Goal: Information Seeking & Learning: Learn about a topic

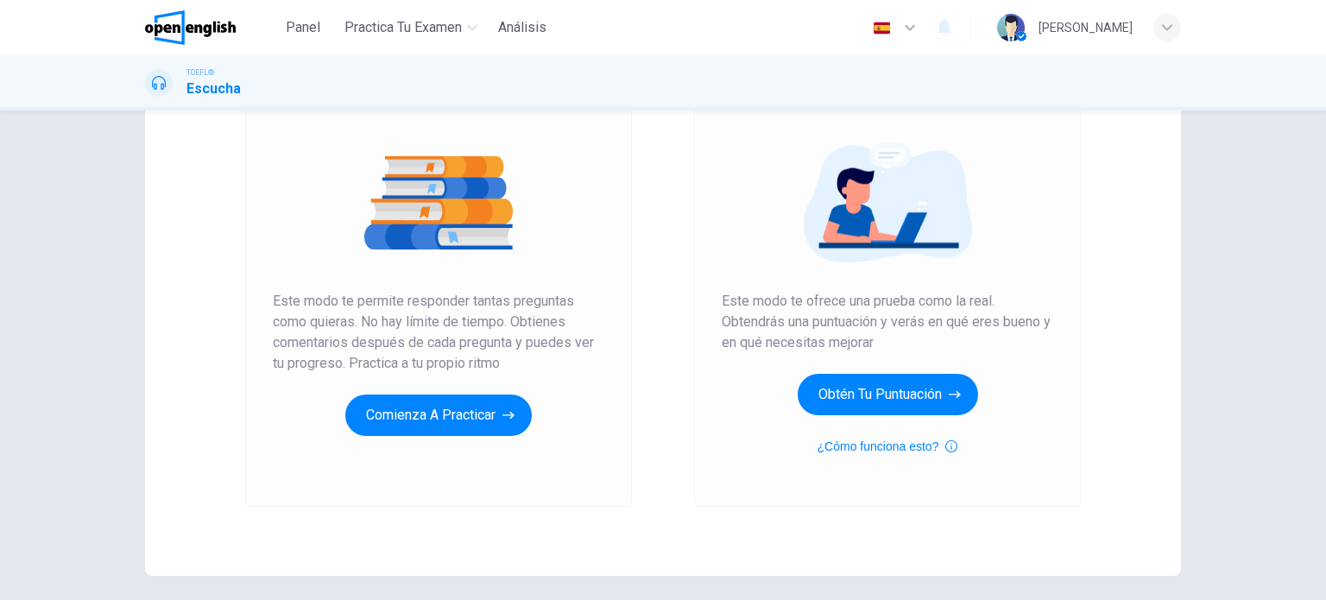
scroll to position [173, 0]
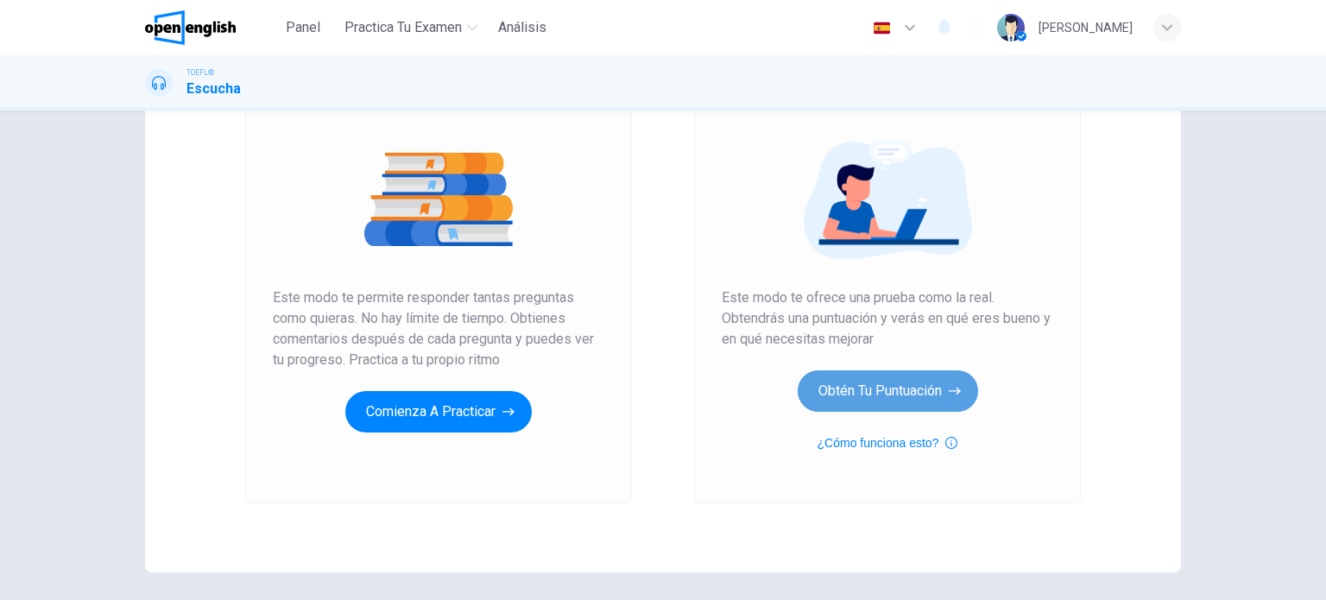
click at [863, 392] on button "Obtén tu puntuación" at bounding box center [887, 390] width 180 height 41
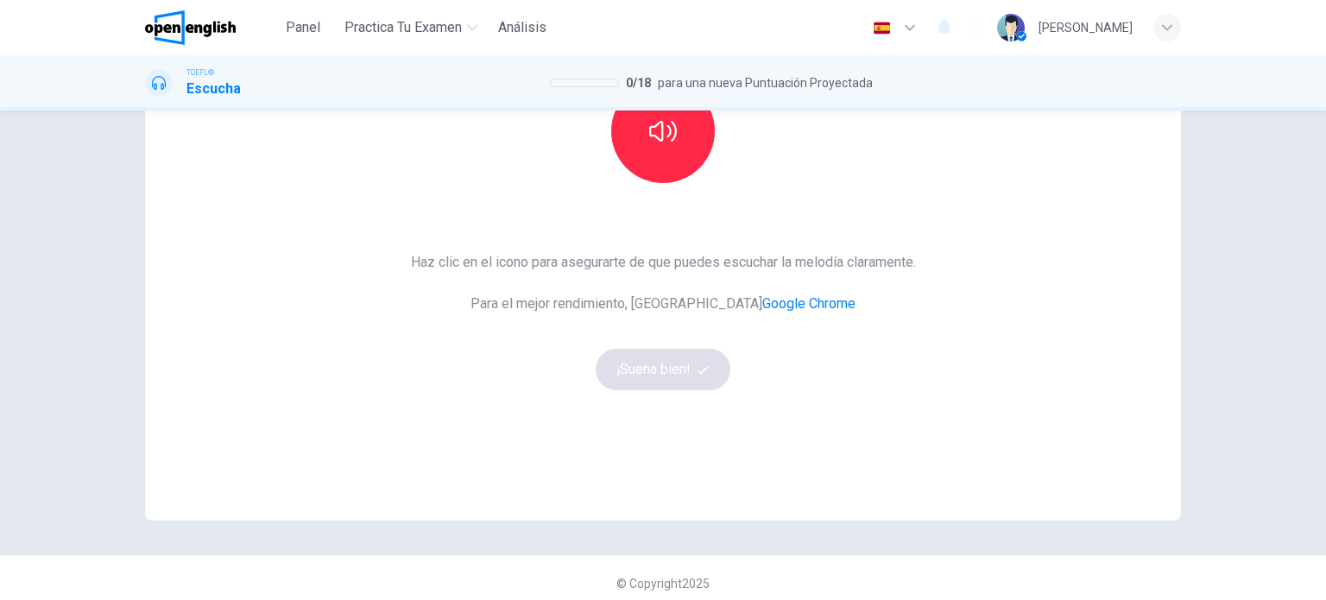
scroll to position [235, 0]
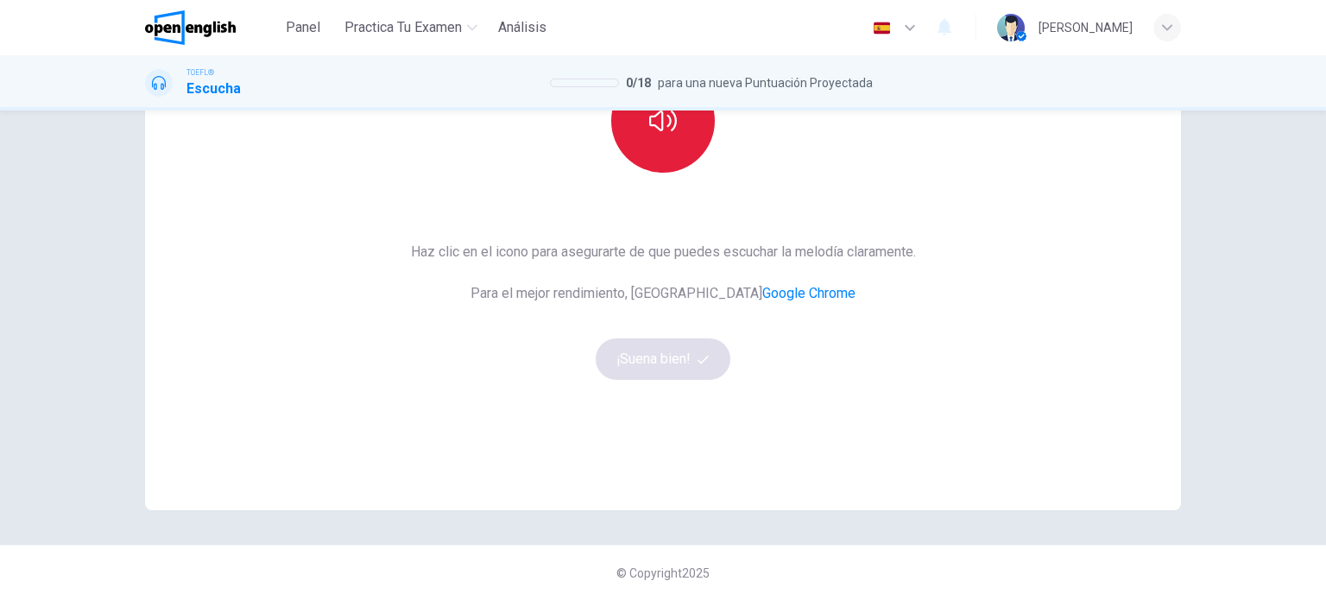
click at [652, 141] on button "button" at bounding box center [663, 121] width 104 height 104
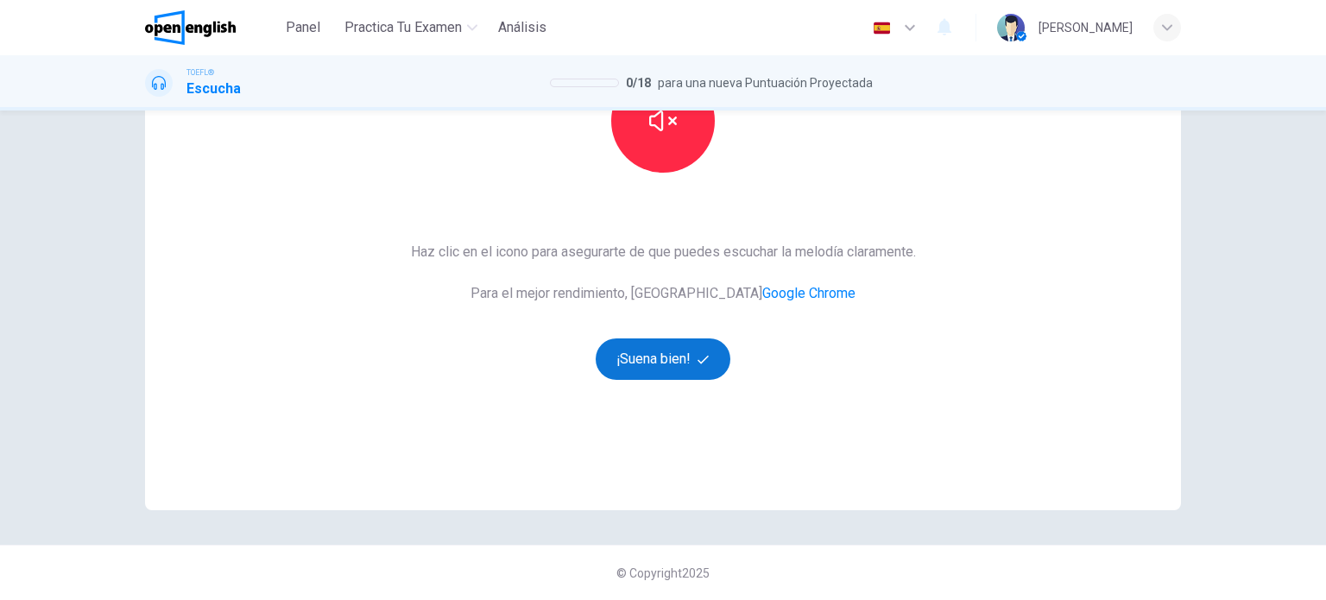
click at [675, 362] on button "¡Suena bien!" at bounding box center [662, 358] width 135 height 41
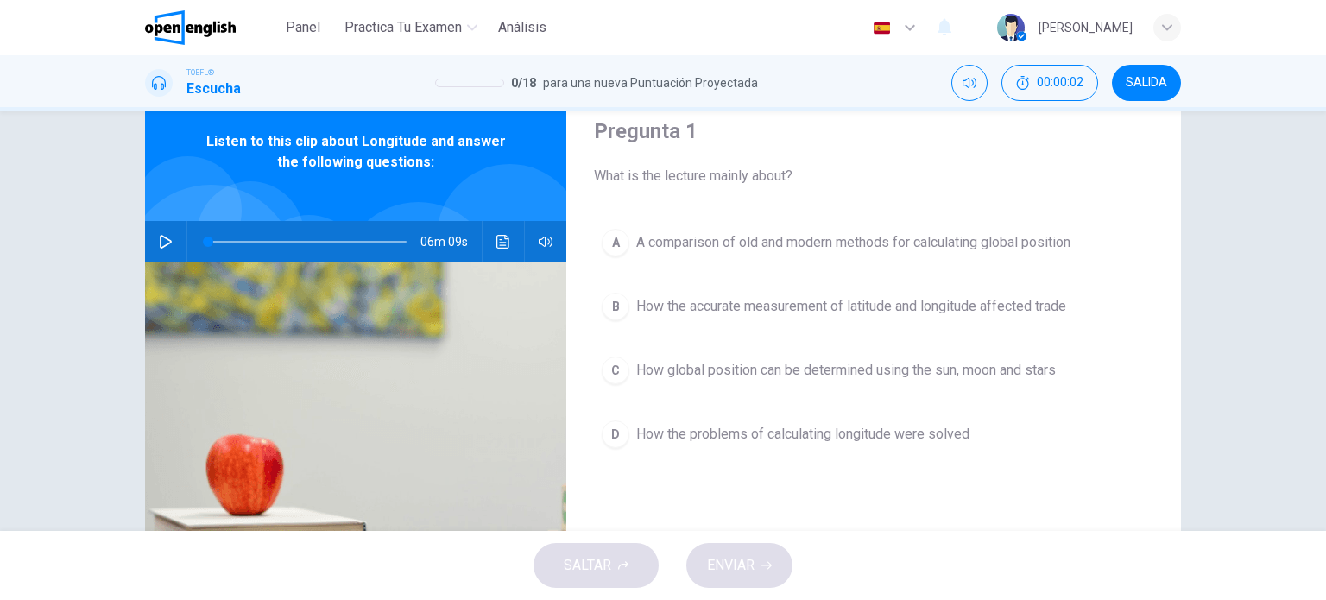
scroll to position [0, 0]
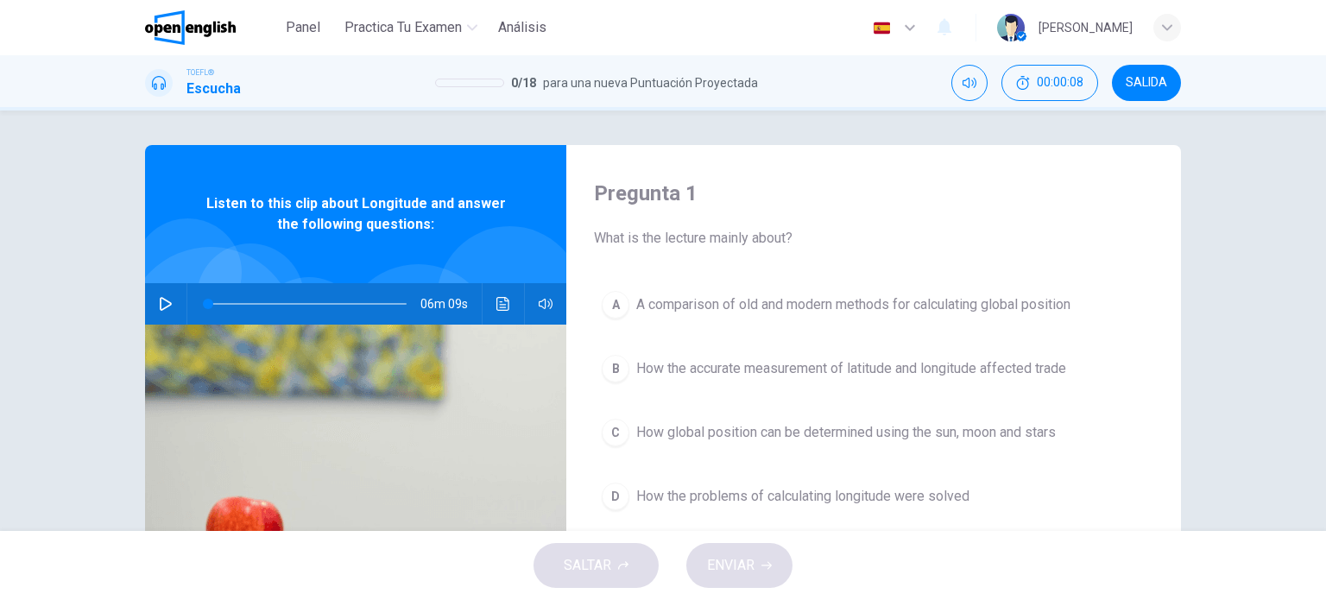
click at [162, 300] on icon "button" at bounding box center [166, 304] width 12 height 14
type input "*"
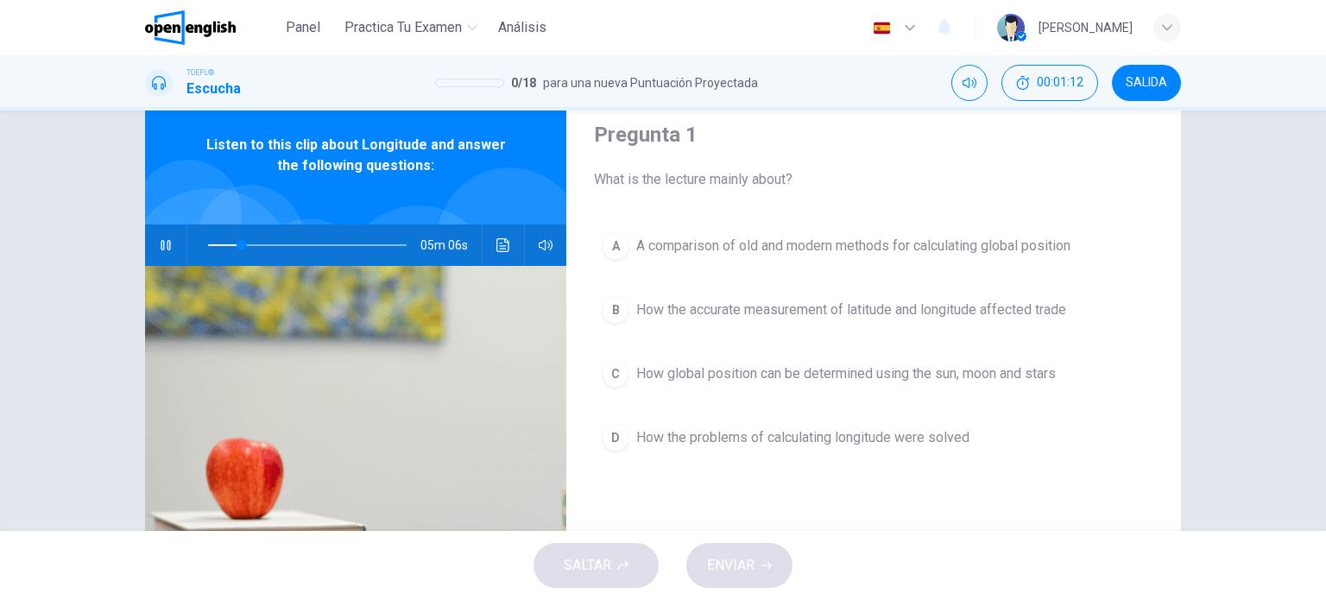
scroll to position [86, 0]
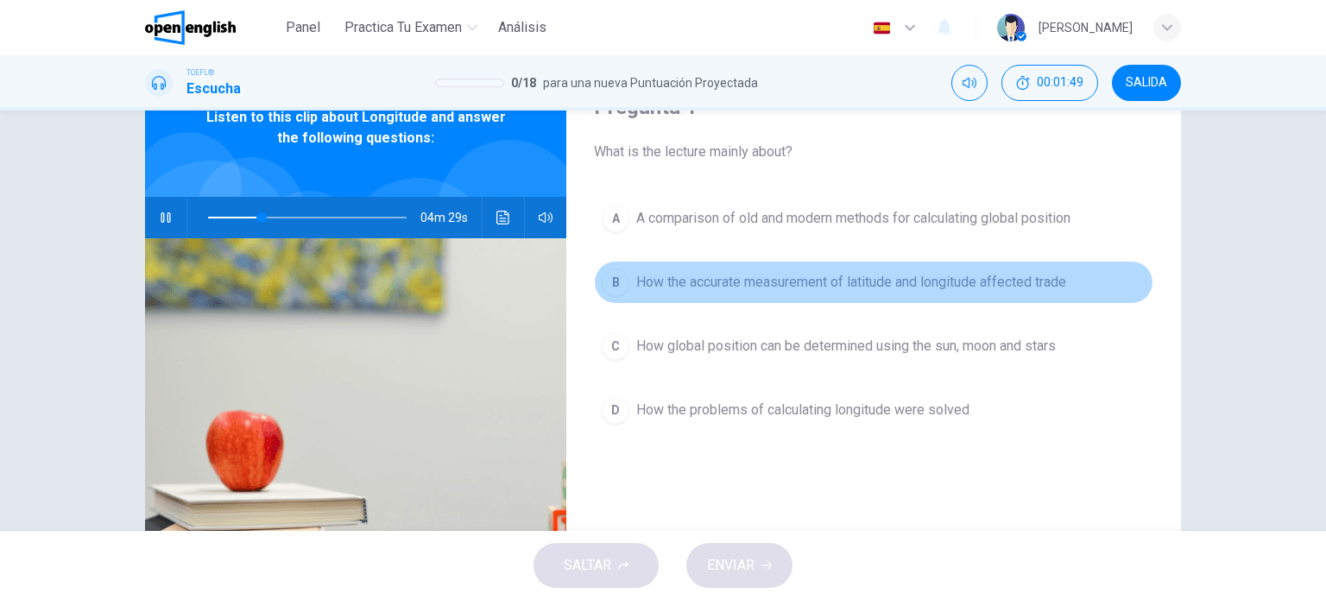
click at [779, 282] on span "How the accurate measurement of latitude and longitude affected trade" at bounding box center [851, 282] width 430 height 21
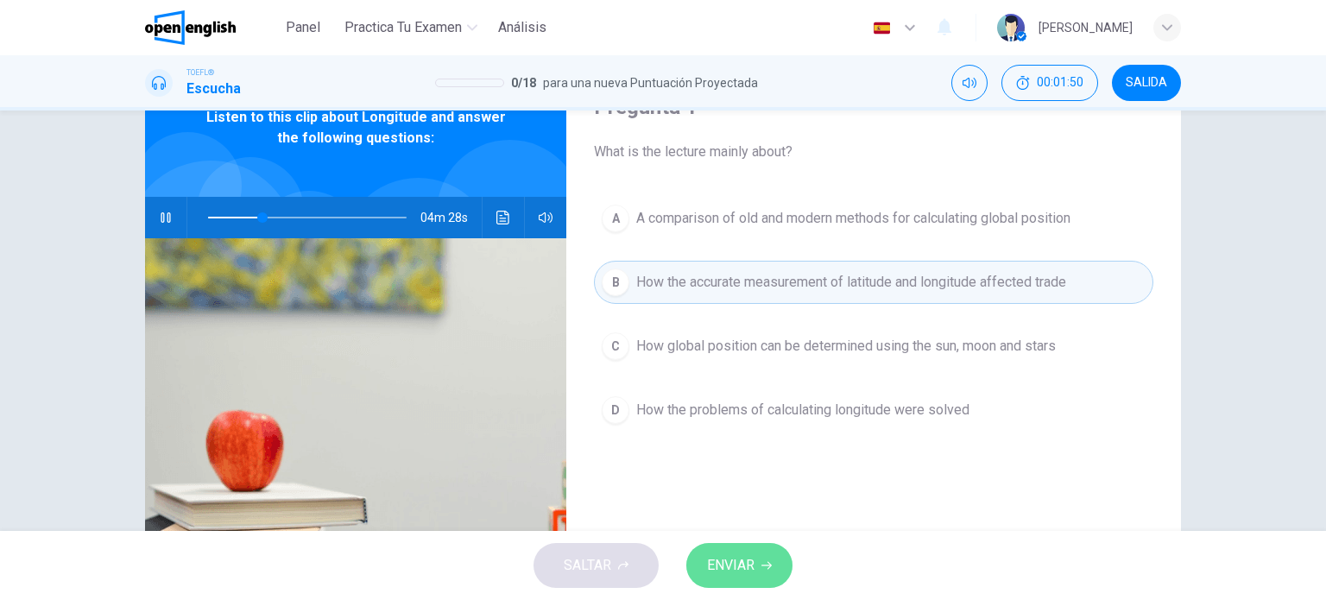
click at [746, 554] on span "ENVIAR" at bounding box center [730, 565] width 47 height 24
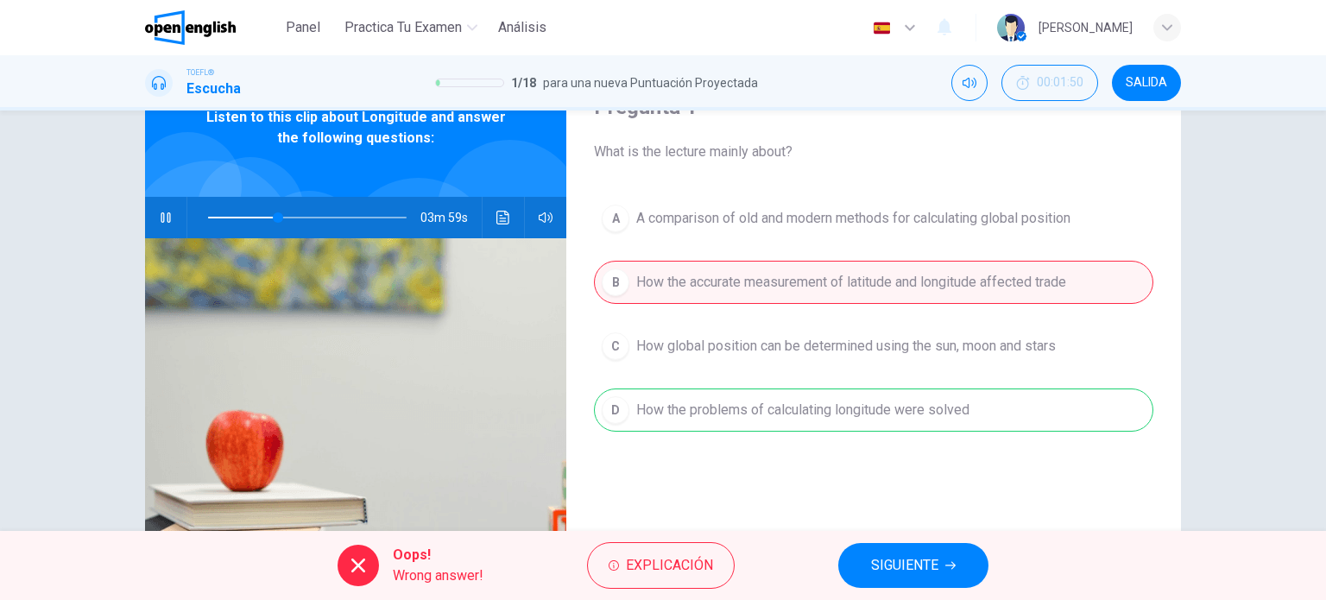
click at [906, 574] on span "SIGUIENTE" at bounding box center [904, 565] width 67 height 24
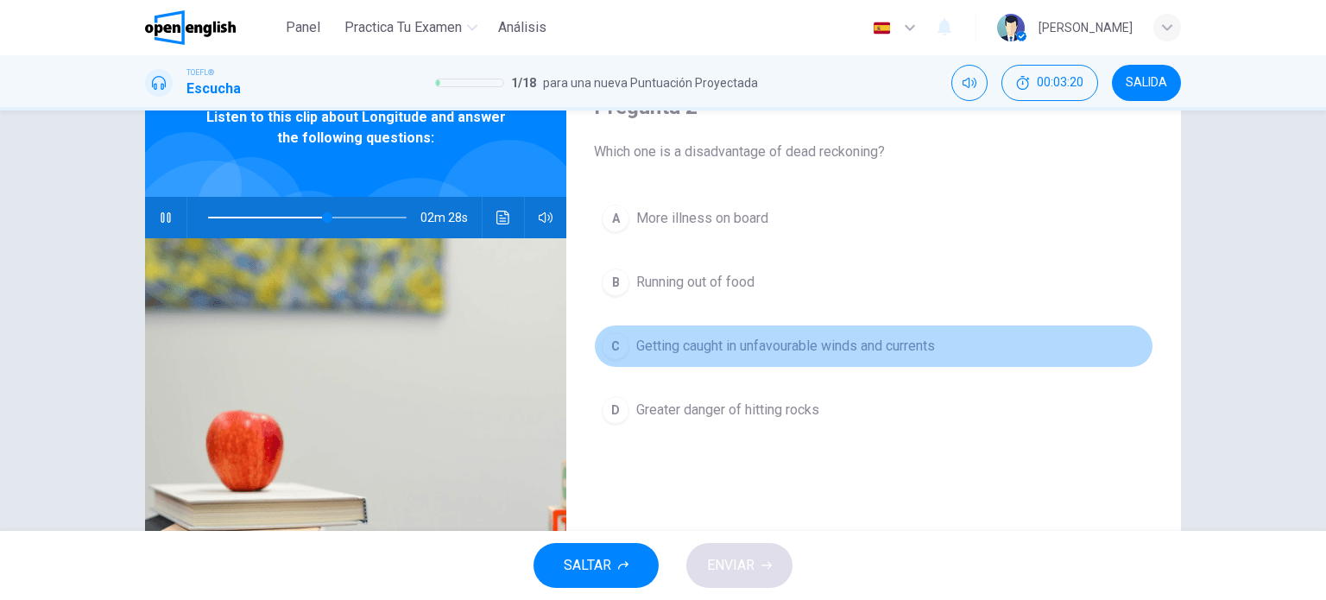
click at [721, 349] on span "Getting caught in unfavourable winds and currents" at bounding box center [785, 346] width 299 height 21
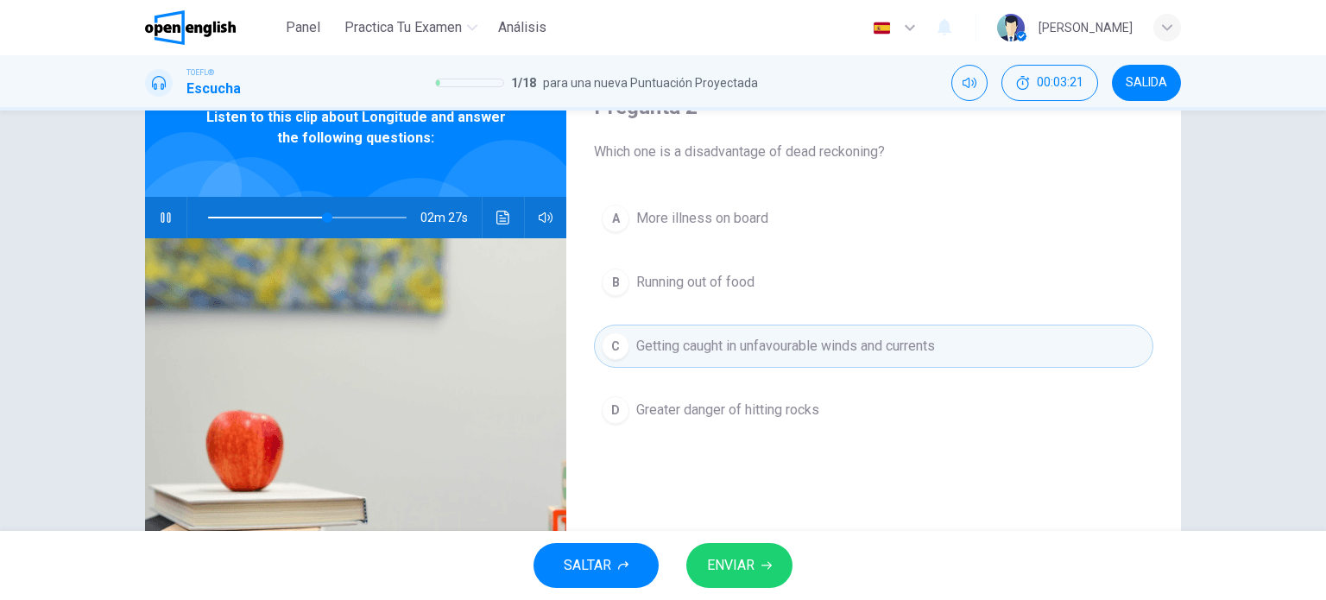
click at [734, 565] on span "ENVIAR" at bounding box center [730, 565] width 47 height 24
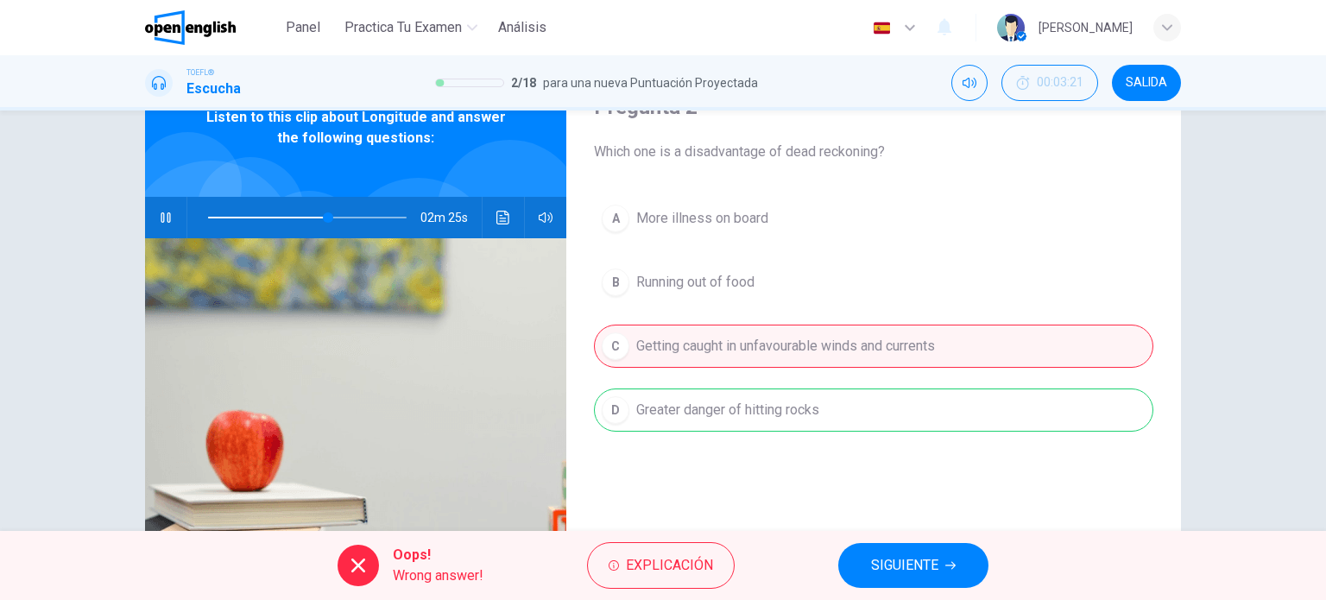
click at [888, 564] on span "SIGUIENTE" at bounding box center [904, 565] width 67 height 24
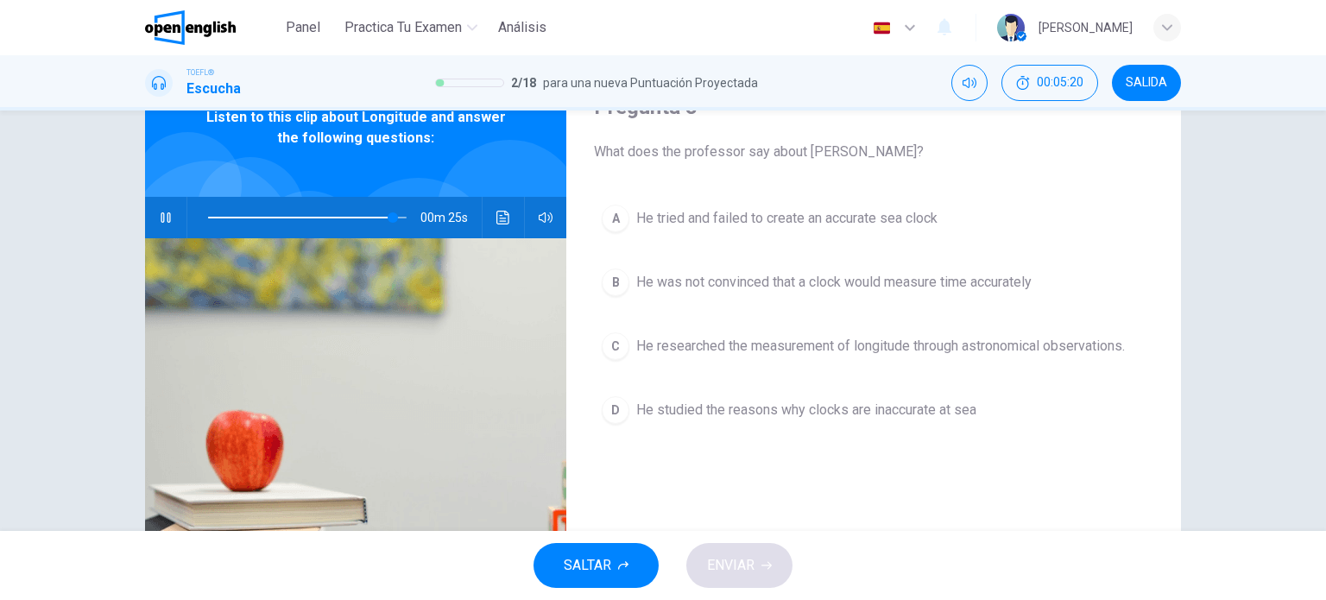
click at [818, 489] on div "Pregunta 3 What does the professor say about [PERSON_NAME]? A He tried and fail…" at bounding box center [873, 359] width 614 height 600
type input "*"
click at [673, 336] on span "He researched the measurement of longitude through astronomical observations." at bounding box center [880, 346] width 488 height 21
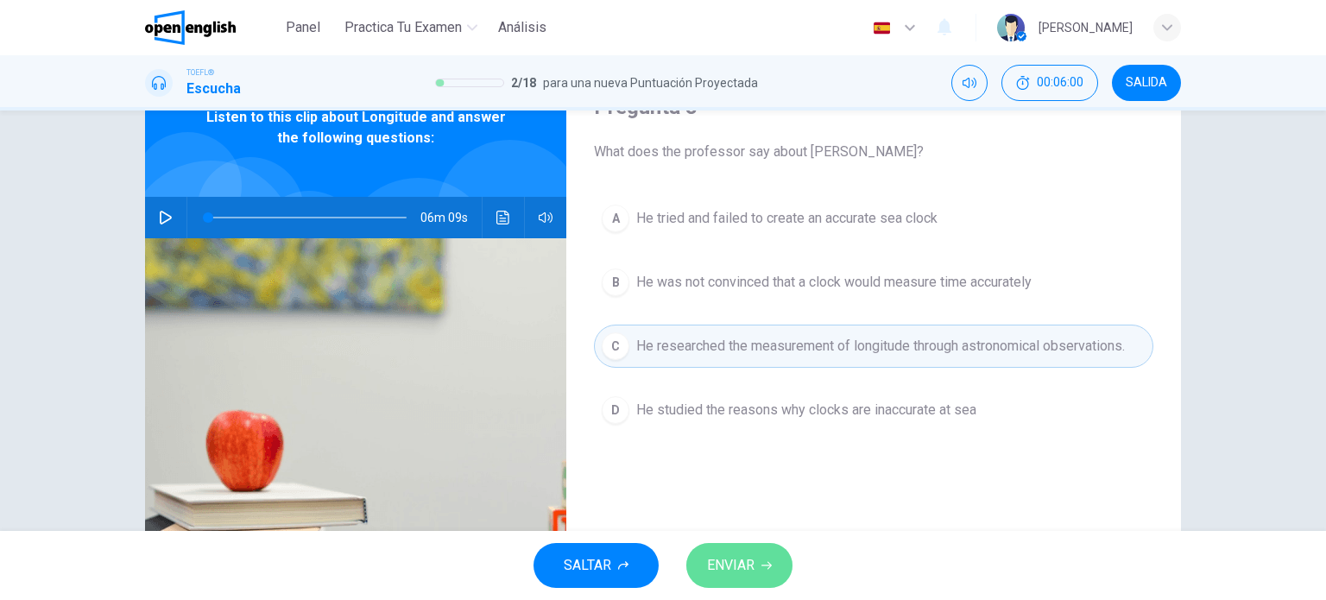
click at [728, 570] on span "ENVIAR" at bounding box center [730, 565] width 47 height 24
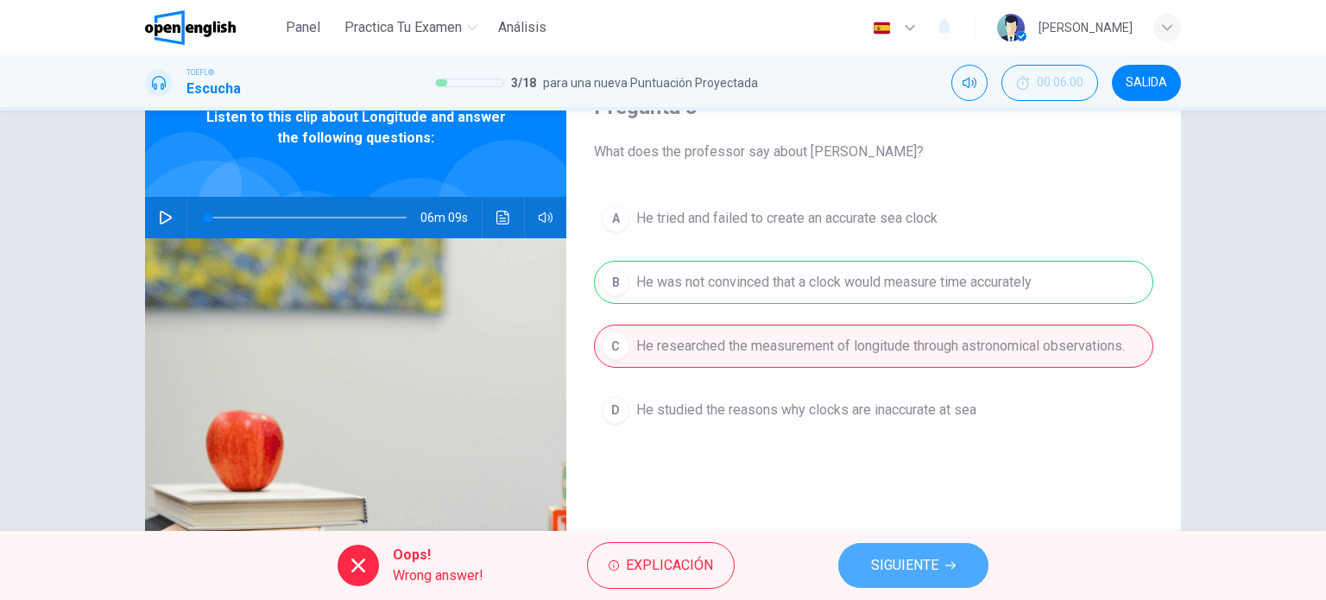
click at [958, 566] on button "SIGUIENTE" at bounding box center [913, 565] width 150 height 45
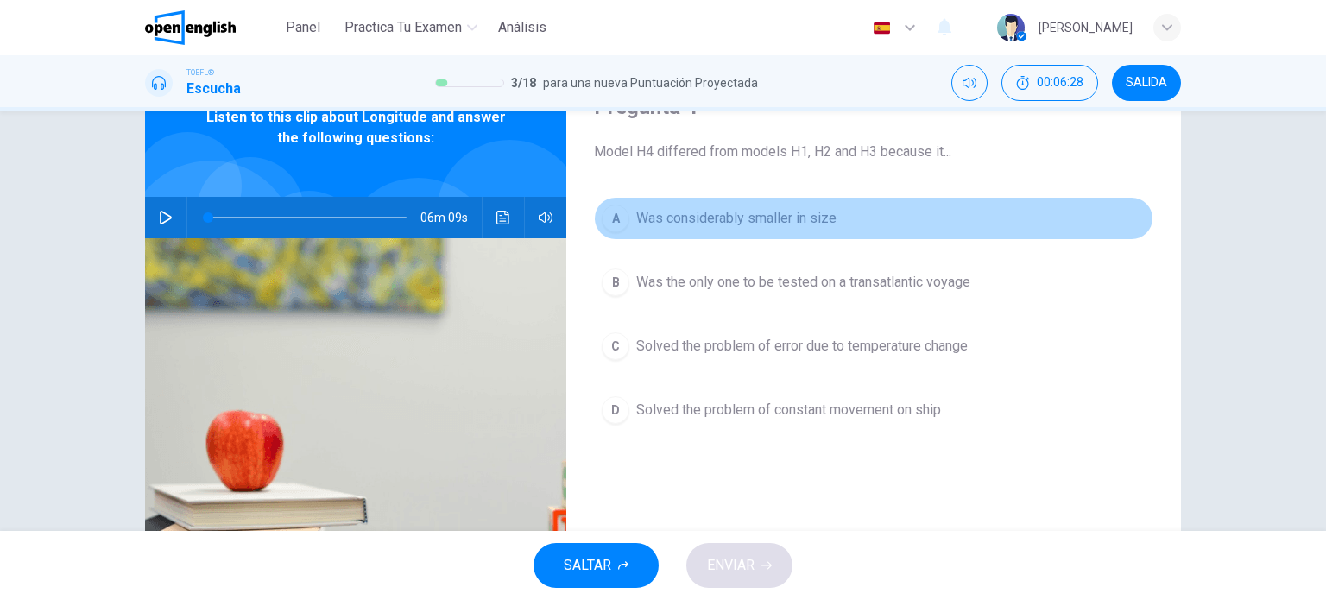
click at [736, 224] on span "Was considerably smaller in size" at bounding box center [736, 218] width 200 height 21
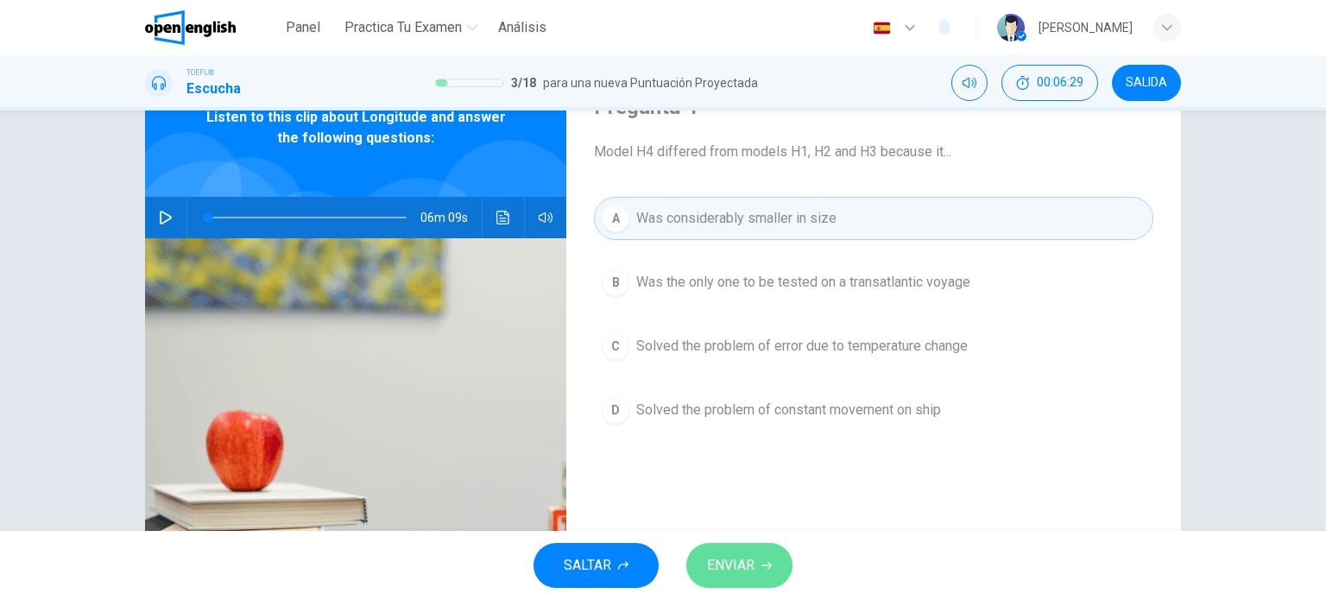
click at [725, 562] on span "ENVIAR" at bounding box center [730, 565] width 47 height 24
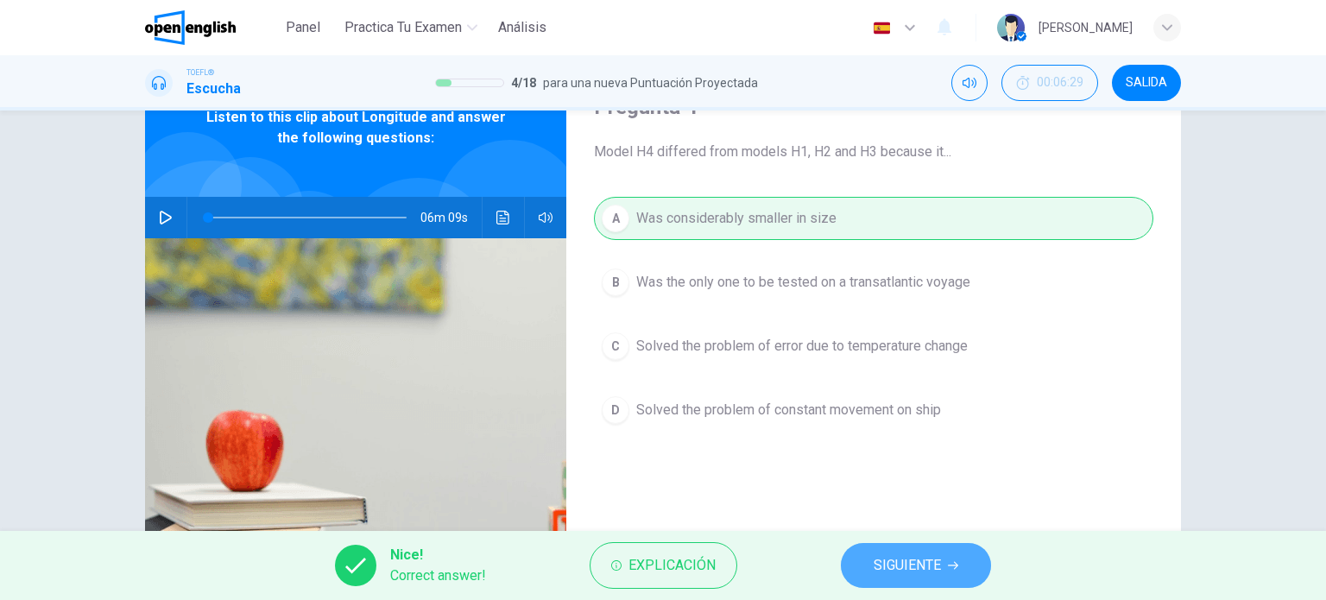
click at [947, 570] on button "SIGUIENTE" at bounding box center [916, 565] width 150 height 45
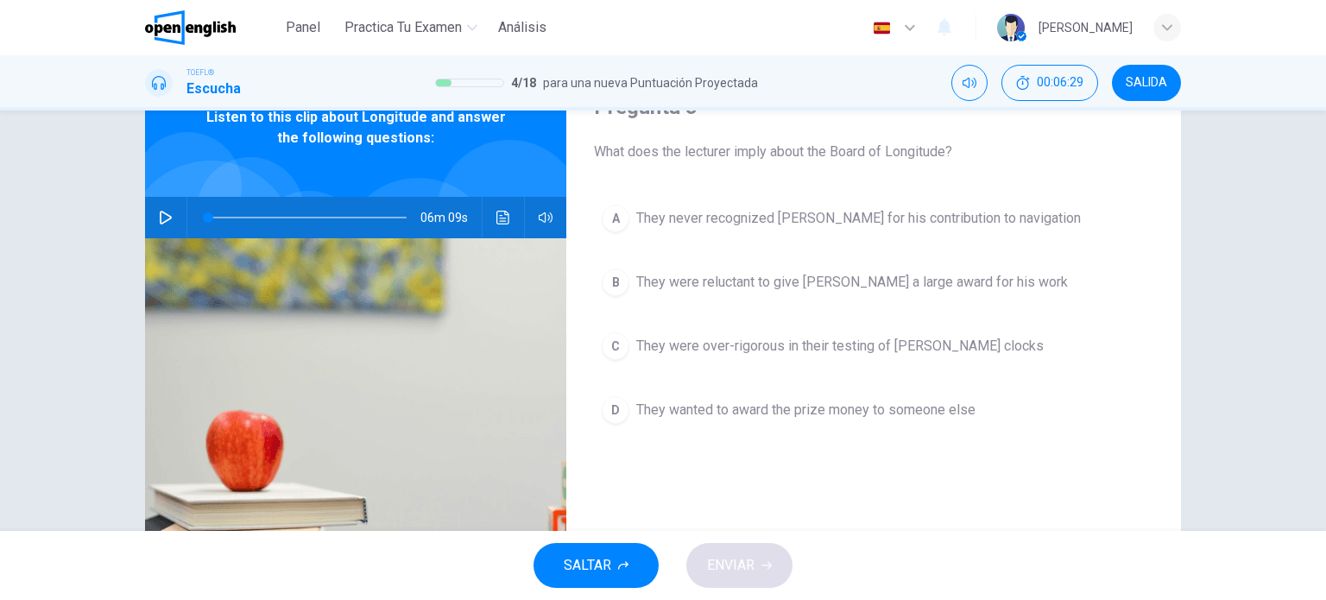
click at [947, 570] on div "SALTAR ENVIAR" at bounding box center [663, 565] width 1326 height 69
click at [830, 276] on span "They were reluctant to give [PERSON_NAME] a large award for his work" at bounding box center [851, 282] width 431 height 21
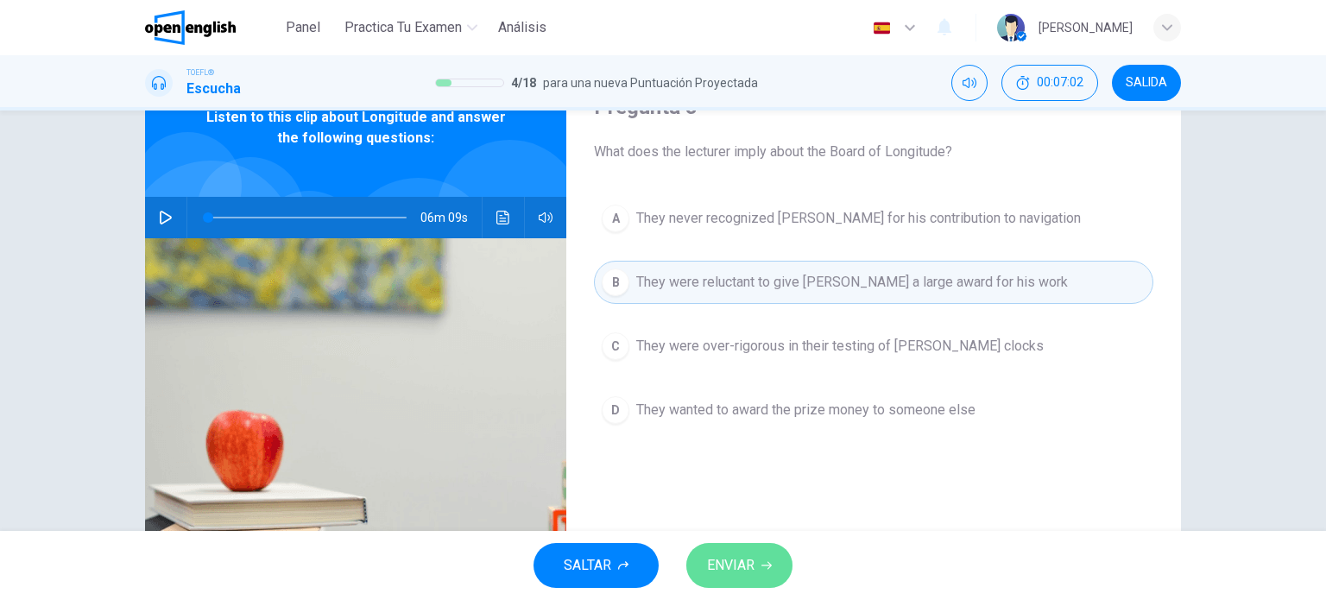
click at [735, 566] on span "ENVIAR" at bounding box center [730, 565] width 47 height 24
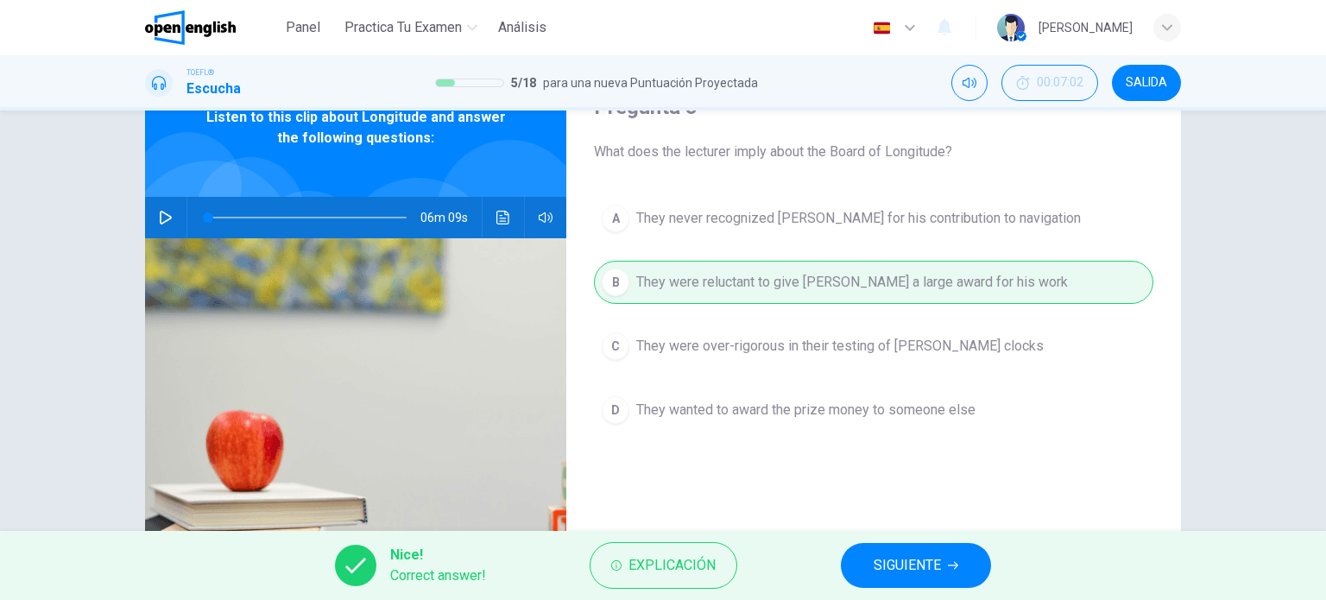
click at [885, 566] on span "SIGUIENTE" at bounding box center [906, 565] width 67 height 24
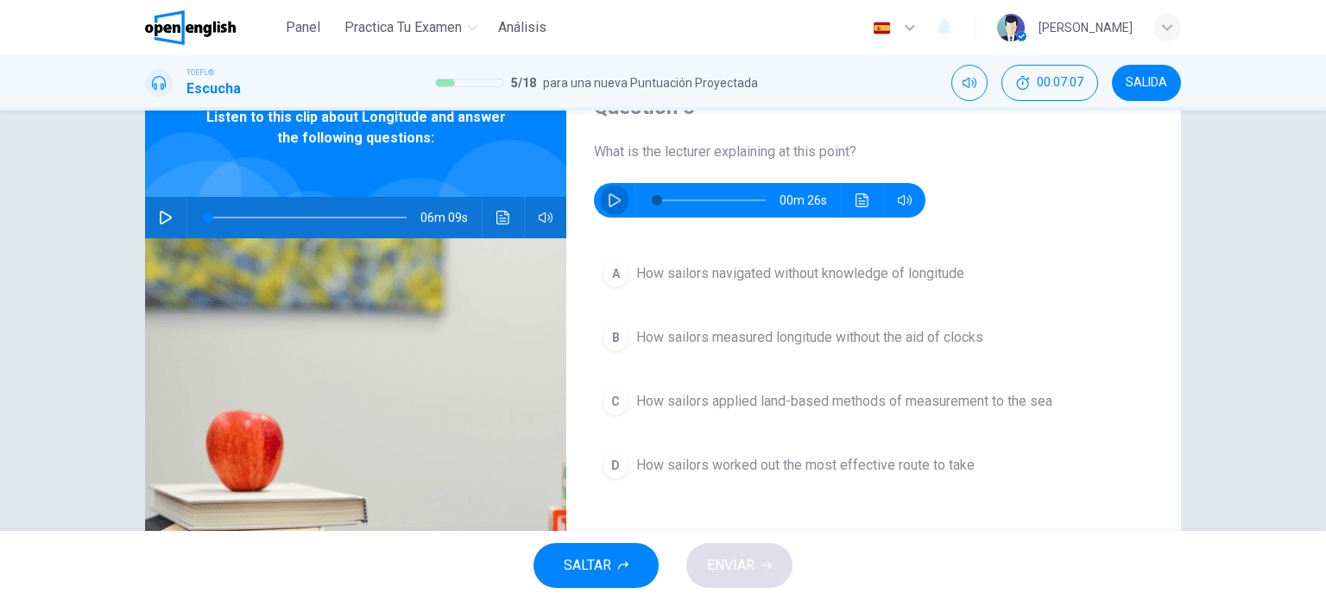
click at [611, 201] on icon "button" at bounding box center [615, 200] width 14 height 14
click at [617, 199] on button "button" at bounding box center [615, 200] width 28 height 35
type input "*"
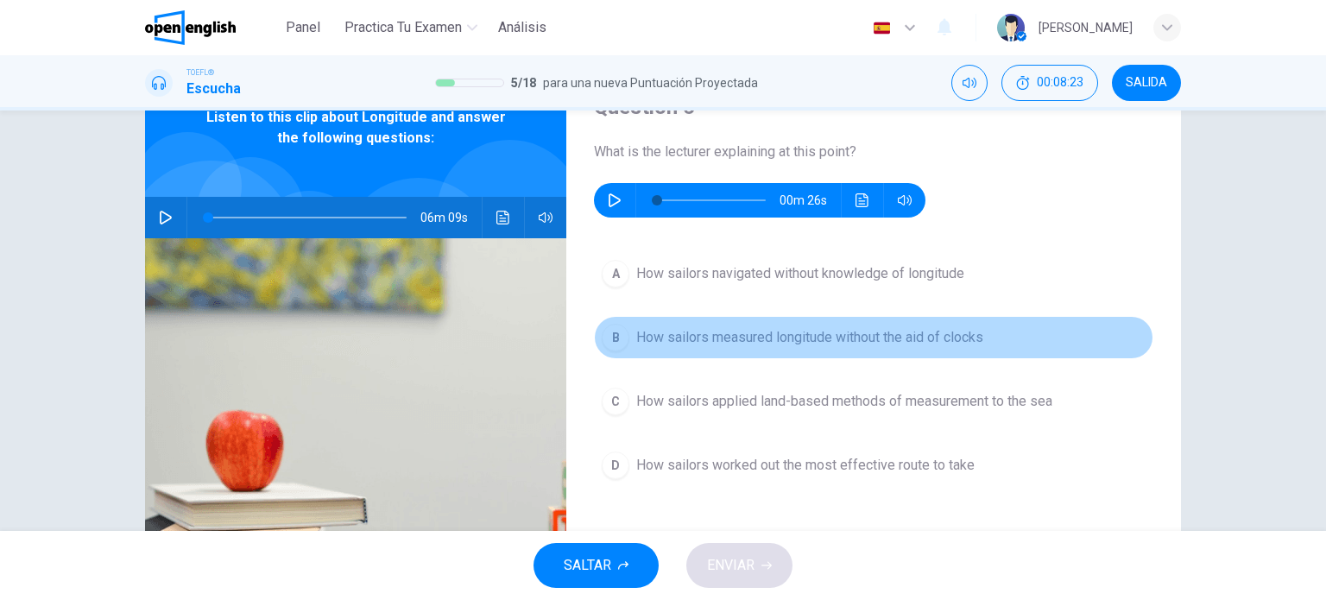
click at [825, 341] on span "How sailors measured longitude without the aid of clocks" at bounding box center [809, 337] width 347 height 21
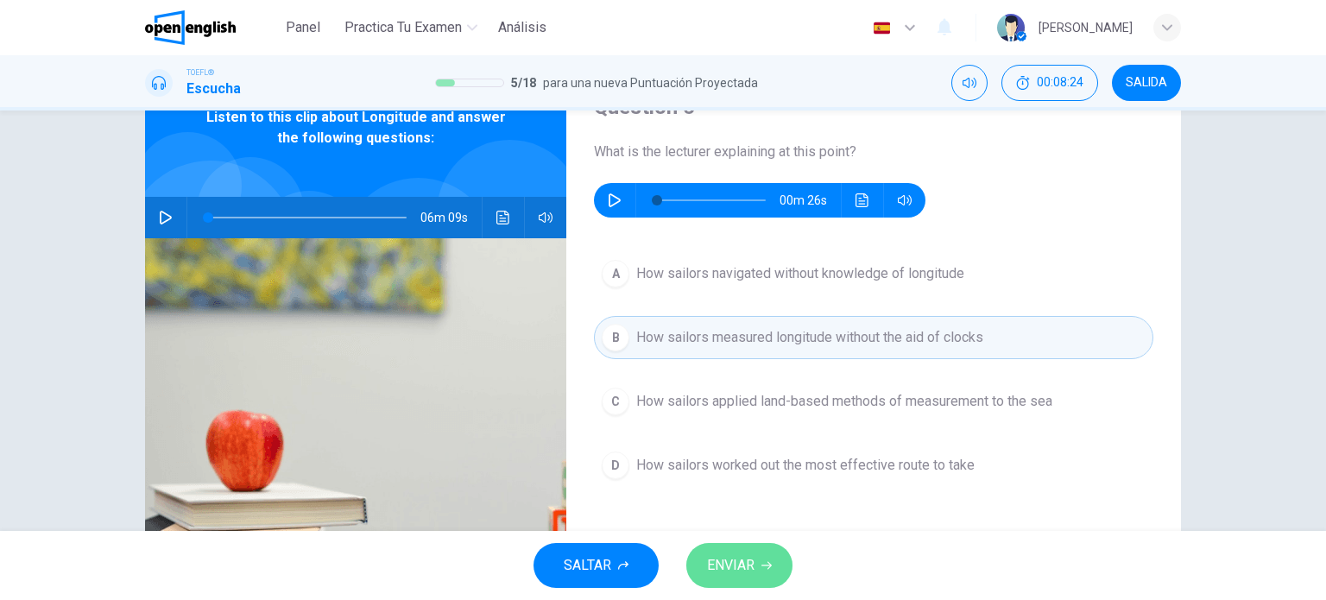
click at [758, 566] on button "ENVIAR" at bounding box center [739, 565] width 106 height 45
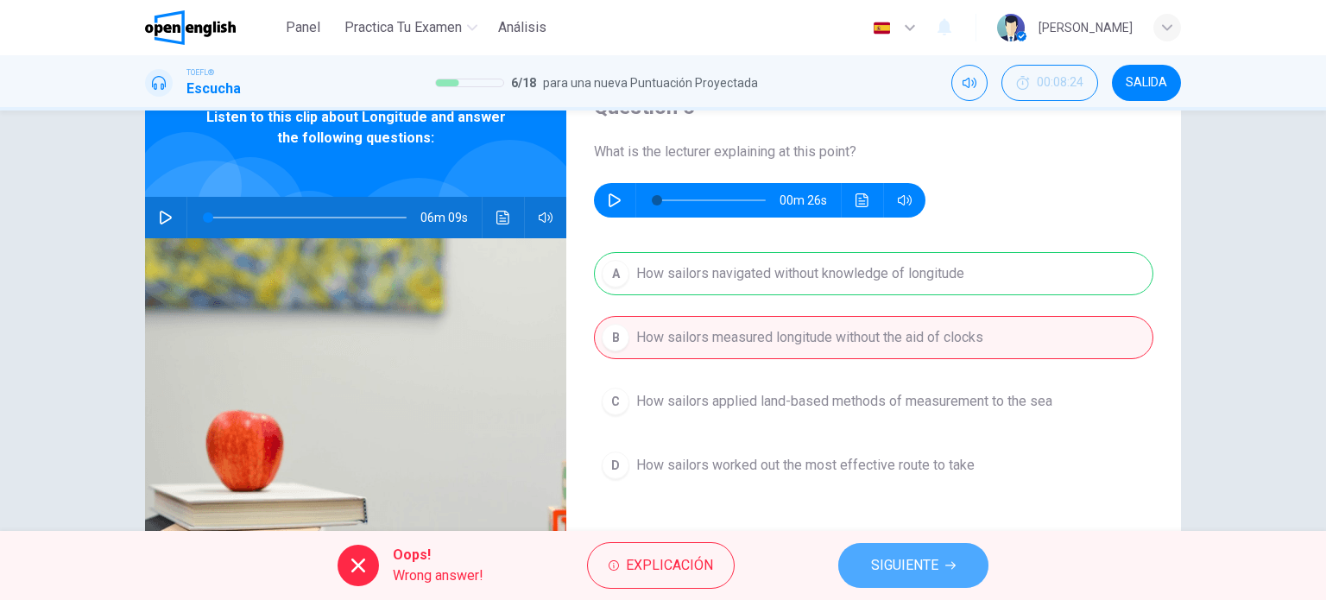
click at [934, 569] on span "SIGUIENTE" at bounding box center [904, 565] width 67 height 24
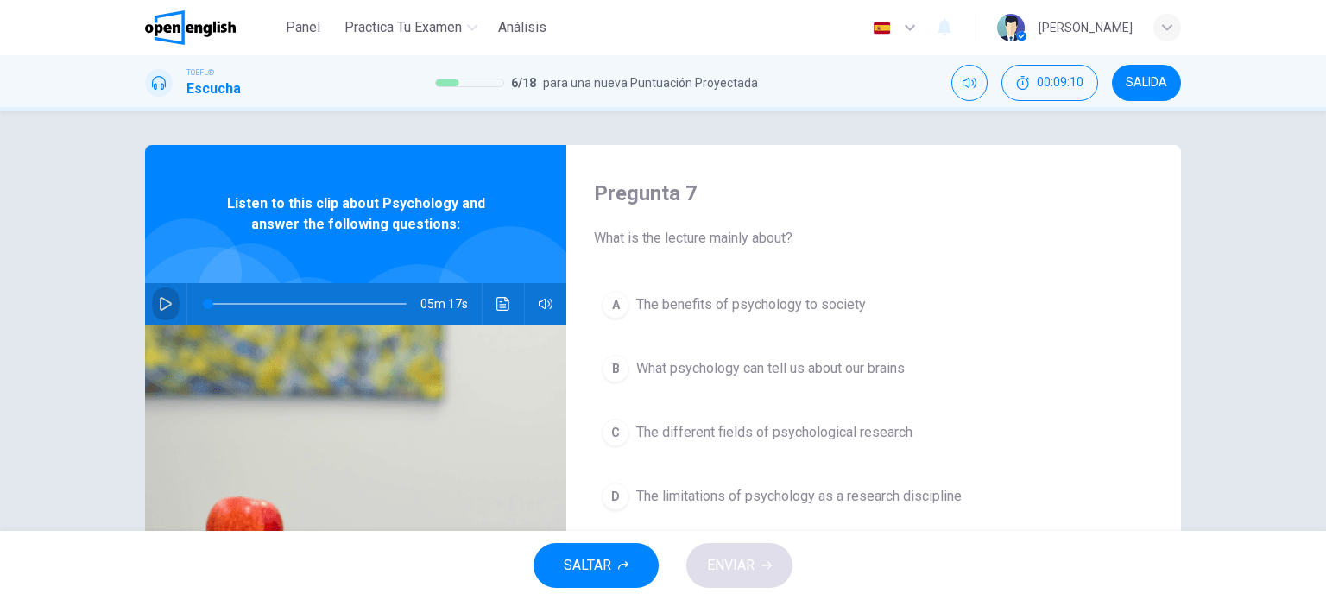
click at [160, 302] on icon "button" at bounding box center [166, 304] width 12 height 14
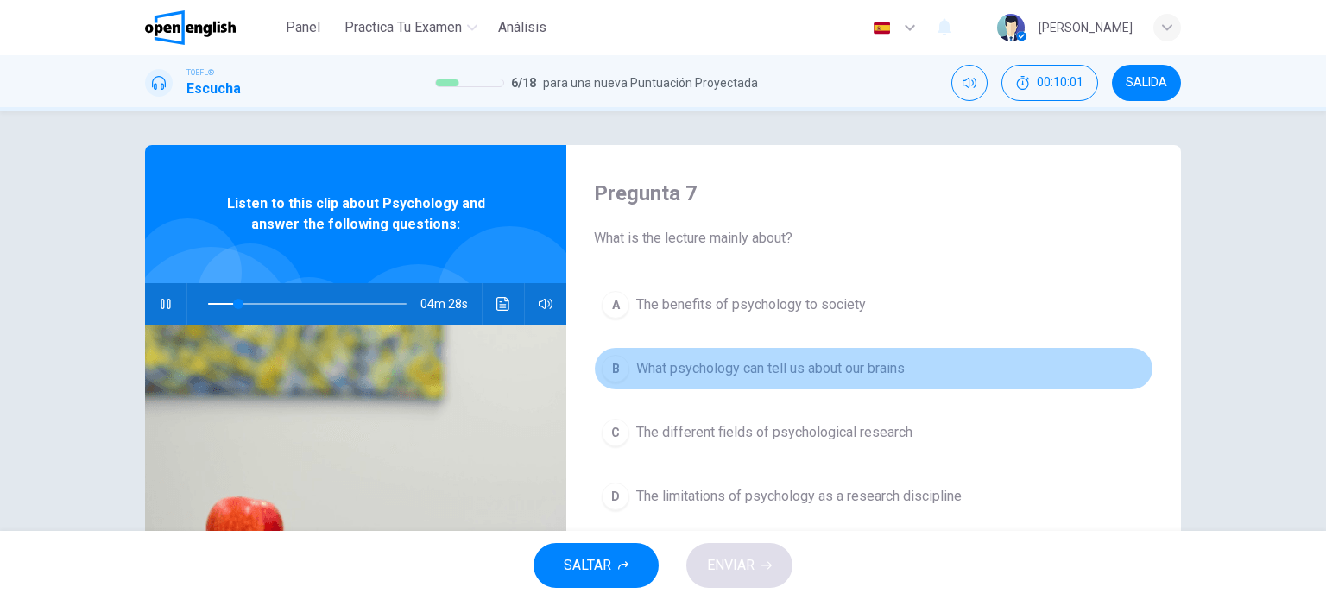
click at [797, 368] on span "What psychology can tell us about our brains" at bounding box center [770, 368] width 268 height 21
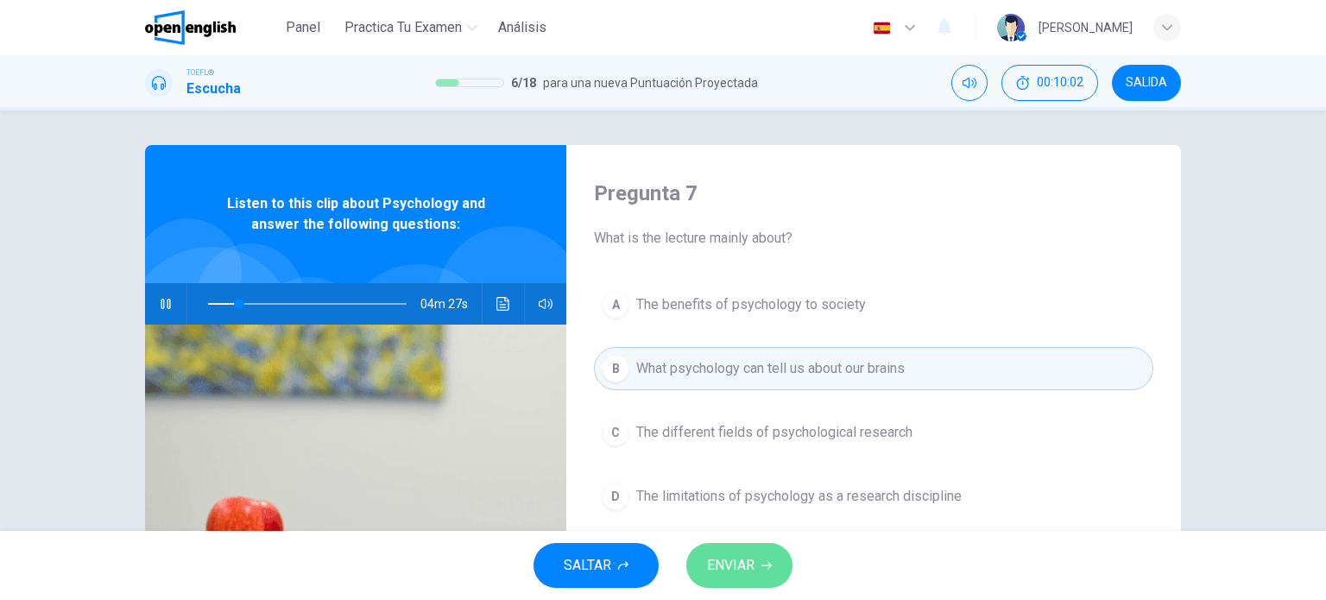
click at [743, 565] on span "ENVIAR" at bounding box center [730, 565] width 47 height 24
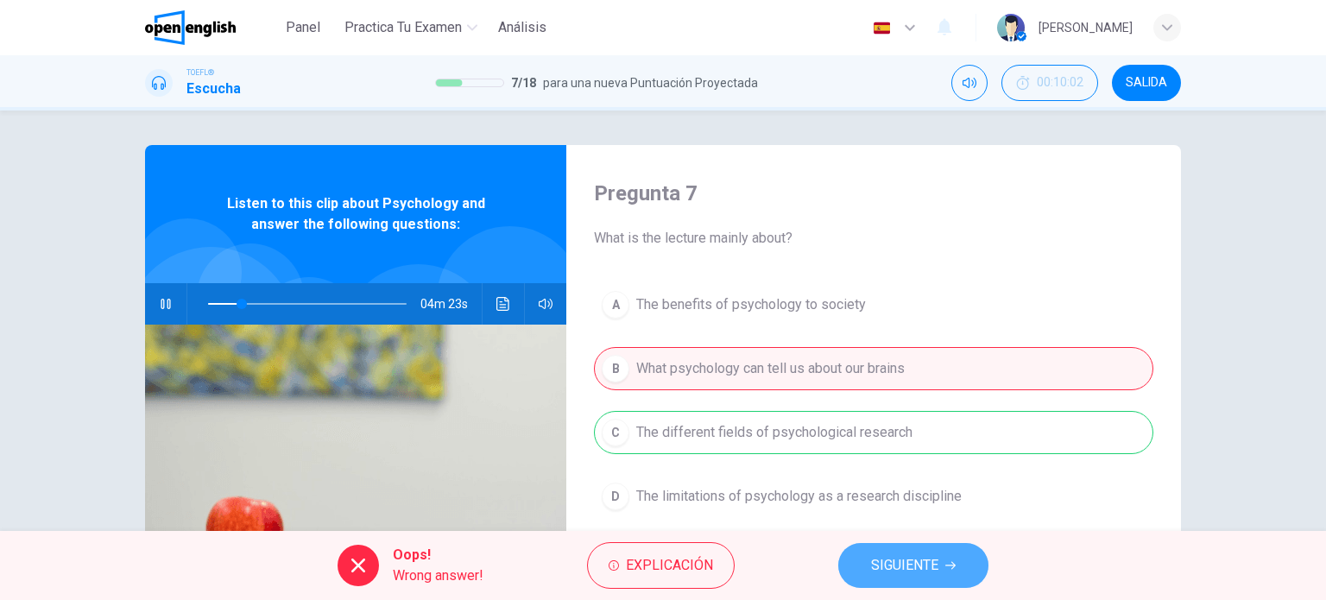
click at [908, 565] on span "SIGUIENTE" at bounding box center [904, 565] width 67 height 24
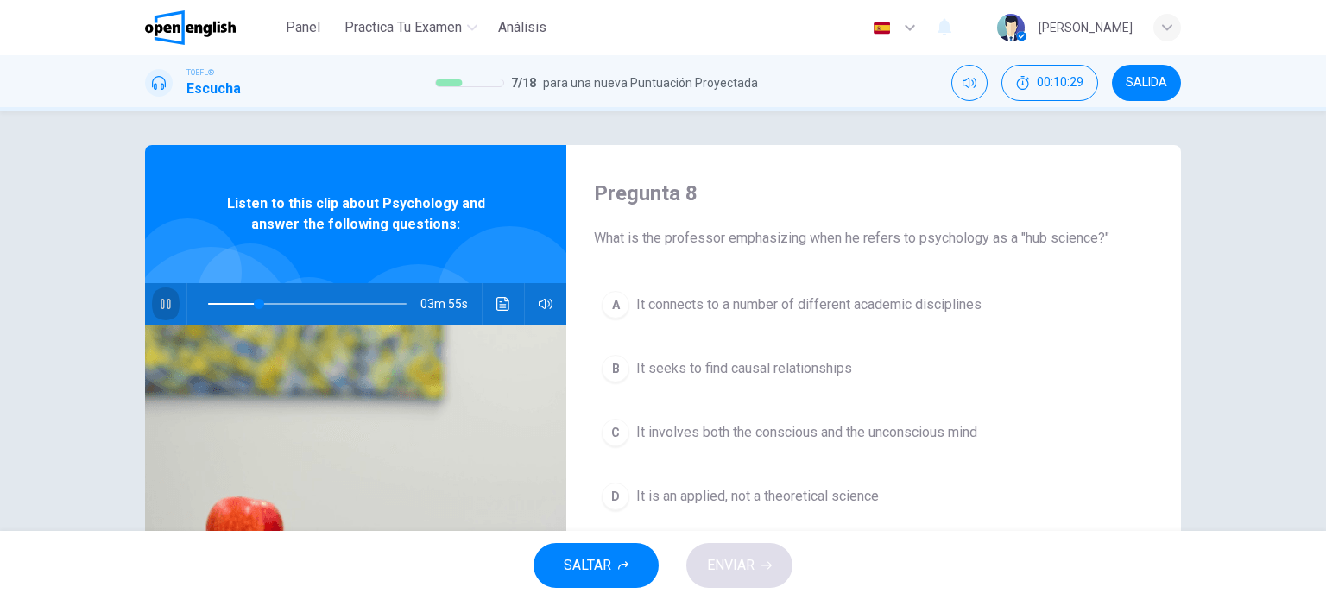
click at [161, 303] on icon "button" at bounding box center [166, 304] width 14 height 14
click at [161, 302] on icon "button" at bounding box center [166, 304] width 14 height 14
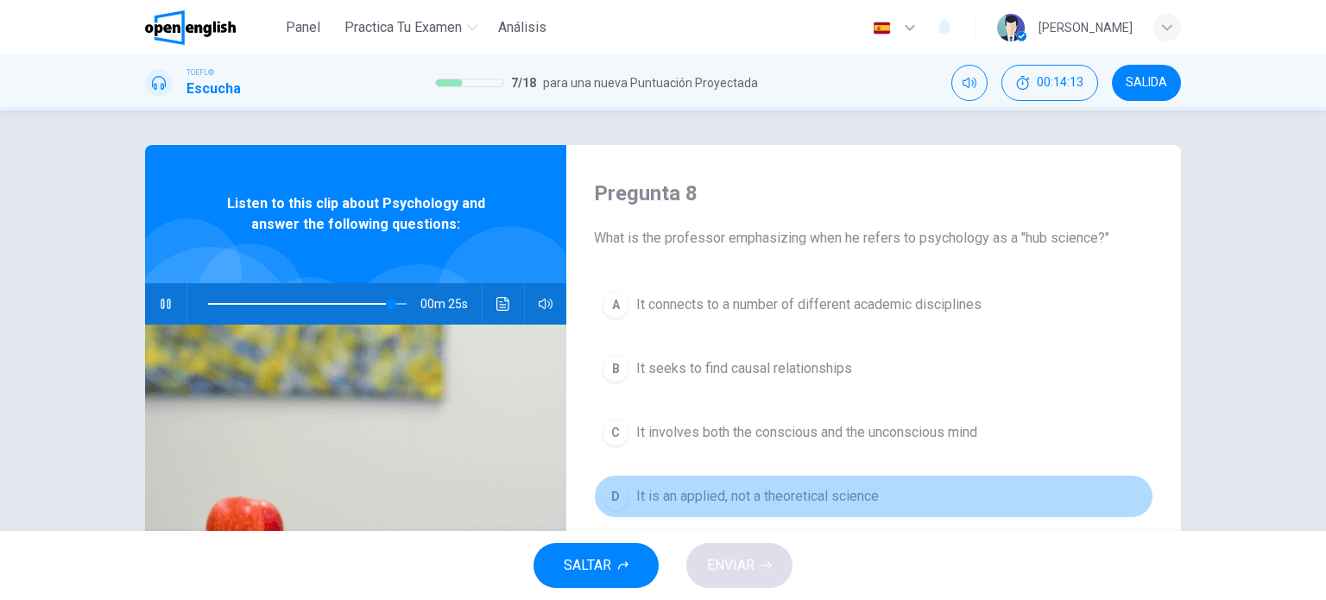
click at [668, 495] on span "It is an applied, not a theoretical science" at bounding box center [757, 496] width 242 height 21
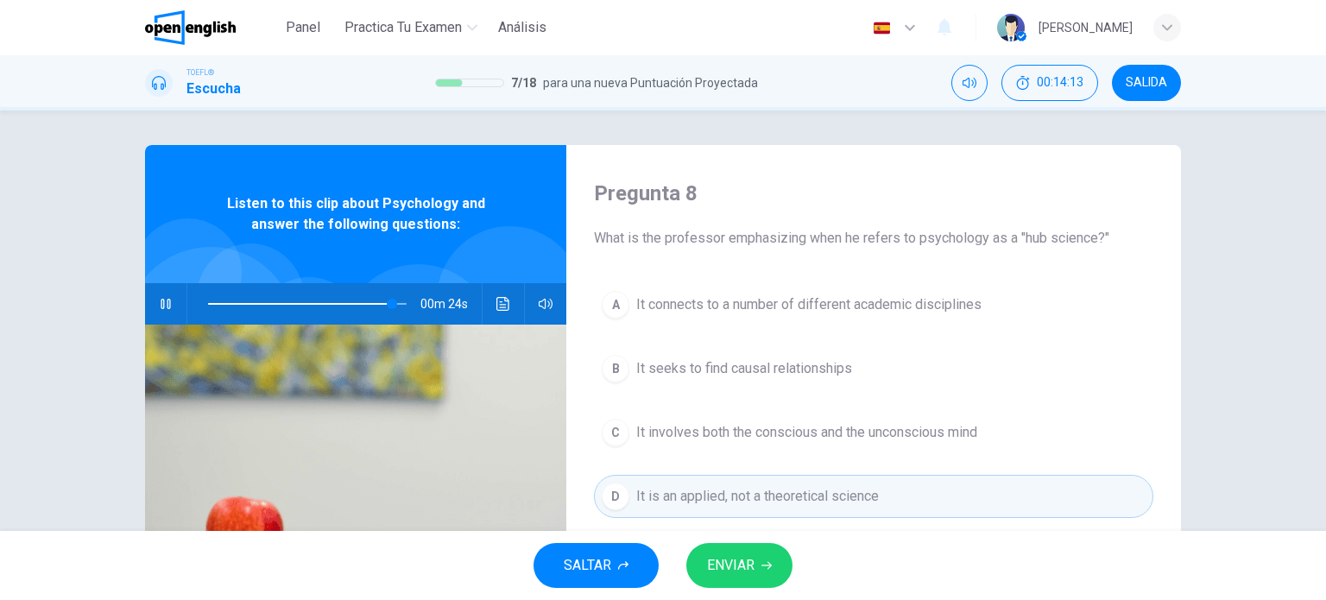
click at [726, 570] on span "ENVIAR" at bounding box center [730, 565] width 47 height 24
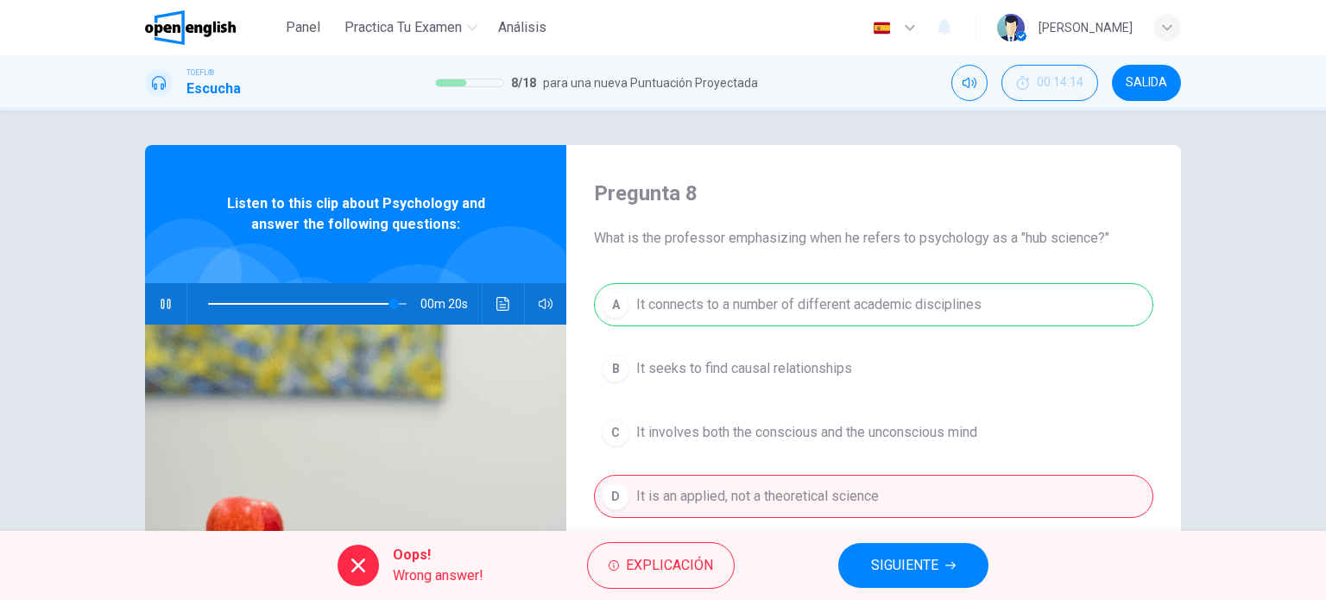
click at [904, 579] on button "SIGUIENTE" at bounding box center [913, 565] width 150 height 45
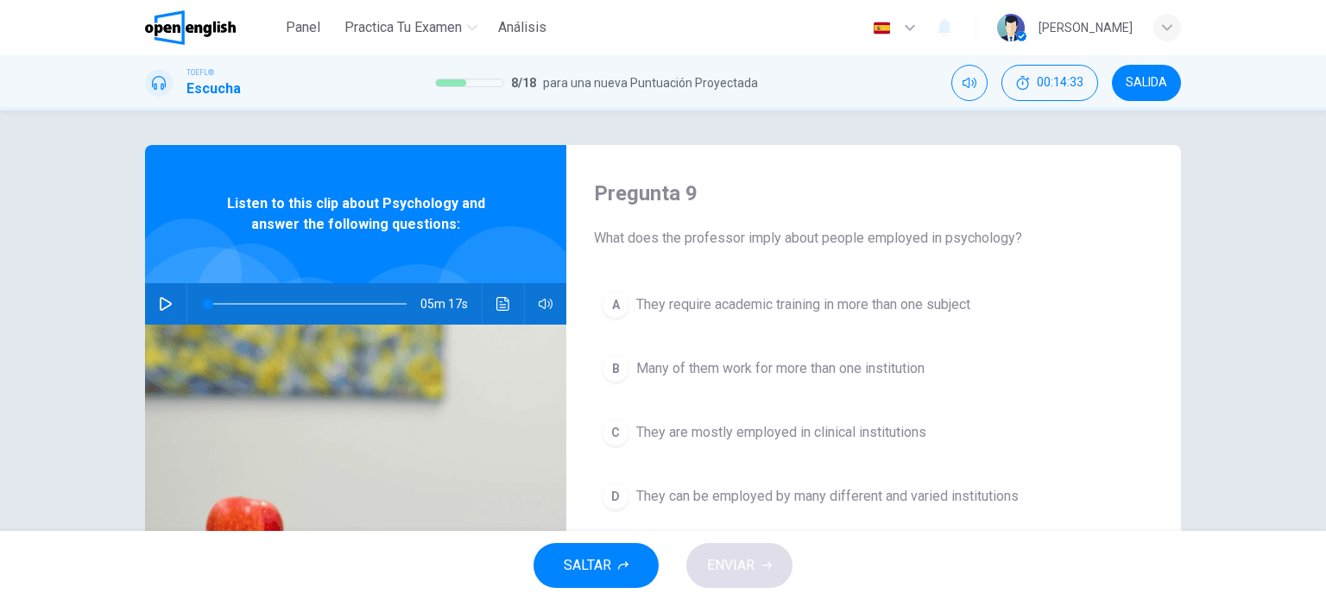
type input "*"
click at [746, 500] on span "They can be employed by many different and varied institutions" at bounding box center [827, 496] width 382 height 21
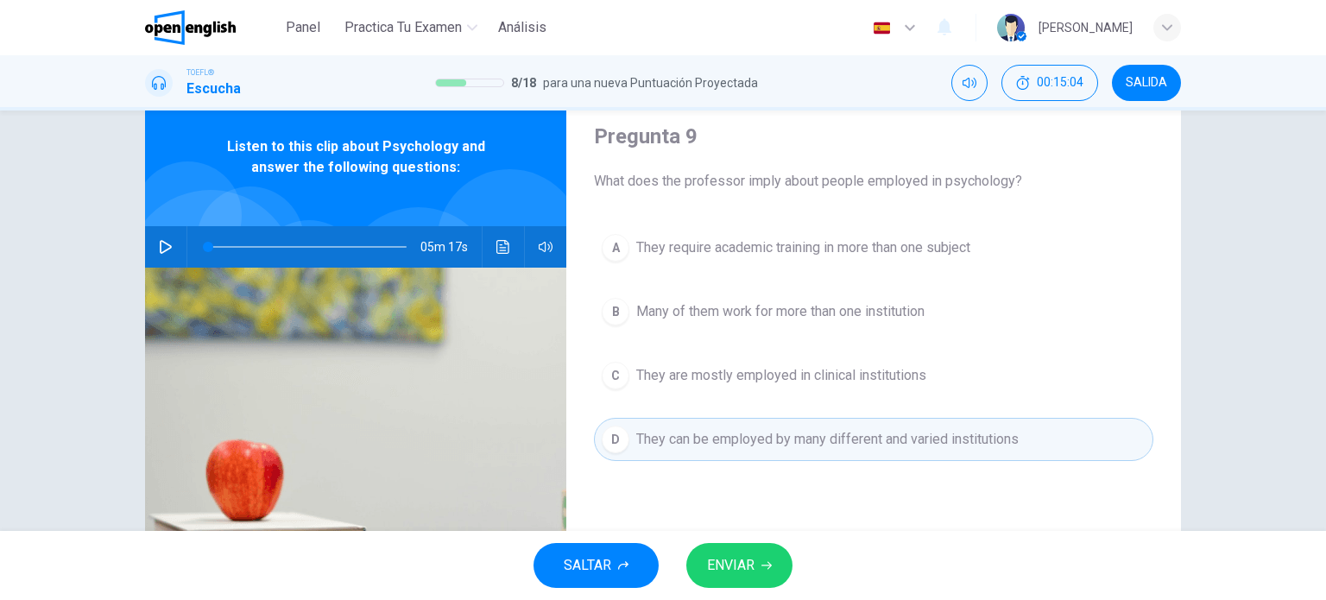
scroll to position [86, 0]
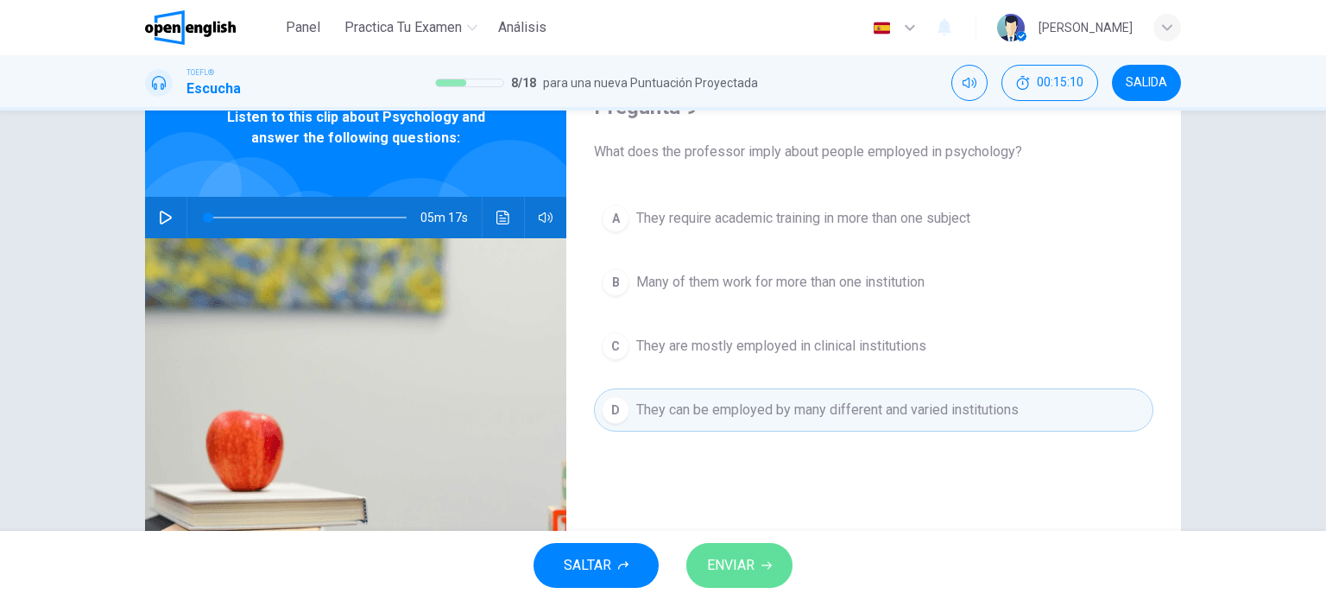
click at [742, 560] on span "ENVIAR" at bounding box center [730, 565] width 47 height 24
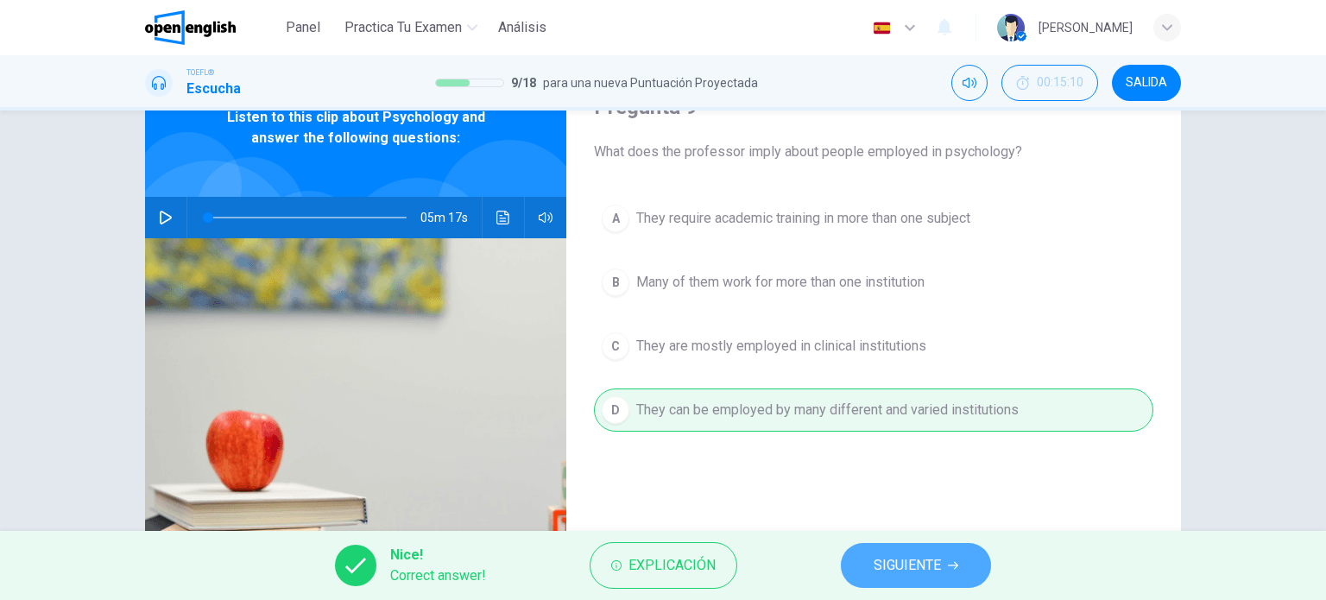
click at [899, 563] on span "SIGUIENTE" at bounding box center [906, 565] width 67 height 24
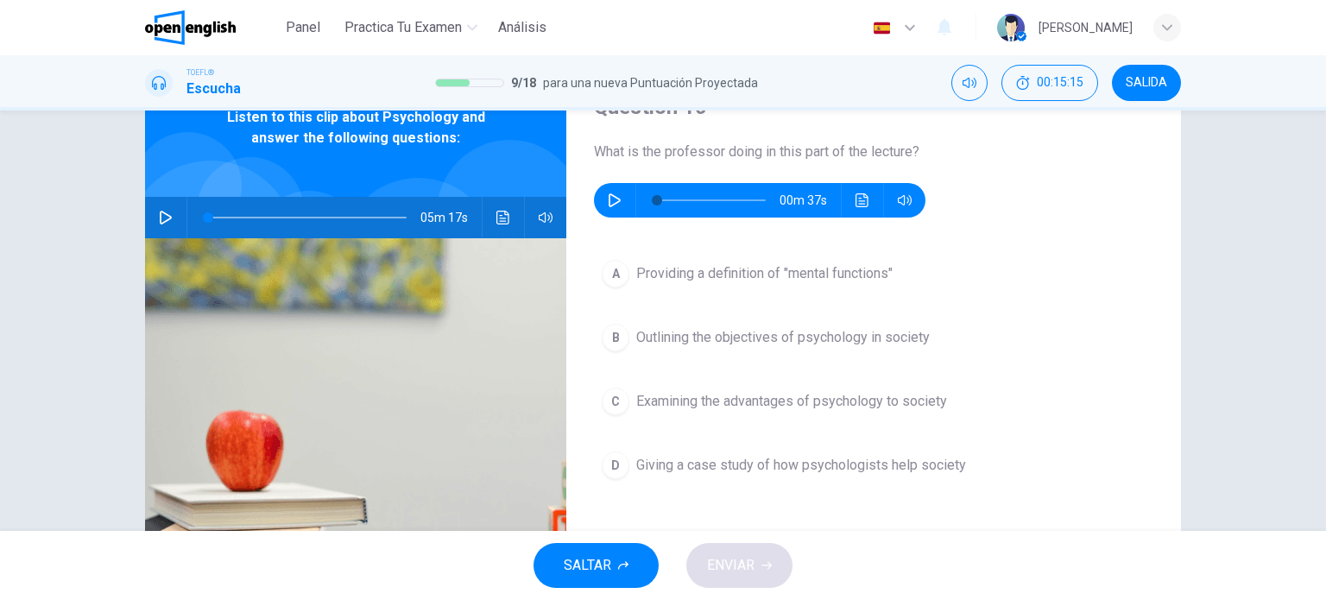
click at [612, 197] on icon "button" at bounding box center [614, 200] width 12 height 14
click at [602, 191] on button "button" at bounding box center [615, 200] width 28 height 35
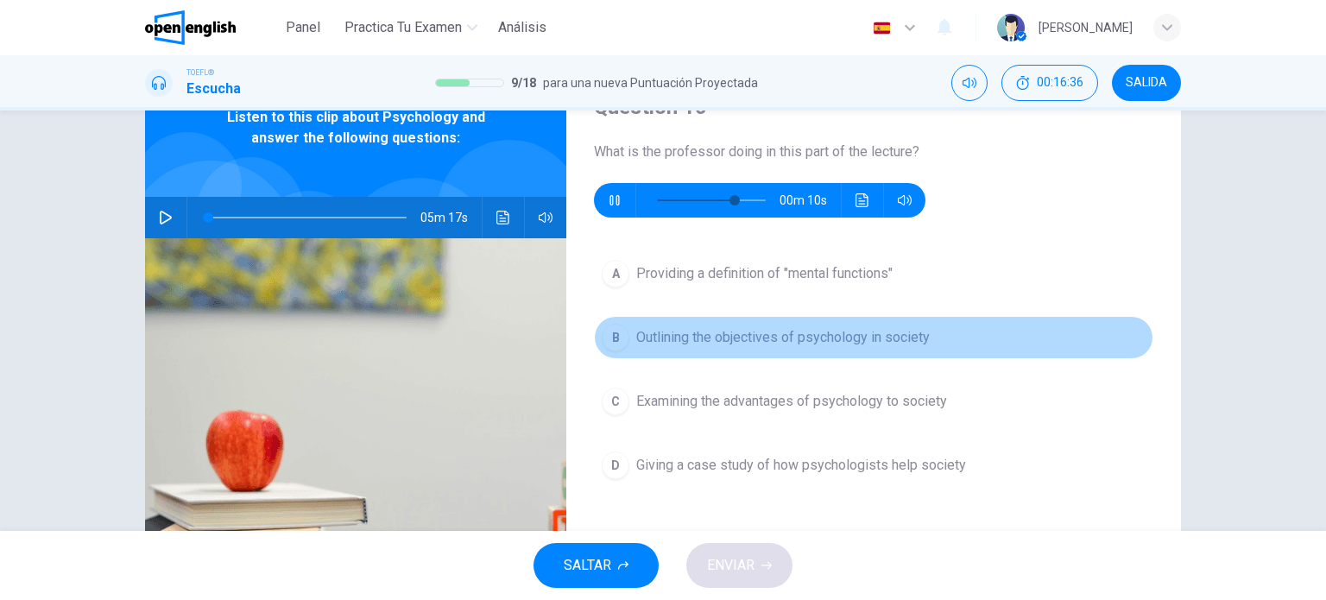
click at [717, 324] on button "B Outlining the objectives of psychology in society" at bounding box center [873, 337] width 559 height 43
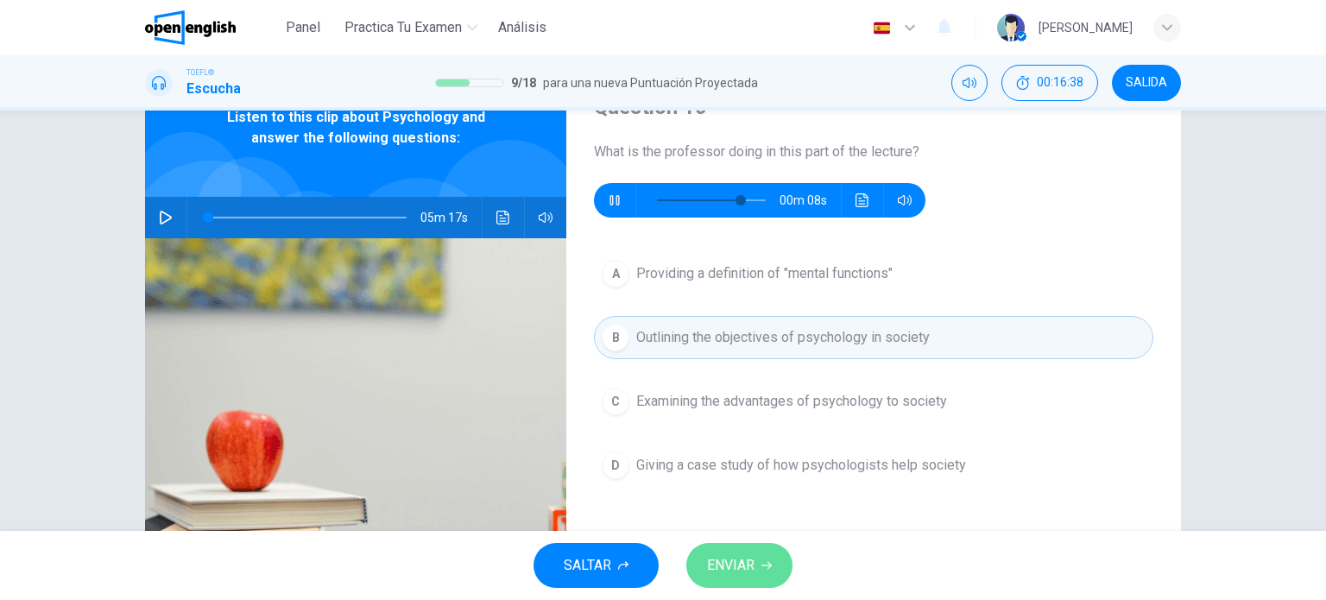
click at [755, 564] on button "ENVIAR" at bounding box center [739, 565] width 106 height 45
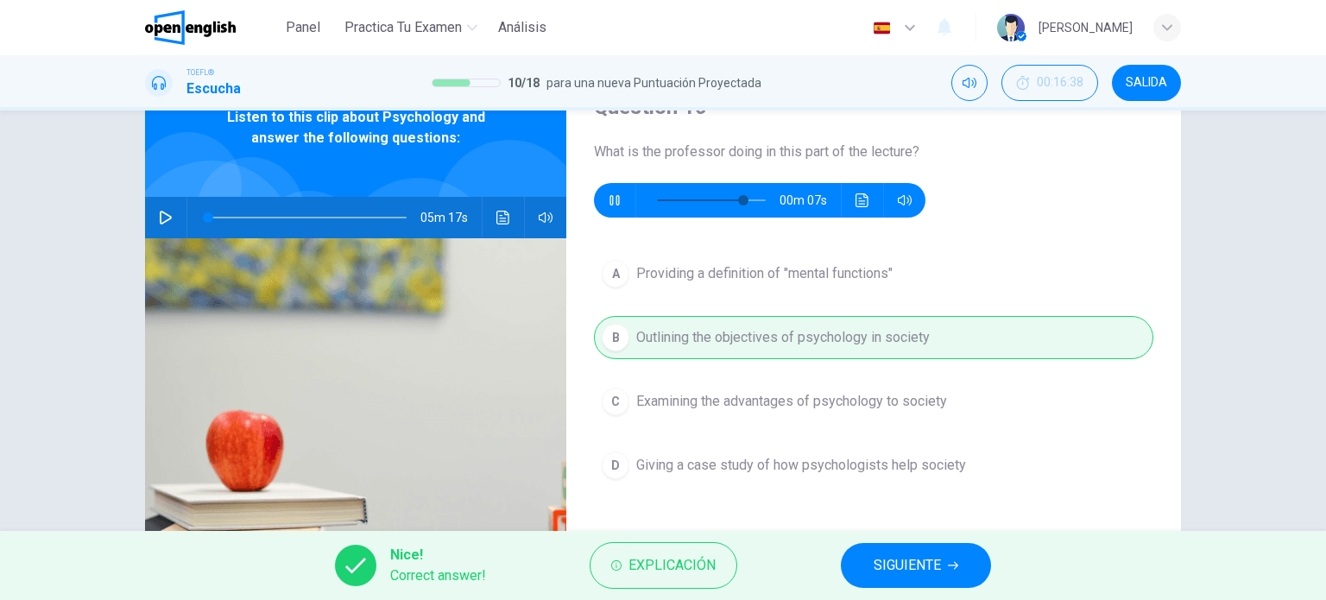
type input "**"
click at [870, 563] on button "SIGUIENTE" at bounding box center [916, 565] width 150 height 45
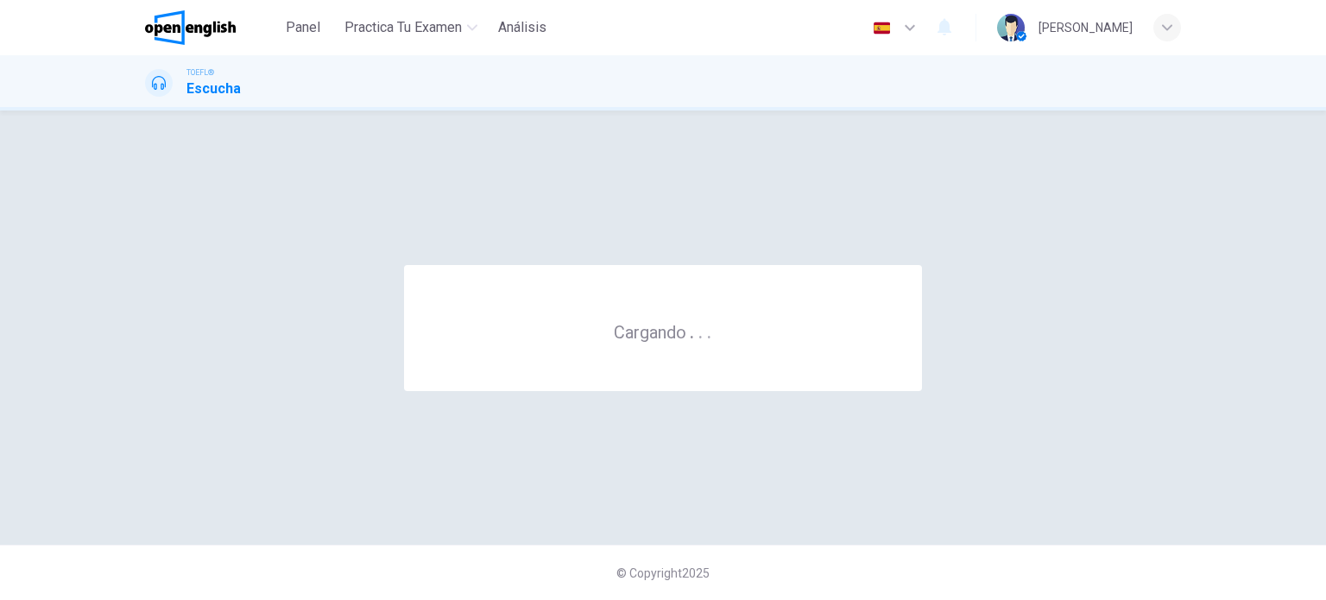
scroll to position [0, 0]
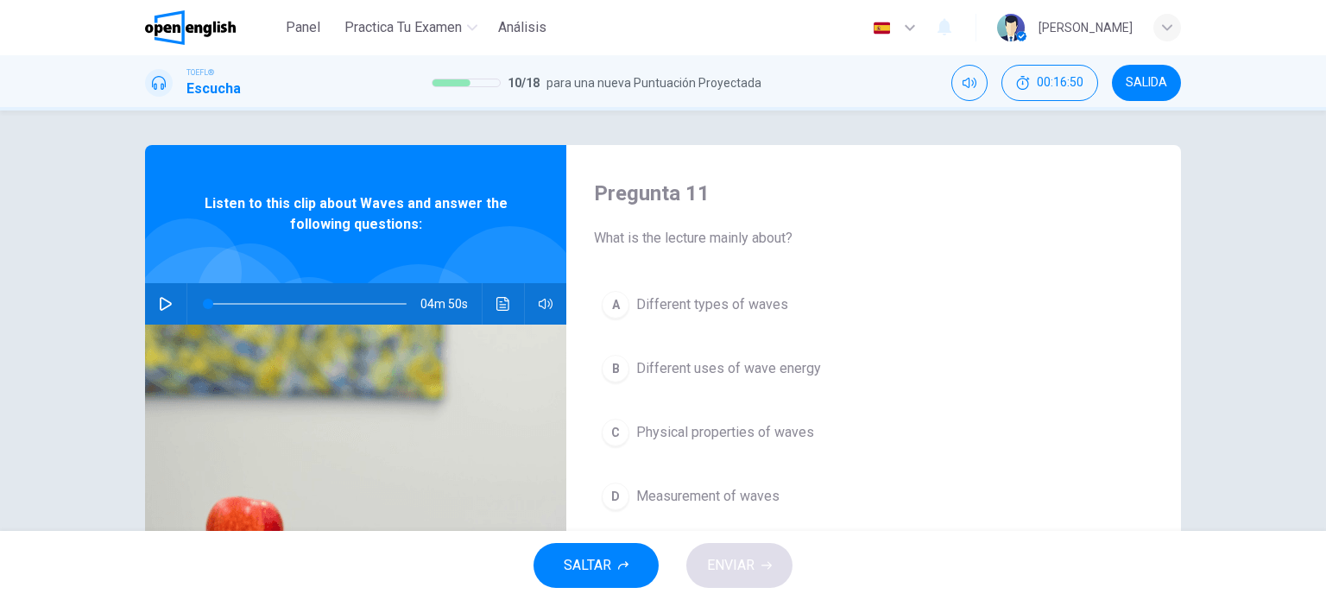
click at [162, 302] on icon "button" at bounding box center [166, 304] width 14 height 14
type input "**"
click at [691, 306] on span "Different types of waves" at bounding box center [712, 304] width 152 height 21
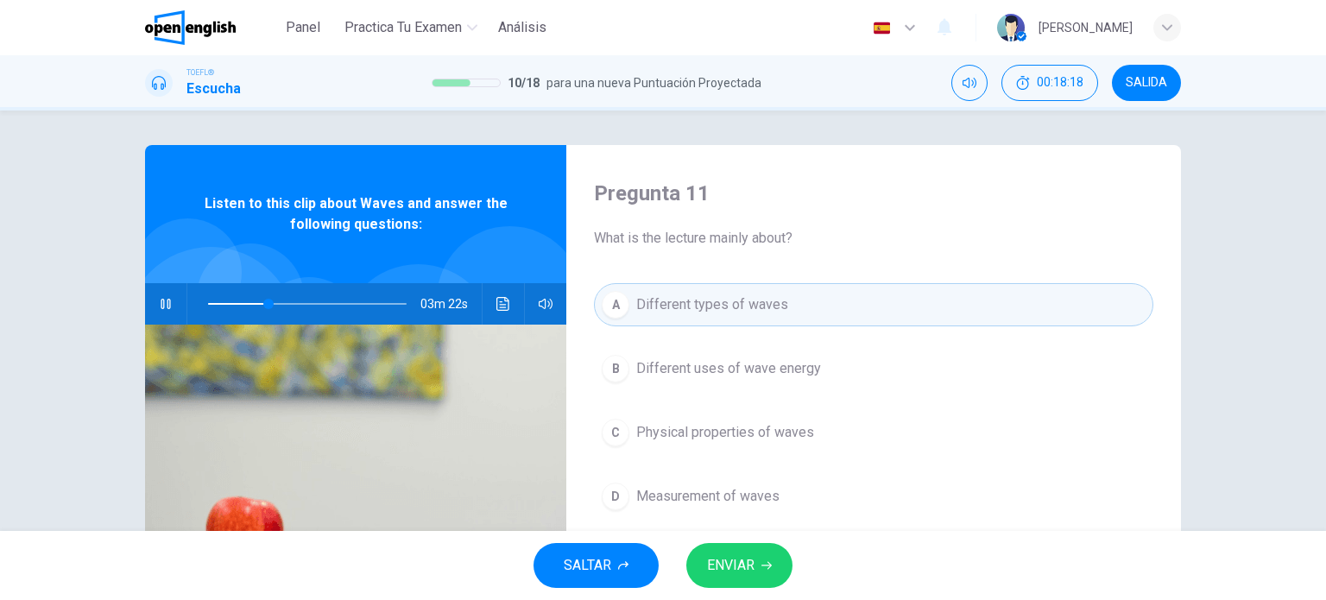
click at [742, 556] on span "ENVIAR" at bounding box center [730, 565] width 47 height 24
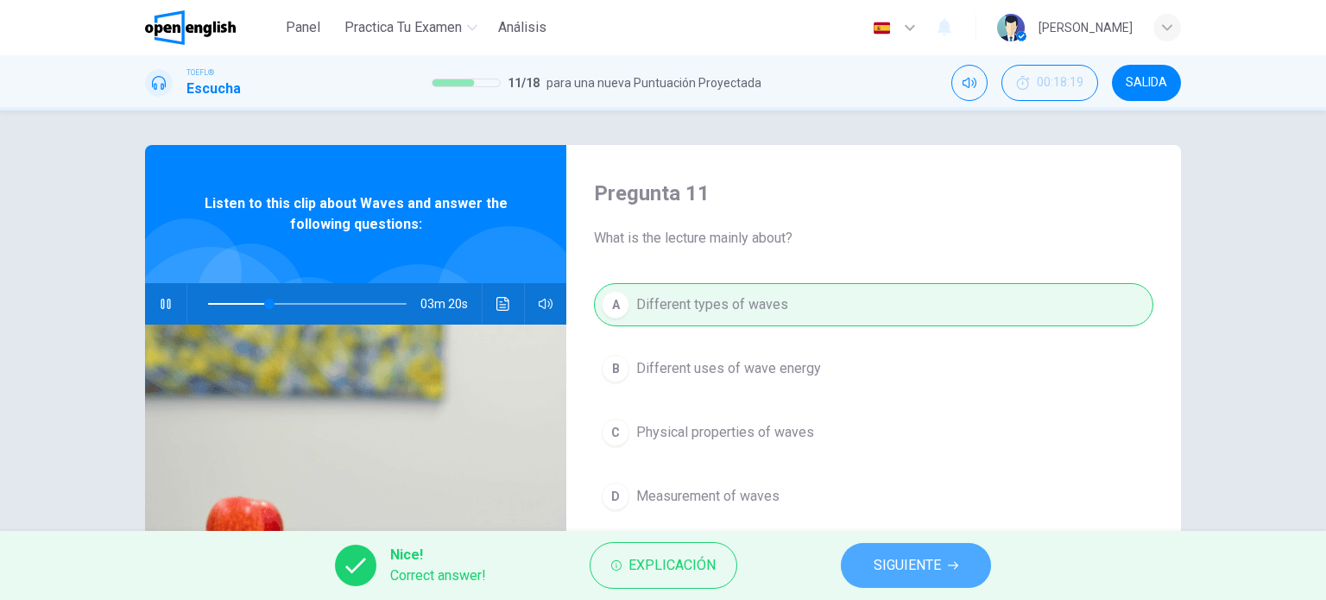
click at [929, 549] on button "SIGUIENTE" at bounding box center [916, 565] width 150 height 45
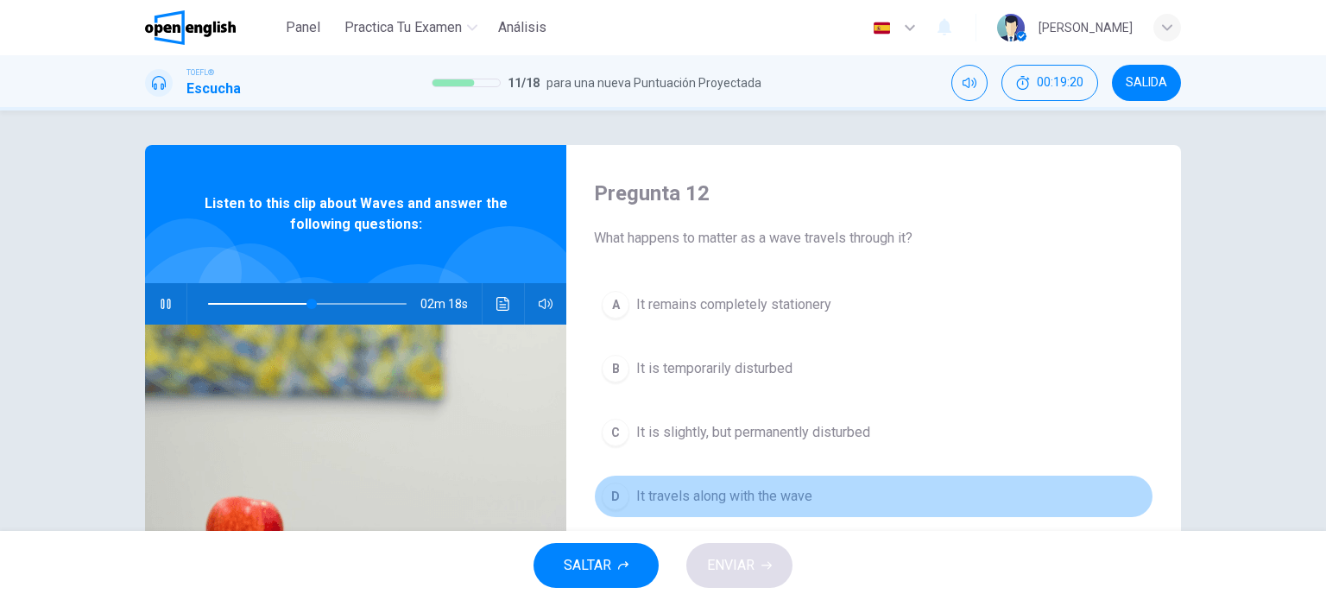
click at [763, 497] on span "It travels along with the wave" at bounding box center [724, 496] width 176 height 21
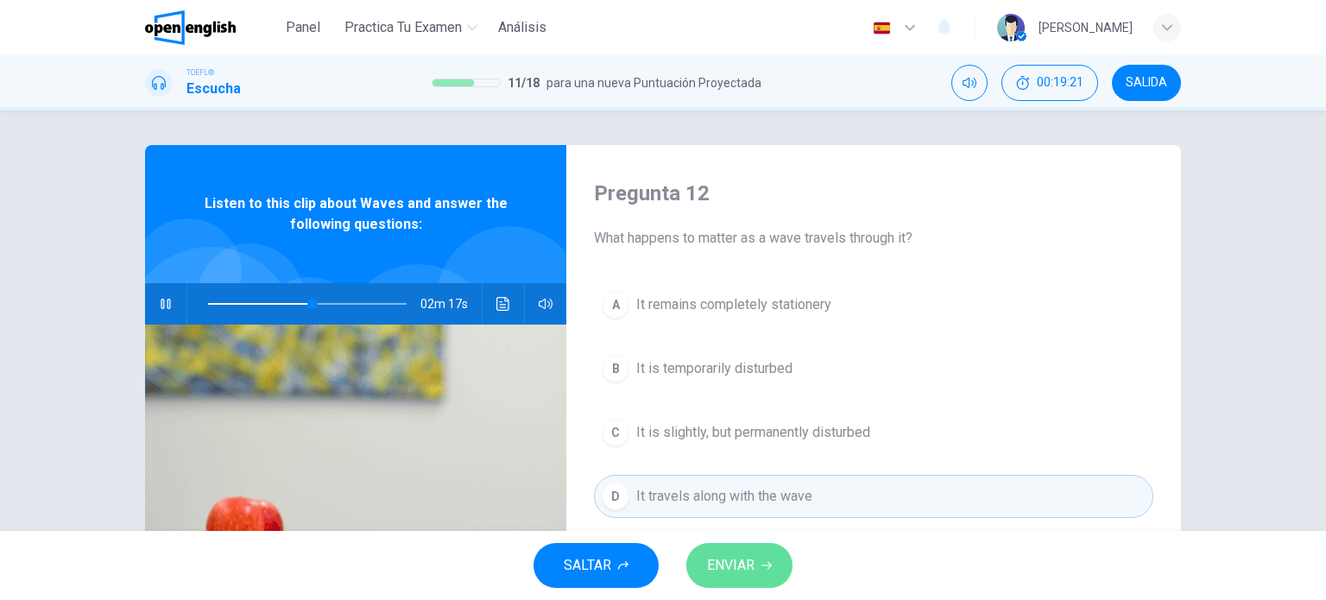
click at [750, 568] on span "ENVIAR" at bounding box center [730, 565] width 47 height 24
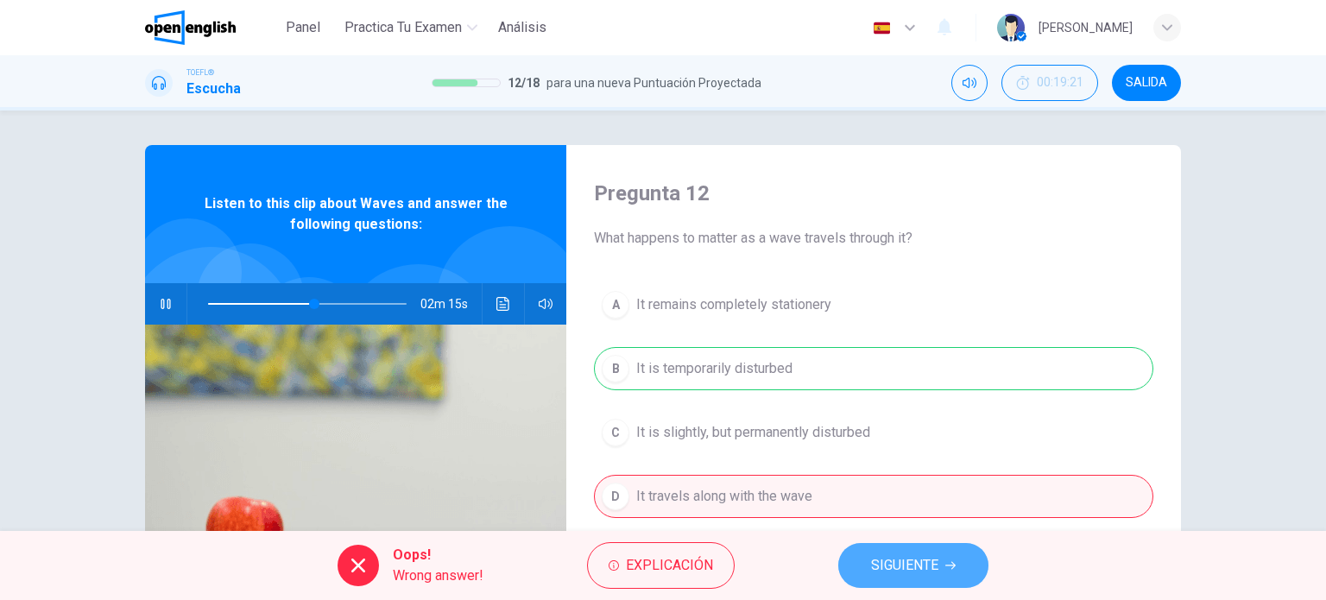
click at [901, 548] on button "SIGUIENTE" at bounding box center [913, 565] width 150 height 45
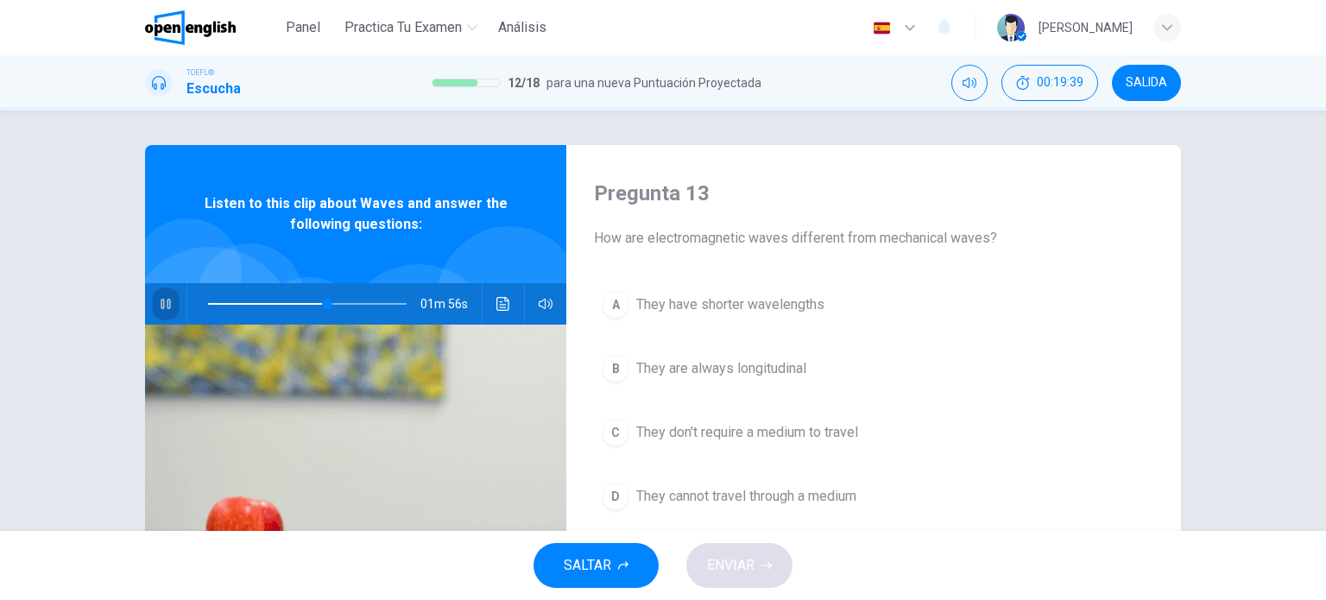
click at [166, 305] on icon "button" at bounding box center [165, 304] width 9 height 10
click at [304, 302] on span at bounding box center [307, 304] width 198 height 24
click at [166, 301] on icon "button" at bounding box center [166, 304] width 14 height 14
click at [160, 296] on button "button" at bounding box center [166, 303] width 28 height 41
click at [161, 305] on icon "button" at bounding box center [166, 304] width 14 height 14
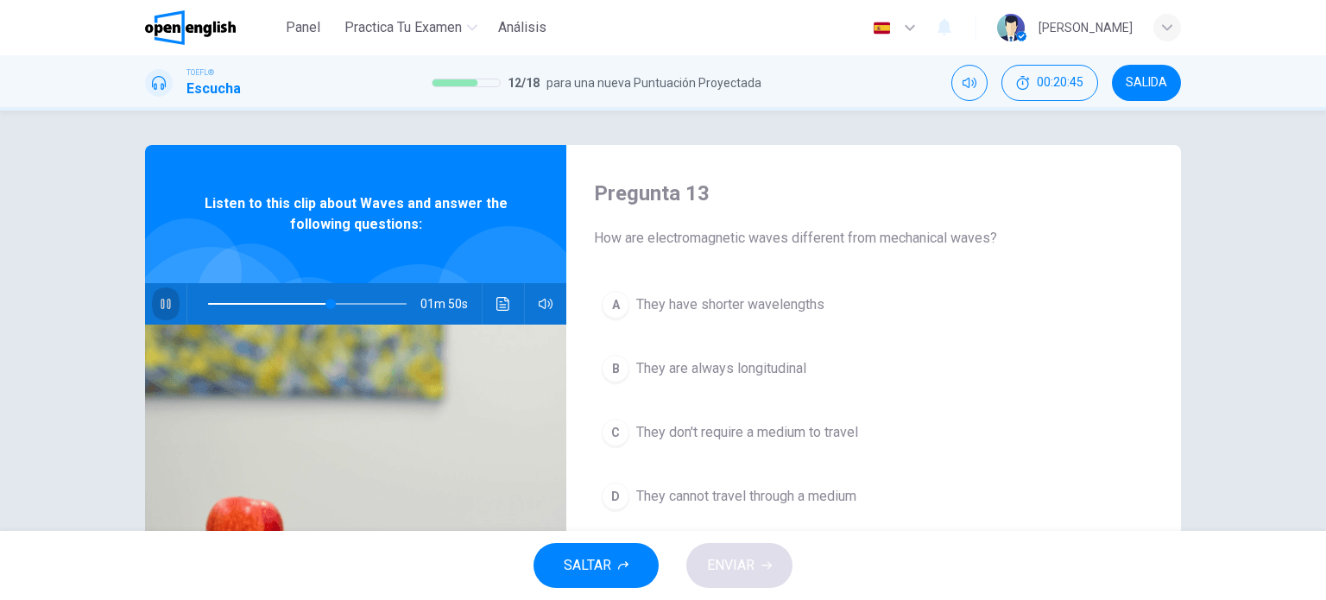
click at [165, 307] on icon "button" at bounding box center [165, 304] width 9 height 10
click at [691, 436] on span "They don't require a medium to travel" at bounding box center [747, 432] width 222 height 21
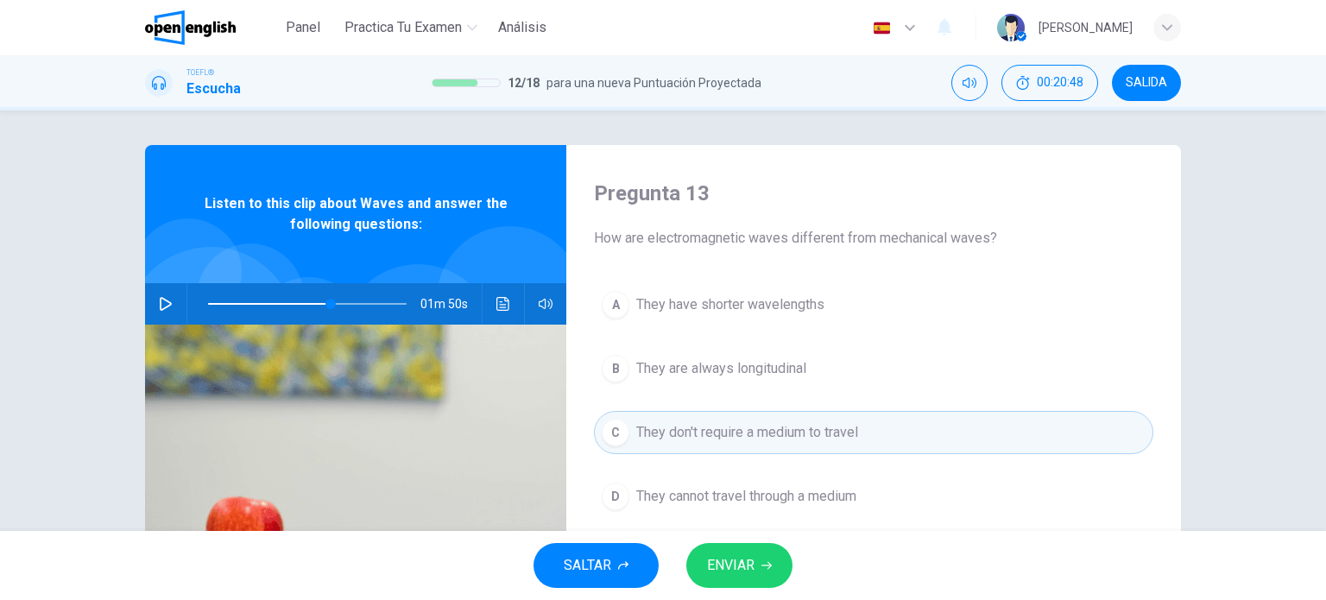
click at [750, 566] on span "ENVIAR" at bounding box center [730, 565] width 47 height 24
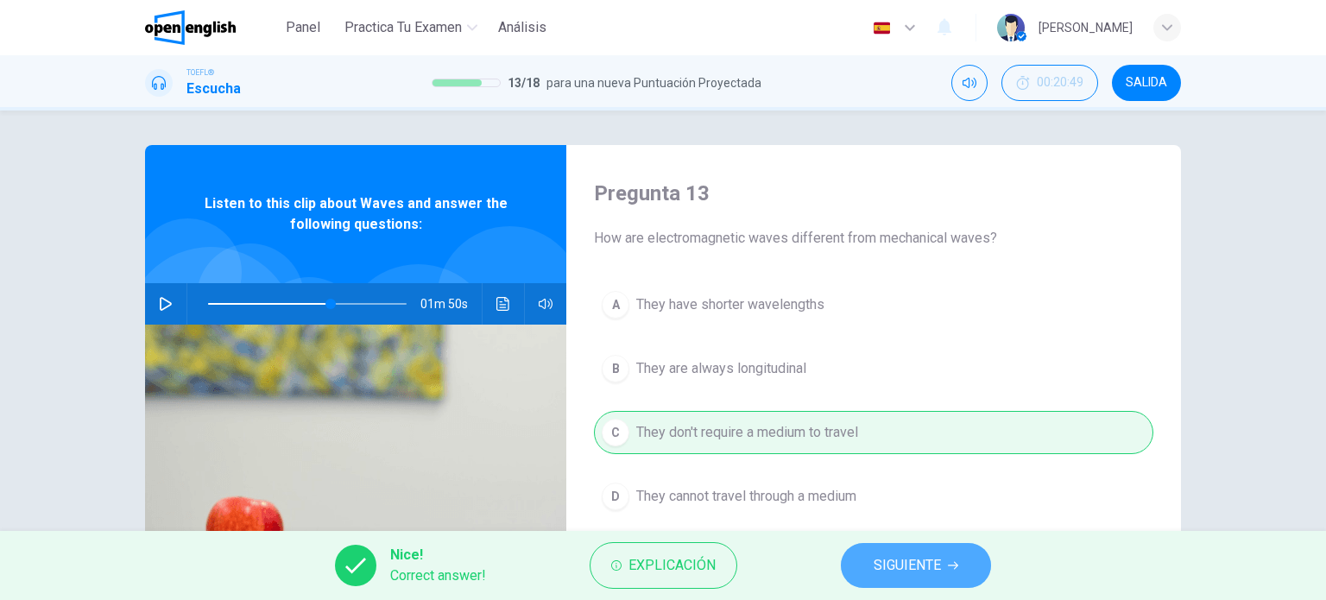
click at [894, 564] on span "SIGUIENTE" at bounding box center [906, 565] width 67 height 24
type input "**"
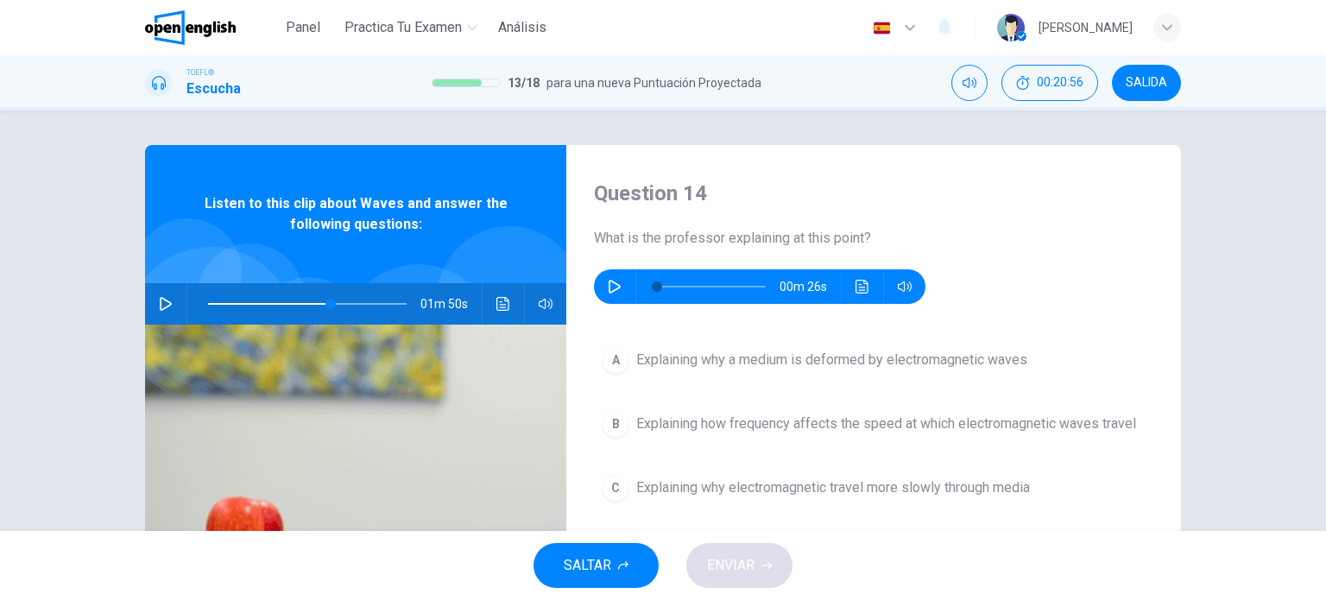
click at [612, 287] on icon "button" at bounding box center [615, 287] width 14 height 14
click at [613, 282] on icon "button" at bounding box center [615, 287] width 14 height 14
click at [614, 283] on icon "button" at bounding box center [613, 286] width 9 height 10
click at [614, 283] on icon "button" at bounding box center [615, 287] width 14 height 14
type input "**"
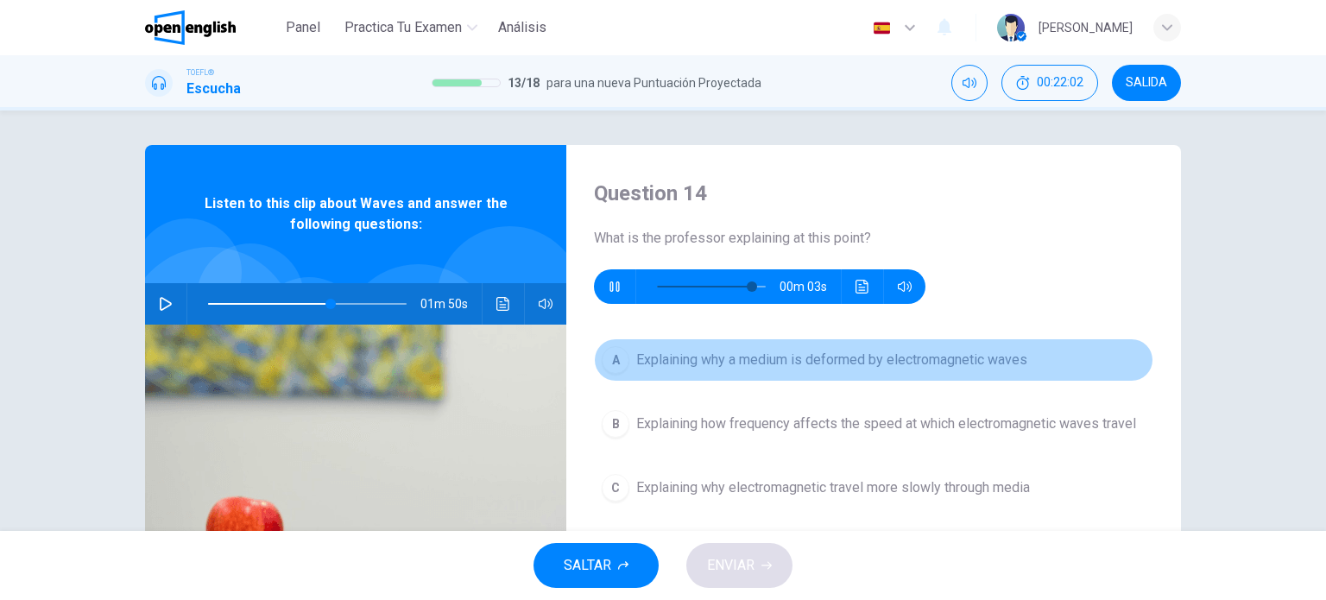
click at [817, 358] on span "Explaining why a medium is deformed by electromagnetic waves" at bounding box center [831, 359] width 391 height 21
type input "**"
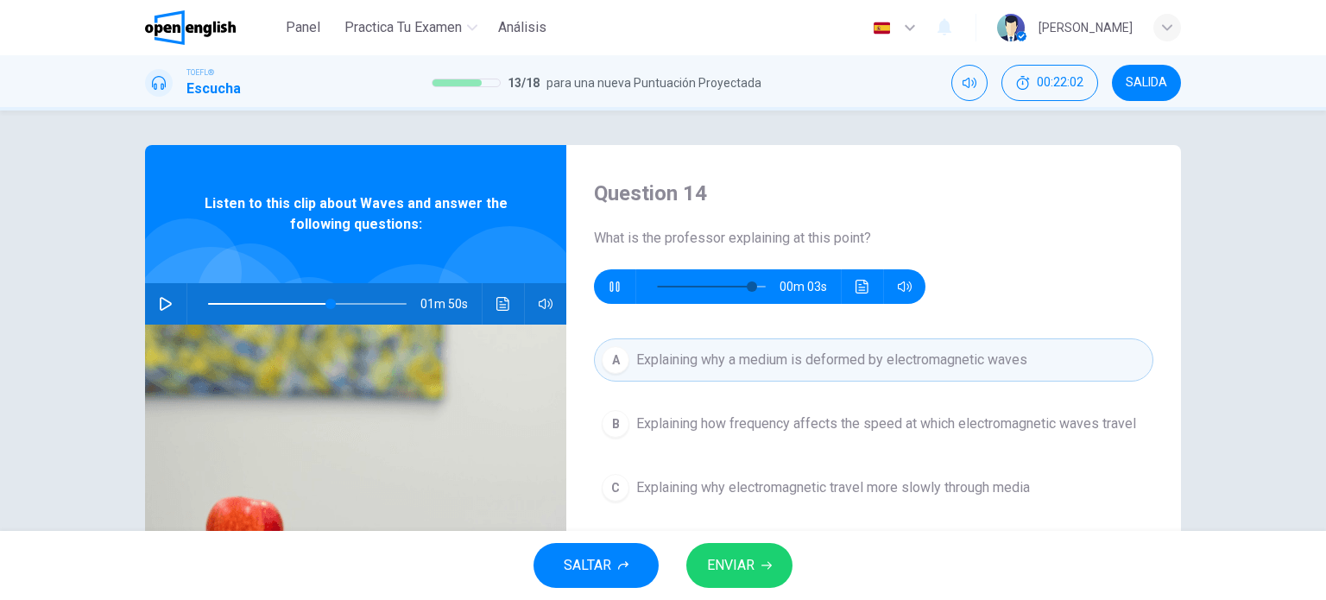
type input "**"
click at [750, 560] on span "ENVIAR" at bounding box center [730, 565] width 47 height 24
type input "**"
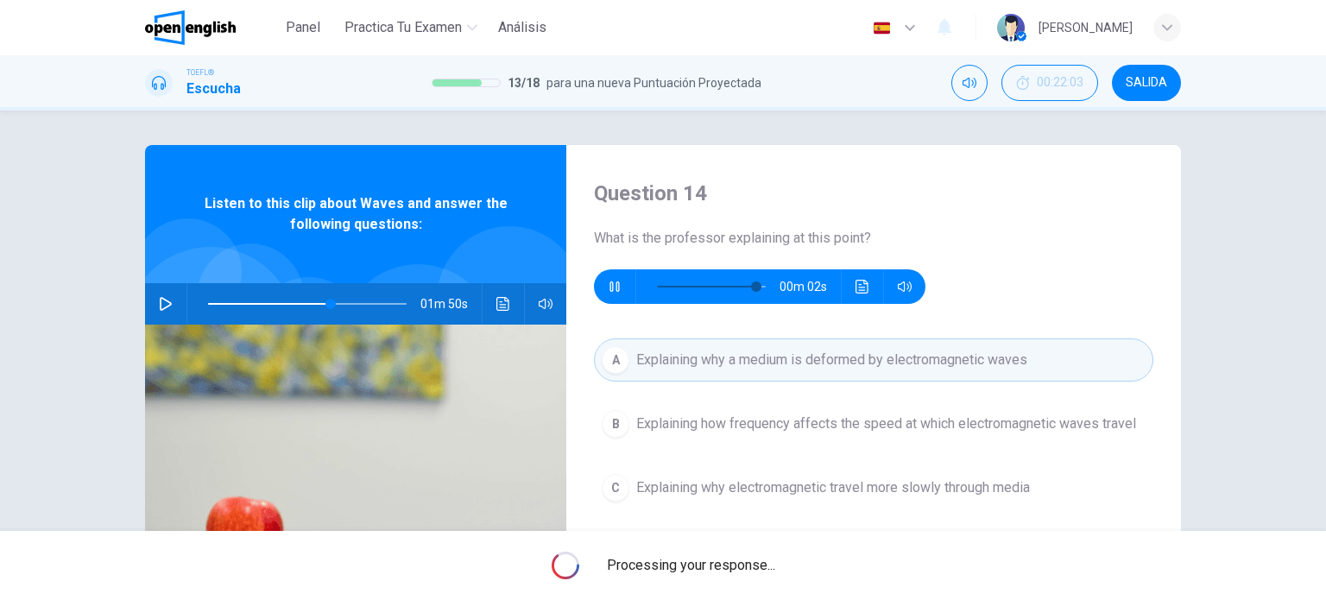
type input "**"
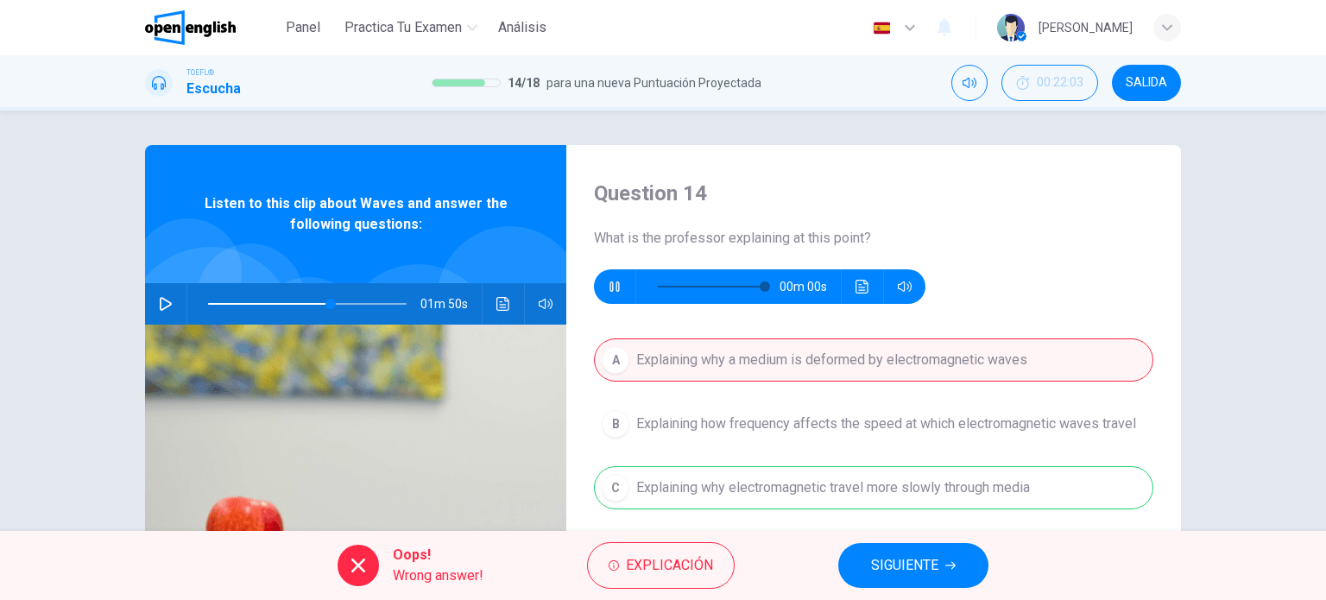
type input "*"
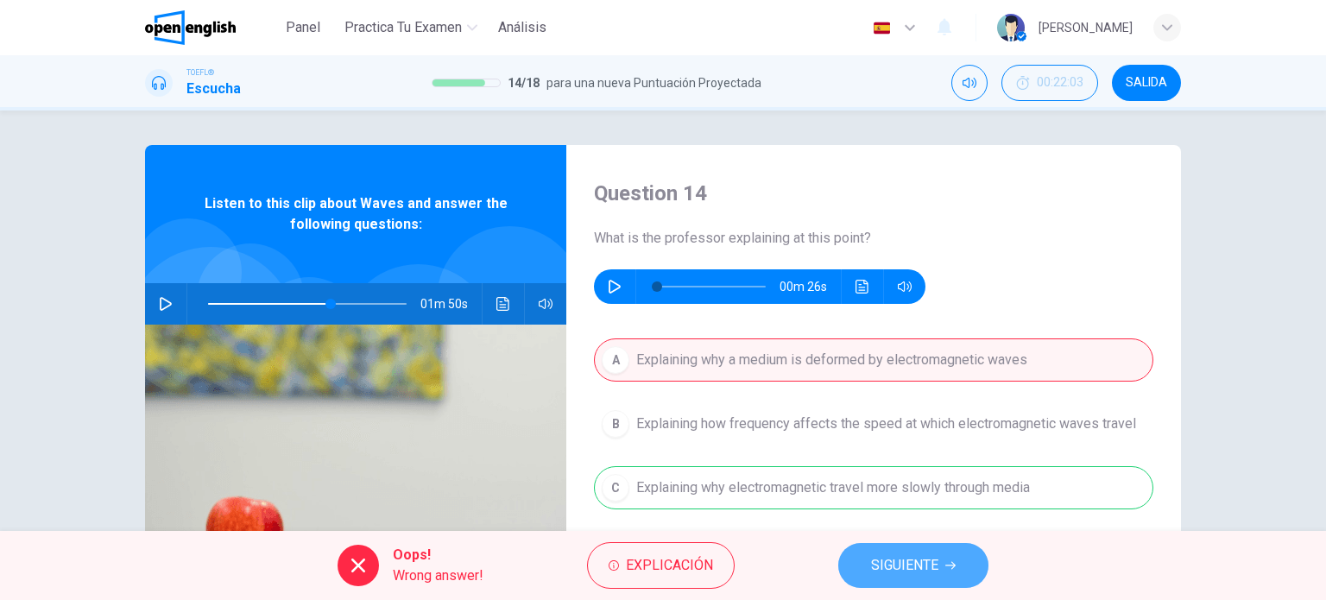
click at [908, 553] on span "SIGUIENTE" at bounding box center [904, 565] width 67 height 24
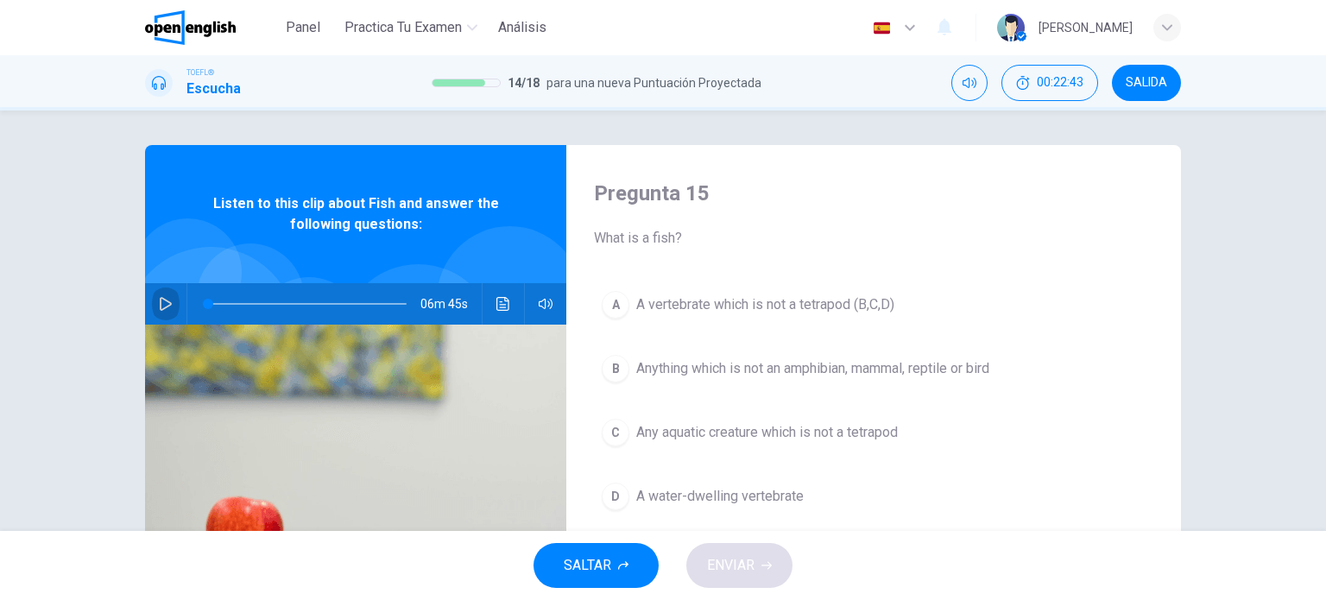
click at [167, 299] on icon "button" at bounding box center [166, 304] width 14 height 14
click at [217, 301] on span at bounding box center [307, 304] width 198 height 24
click at [808, 373] on span "Anything which is not an amphibian, mammal, reptile or bird" at bounding box center [812, 368] width 353 height 21
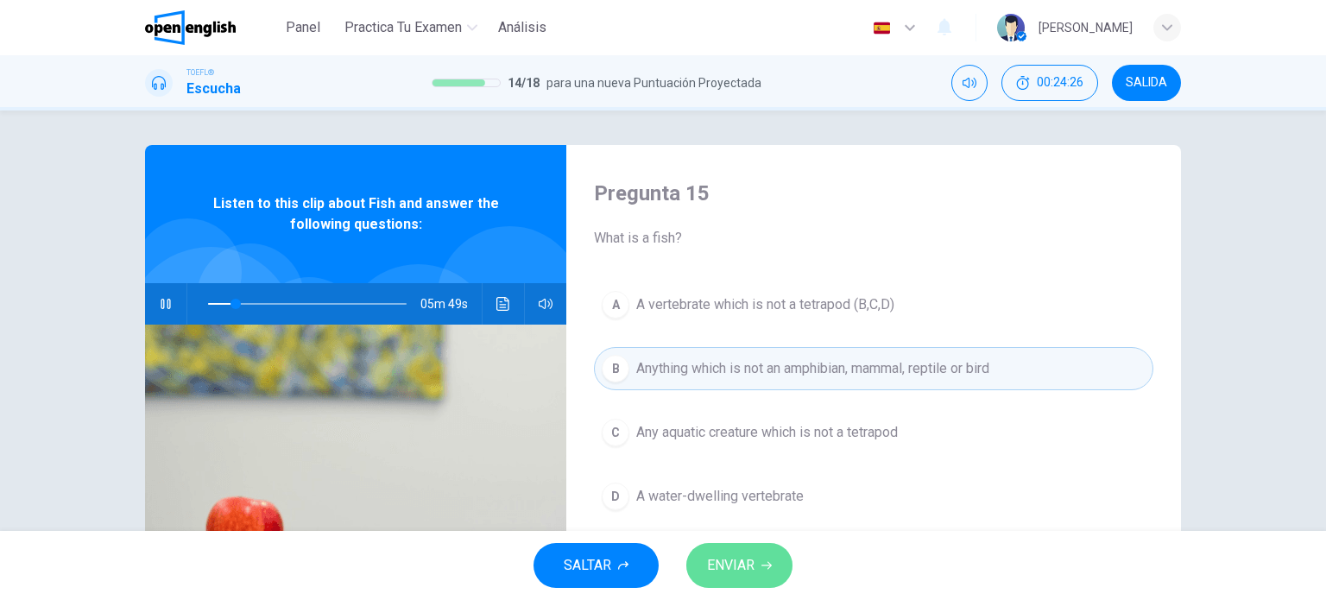
click at [747, 545] on button "ENVIAR" at bounding box center [739, 565] width 106 height 45
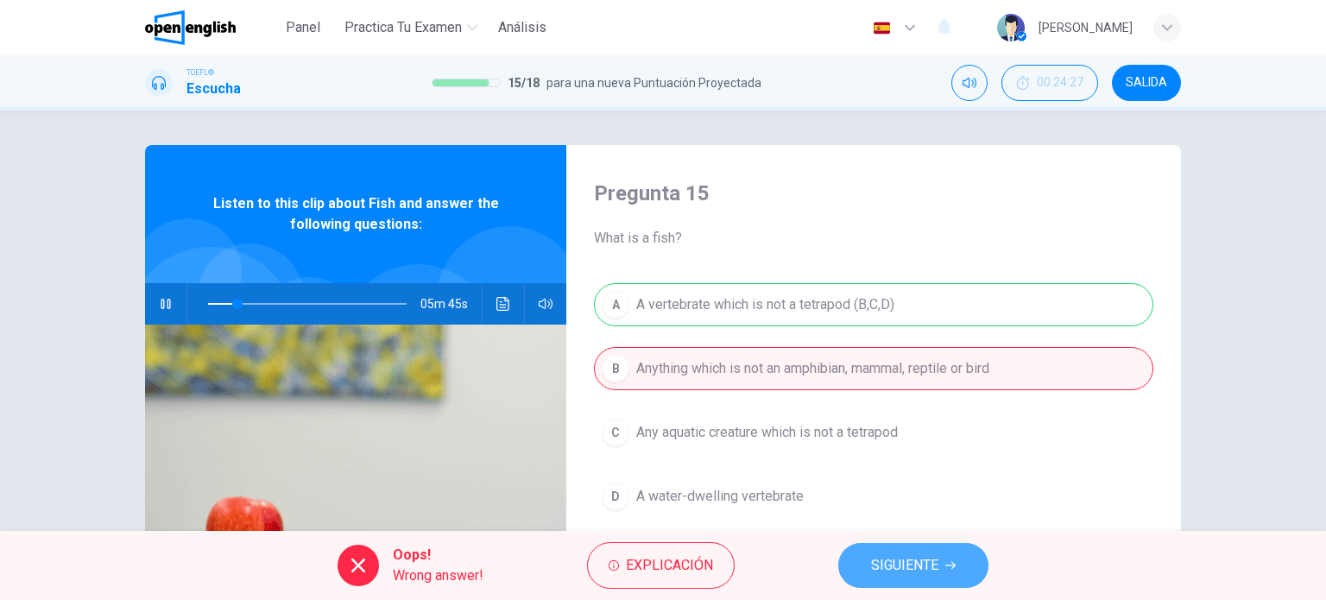
click at [885, 558] on span "SIGUIENTE" at bounding box center [904, 565] width 67 height 24
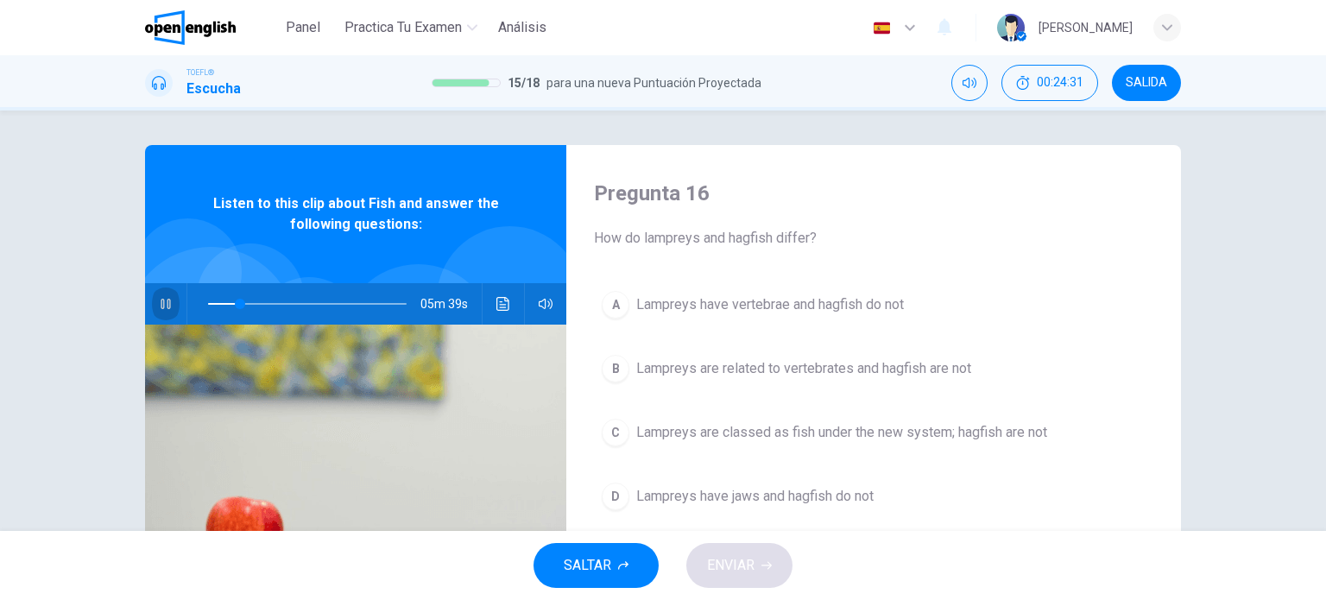
click at [161, 304] on icon "button" at bounding box center [166, 304] width 14 height 14
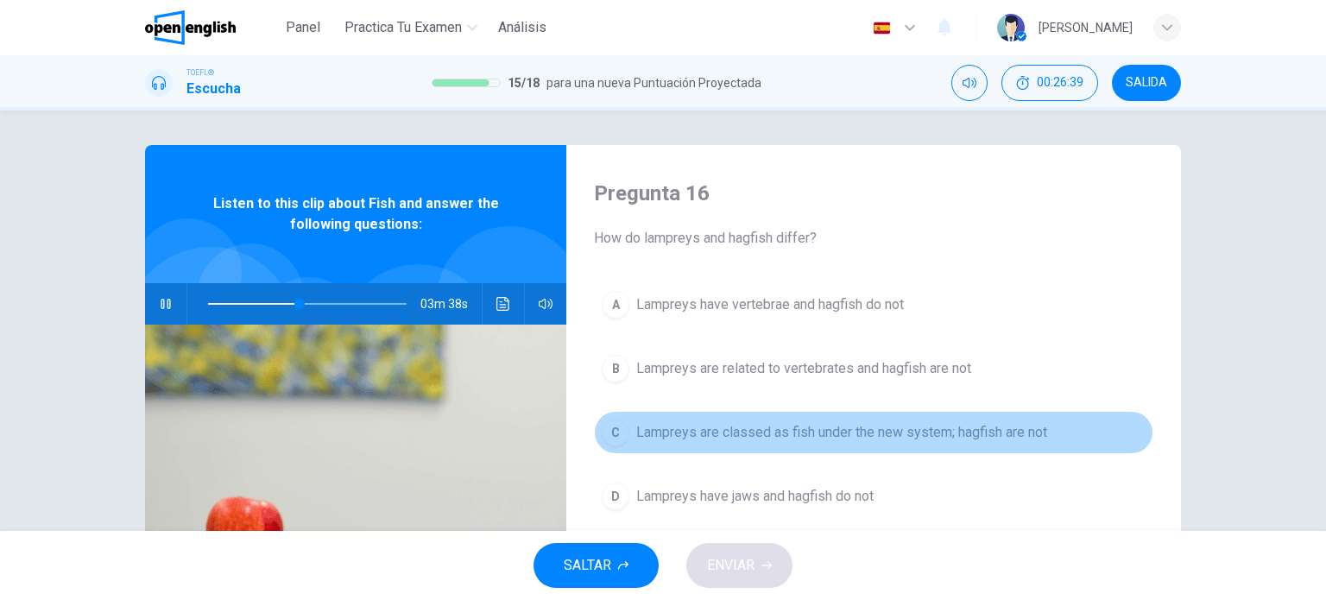
click at [904, 425] on span "Lampreys are classed as fish under the new system; hagfish are not" at bounding box center [841, 432] width 411 height 21
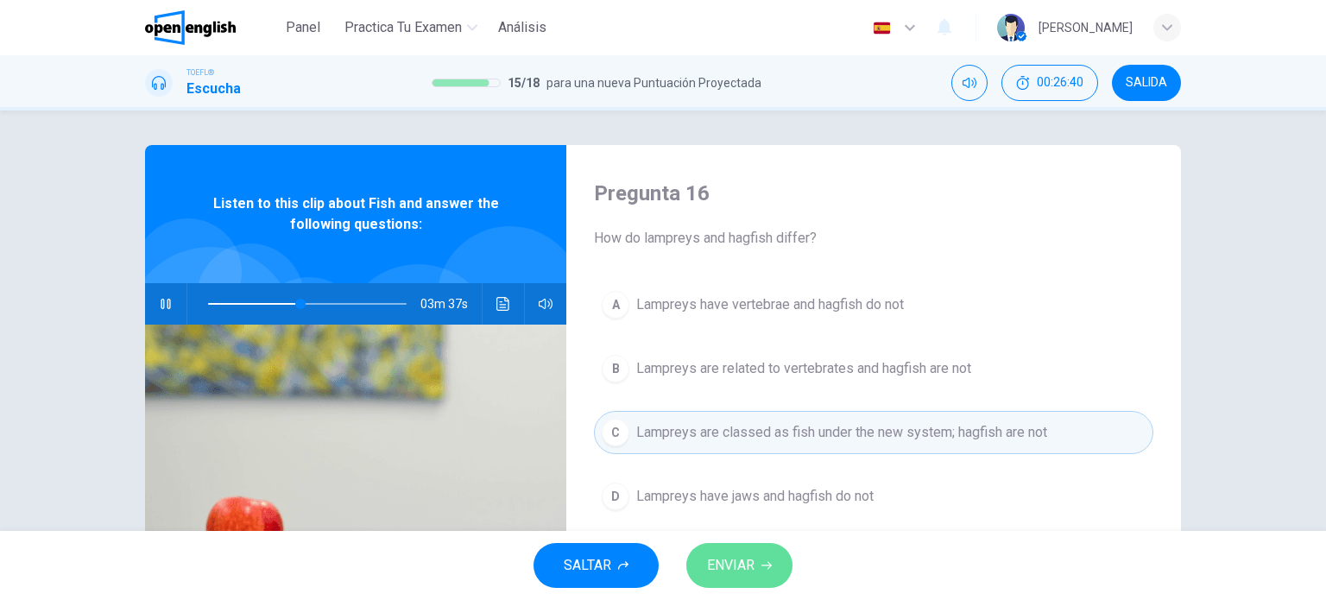
click at [770, 556] on button "ENVIAR" at bounding box center [739, 565] width 106 height 45
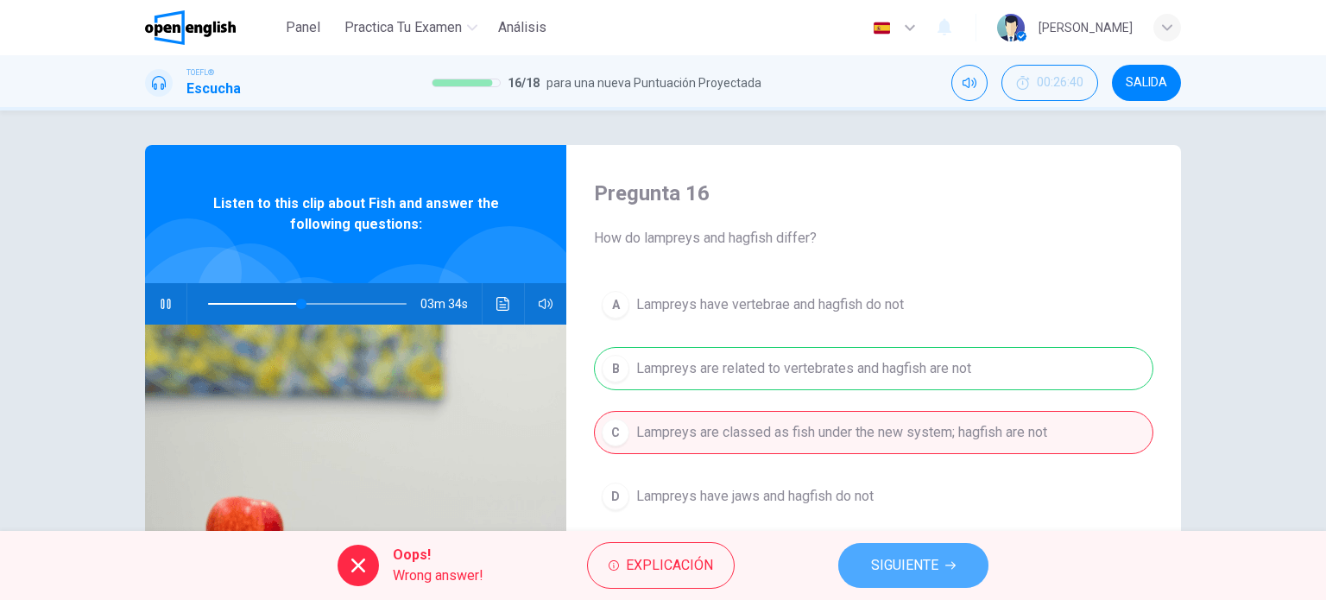
click at [931, 556] on span "SIGUIENTE" at bounding box center [904, 565] width 67 height 24
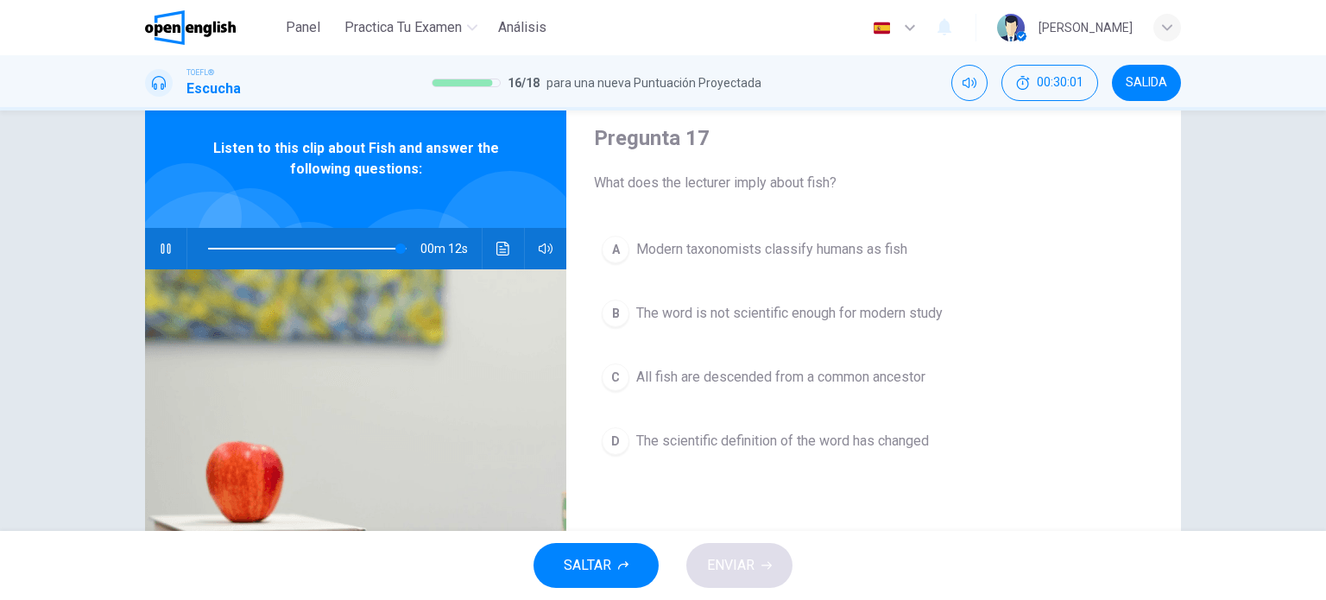
scroll to position [86, 0]
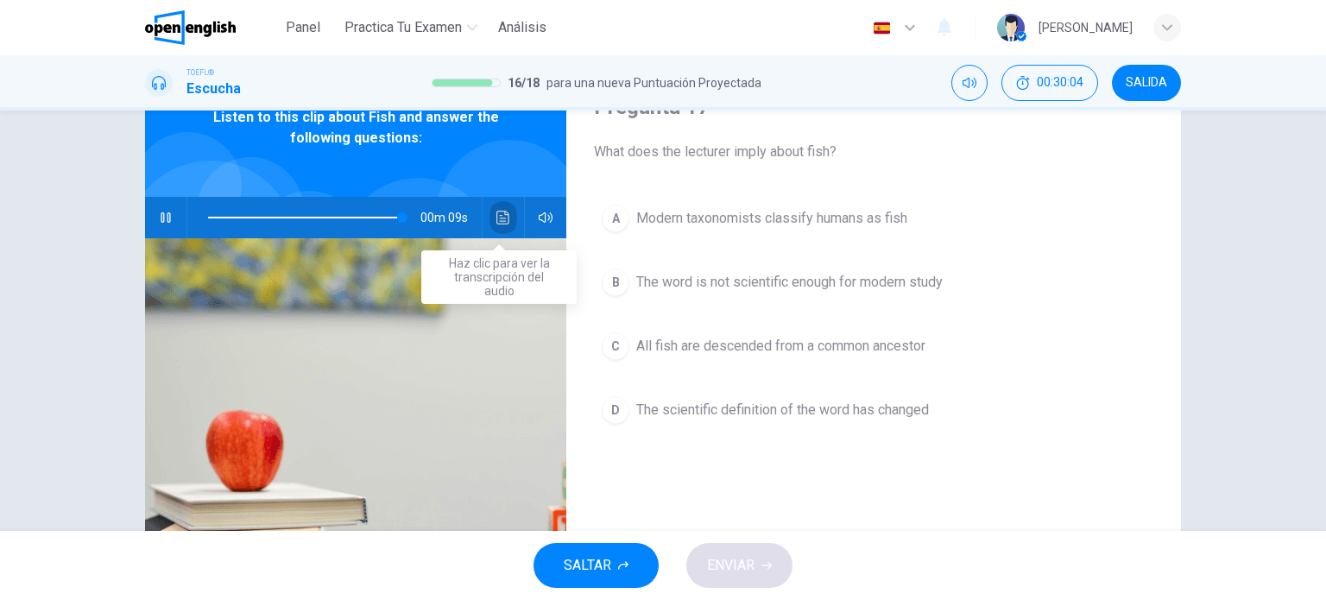
click at [496, 220] on icon "Haz clic para ver la transcripción del audio" at bounding box center [503, 218] width 14 height 14
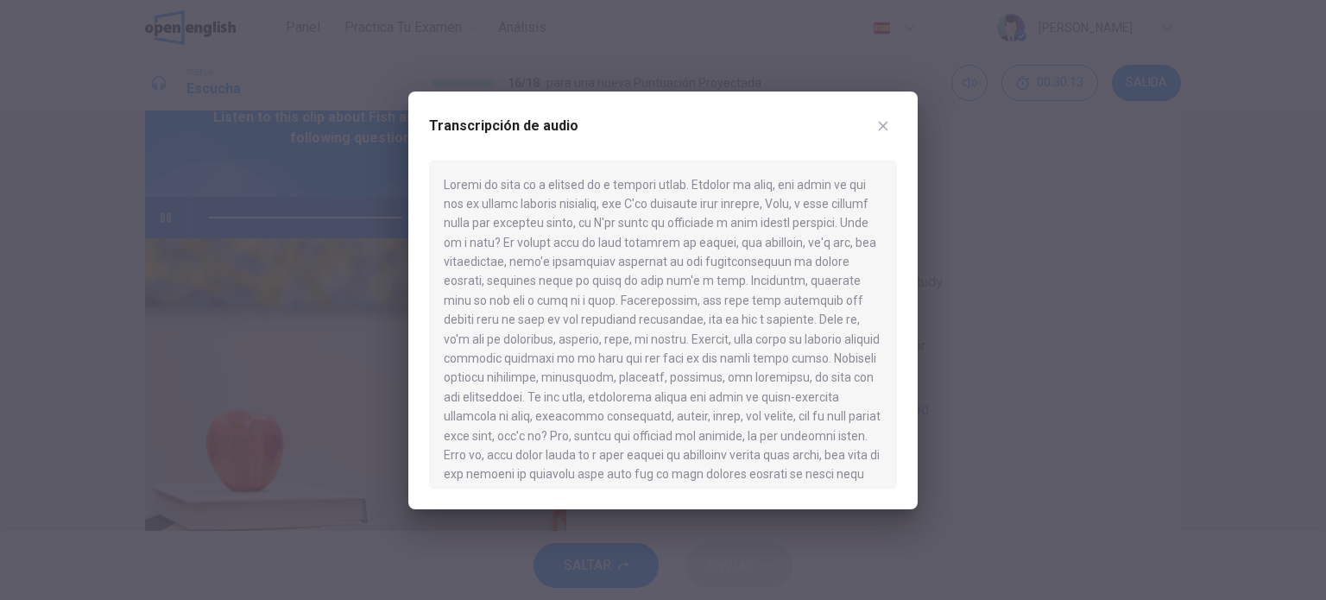
type input "*"
click at [887, 127] on icon "button" at bounding box center [883, 126] width 14 height 14
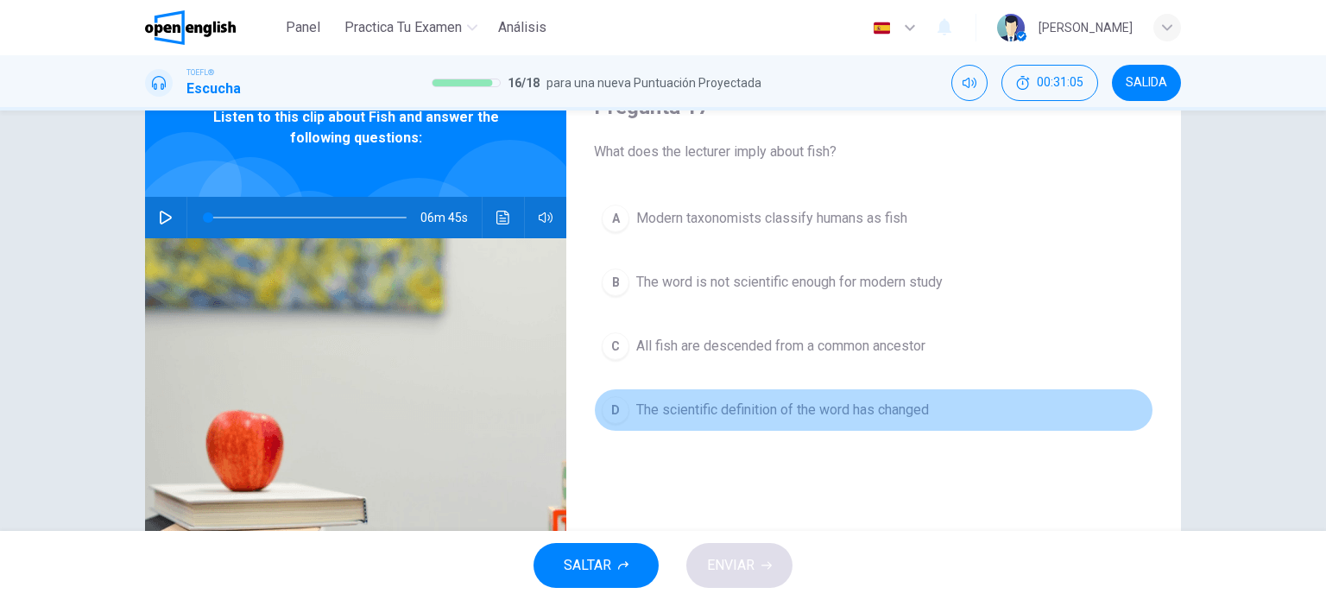
click at [711, 409] on span "The scientific definition of the word has changed" at bounding box center [782, 410] width 293 height 21
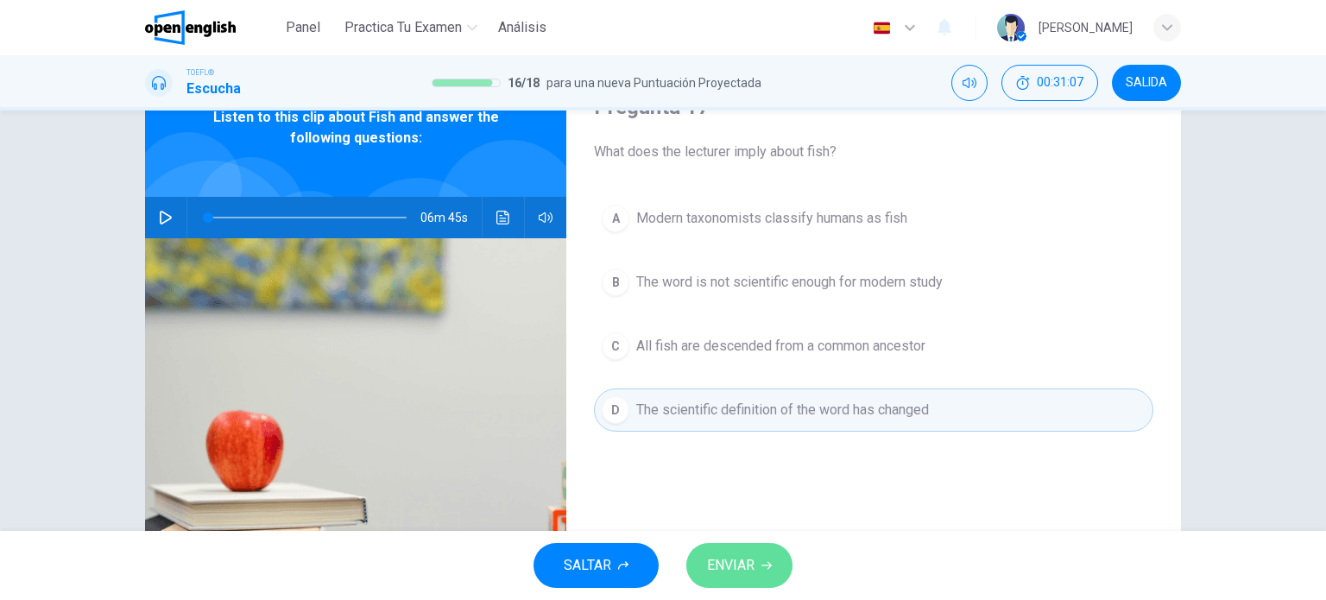
click at [742, 562] on span "ENVIAR" at bounding box center [730, 565] width 47 height 24
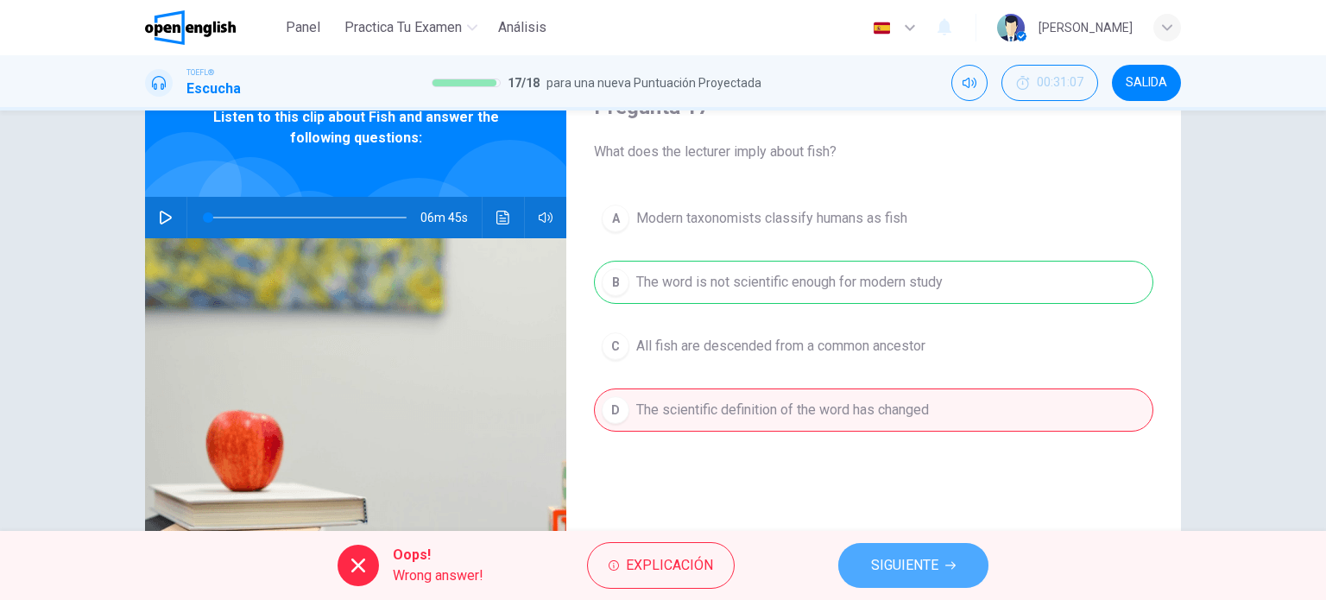
click at [917, 558] on span "SIGUIENTE" at bounding box center [904, 565] width 67 height 24
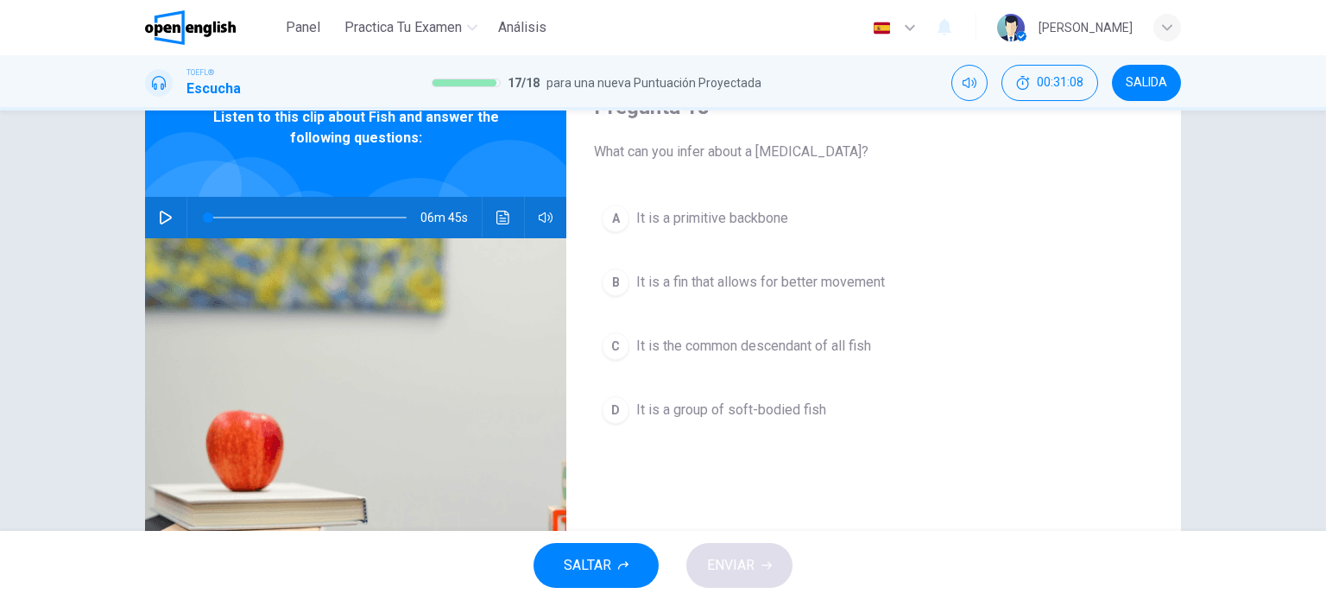
scroll to position [0, 0]
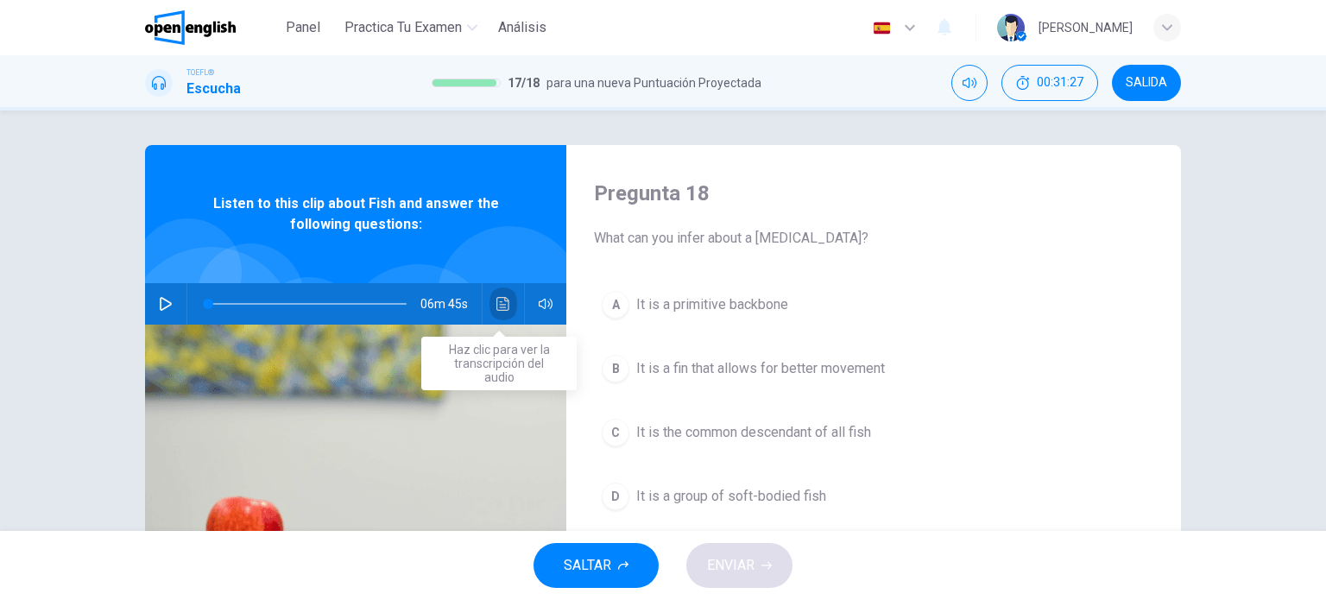
click at [504, 309] on icon "Haz clic para ver la transcripción del audio" at bounding box center [503, 304] width 14 height 14
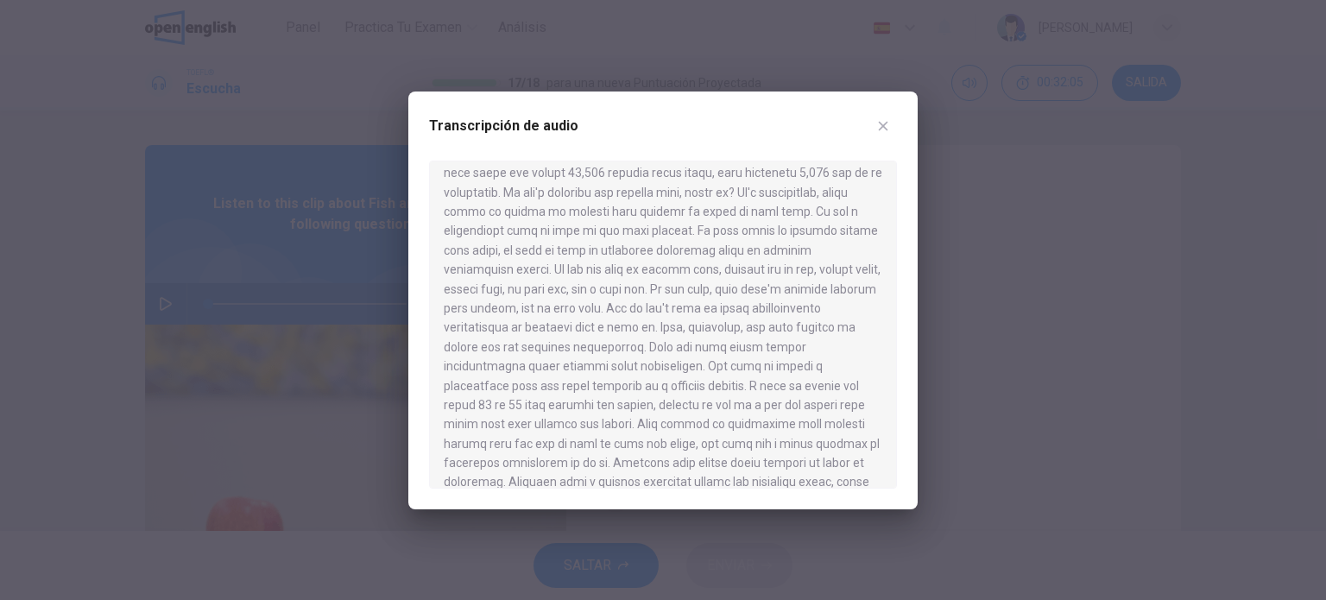
scroll to position [1150, 0]
drag, startPoint x: 706, startPoint y: 112, endPoint x: 758, endPoint y: 120, distance: 52.4
click at [756, 120] on div "Transcripción de audio" at bounding box center [663, 136] width 468 height 48
click at [881, 120] on icon "button" at bounding box center [883, 126] width 14 height 14
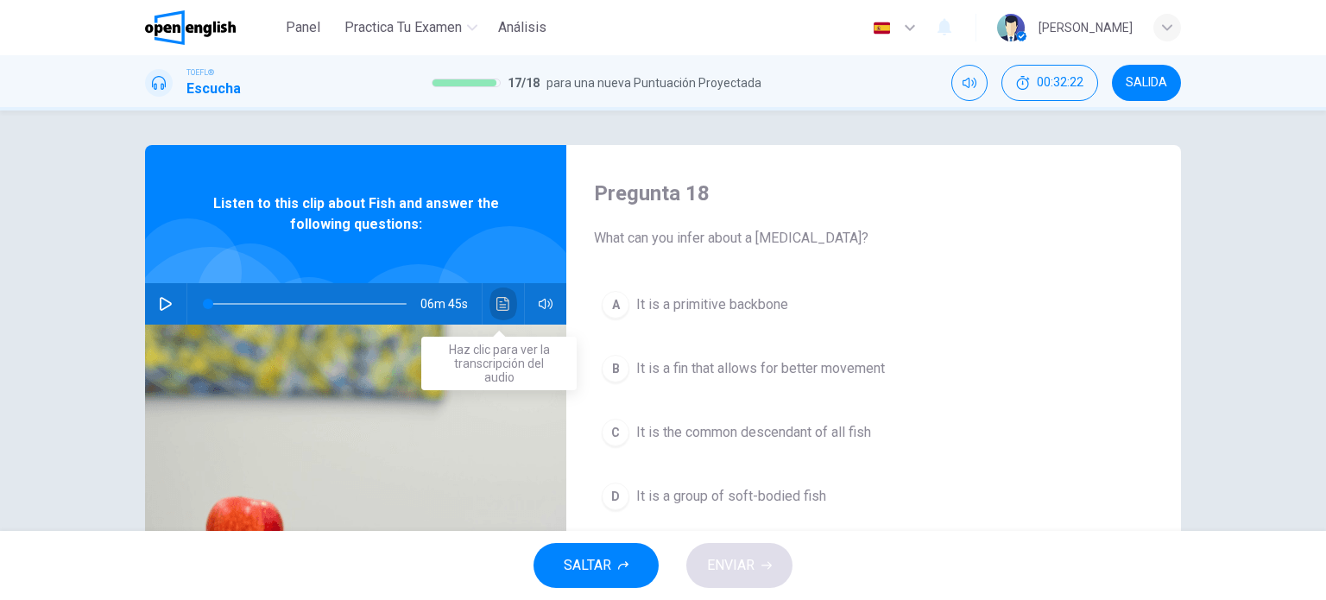
click at [501, 303] on icon "Haz clic para ver la transcripción del audio" at bounding box center [503, 304] width 14 height 14
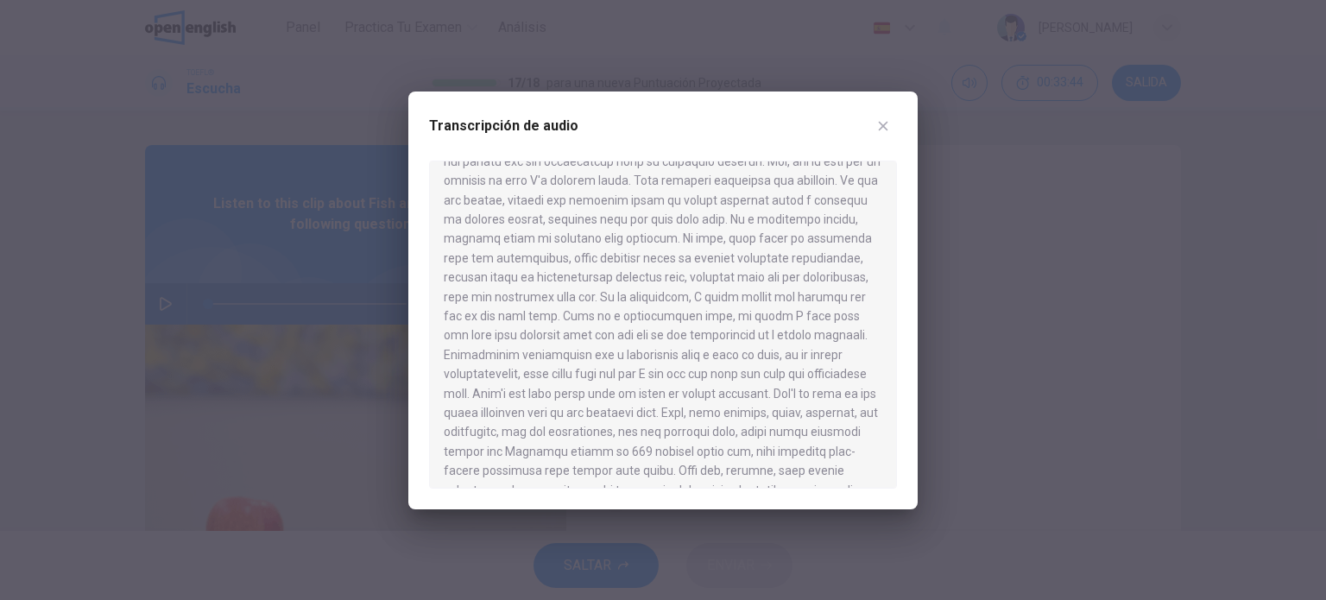
scroll to position [460, 0]
click at [889, 127] on icon "button" at bounding box center [883, 126] width 14 height 14
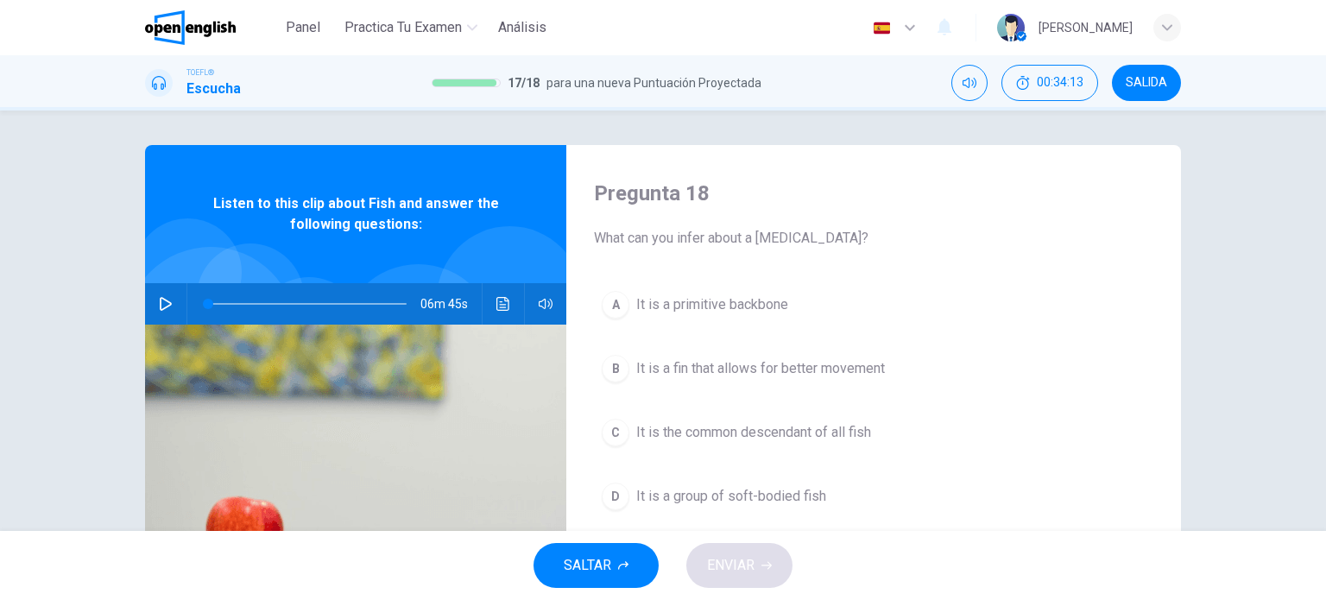
click at [742, 369] on span "It is a fin that allows for better movement" at bounding box center [760, 368] width 249 height 21
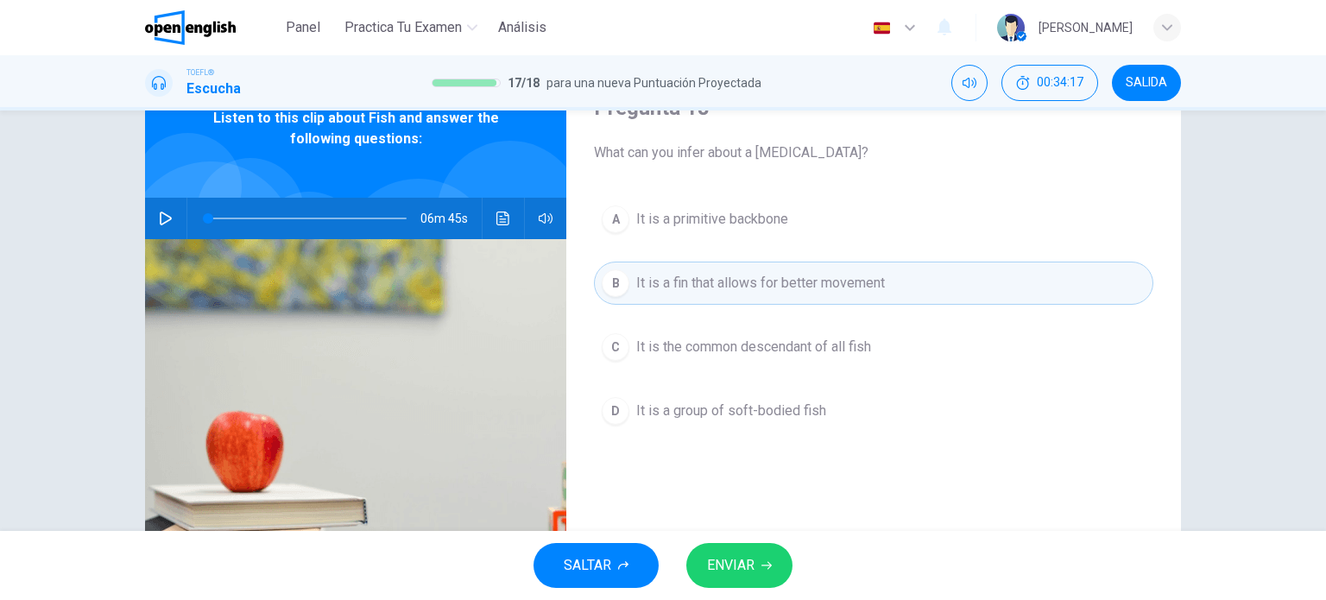
scroll to position [86, 0]
click at [767, 344] on span "It is the common descendant of all fish" at bounding box center [753, 346] width 235 height 21
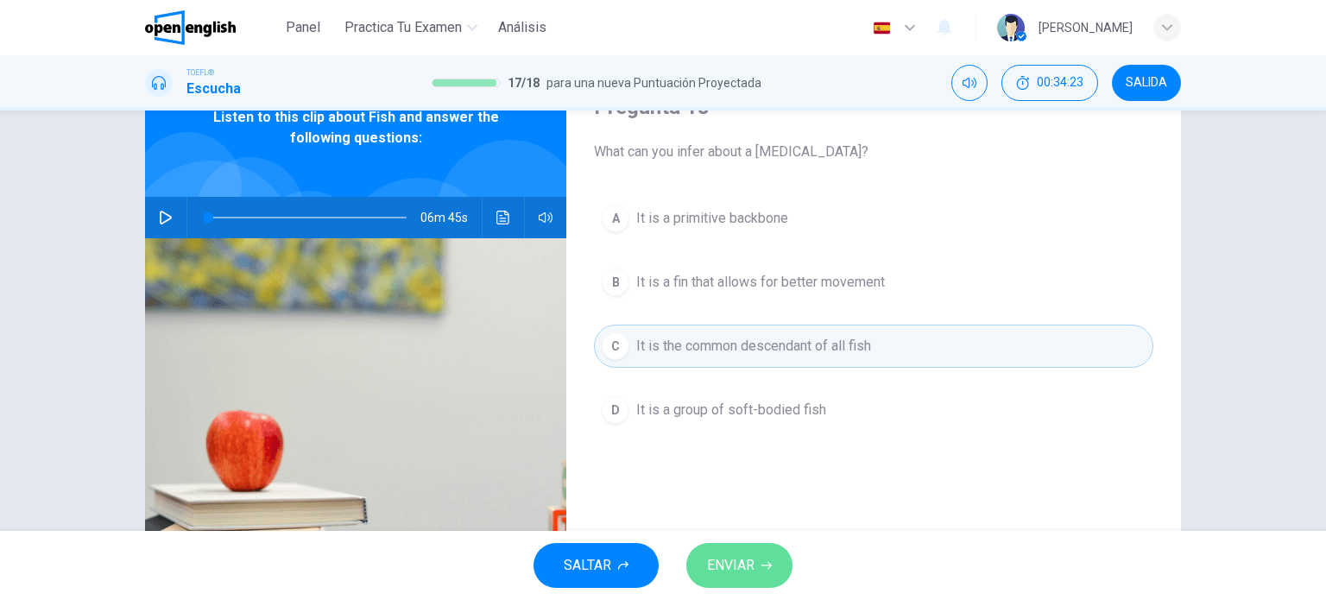
click at [735, 558] on span "ENVIAR" at bounding box center [730, 565] width 47 height 24
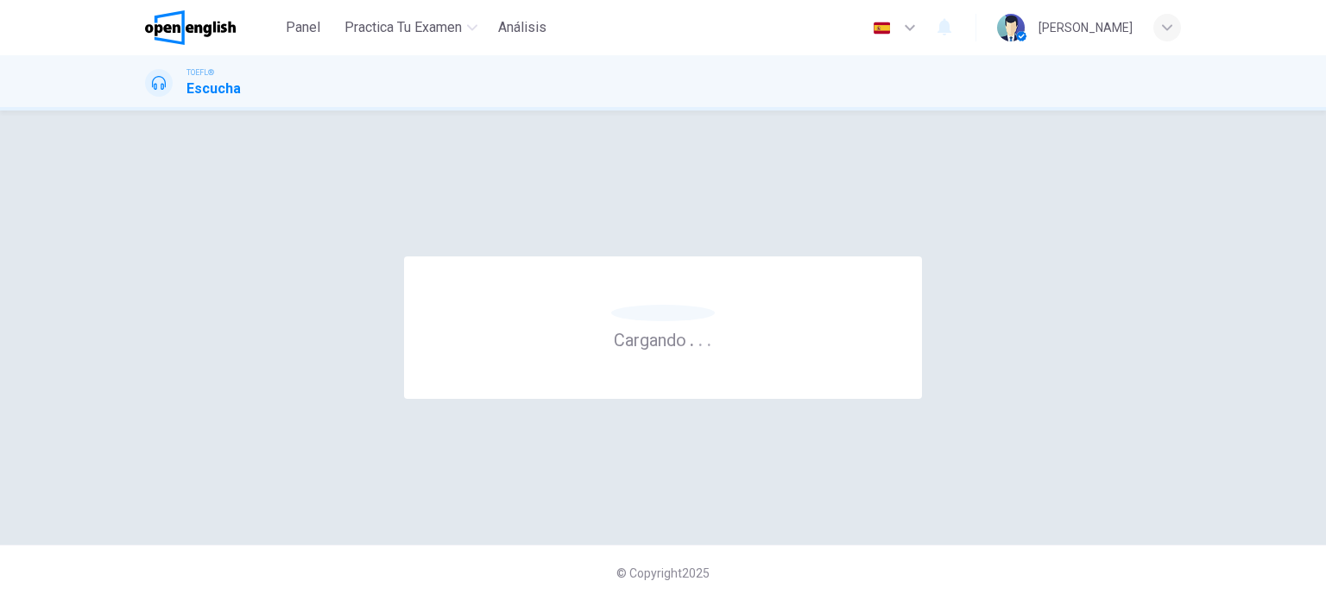
scroll to position [0, 0]
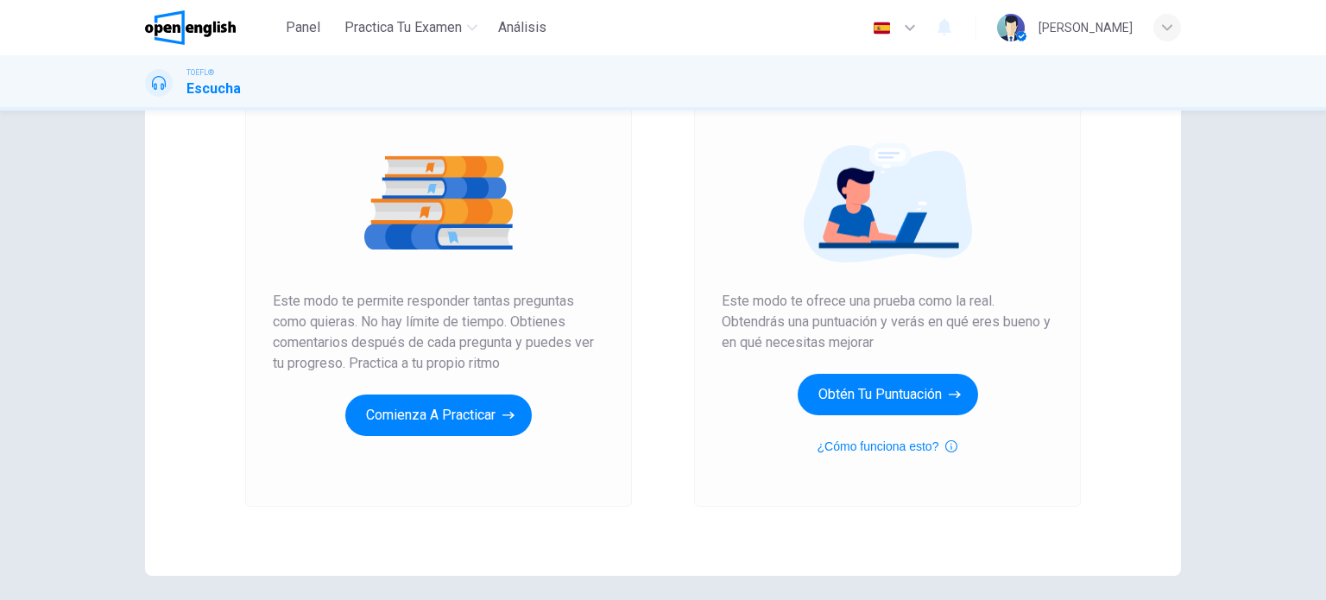
scroll to position [173, 0]
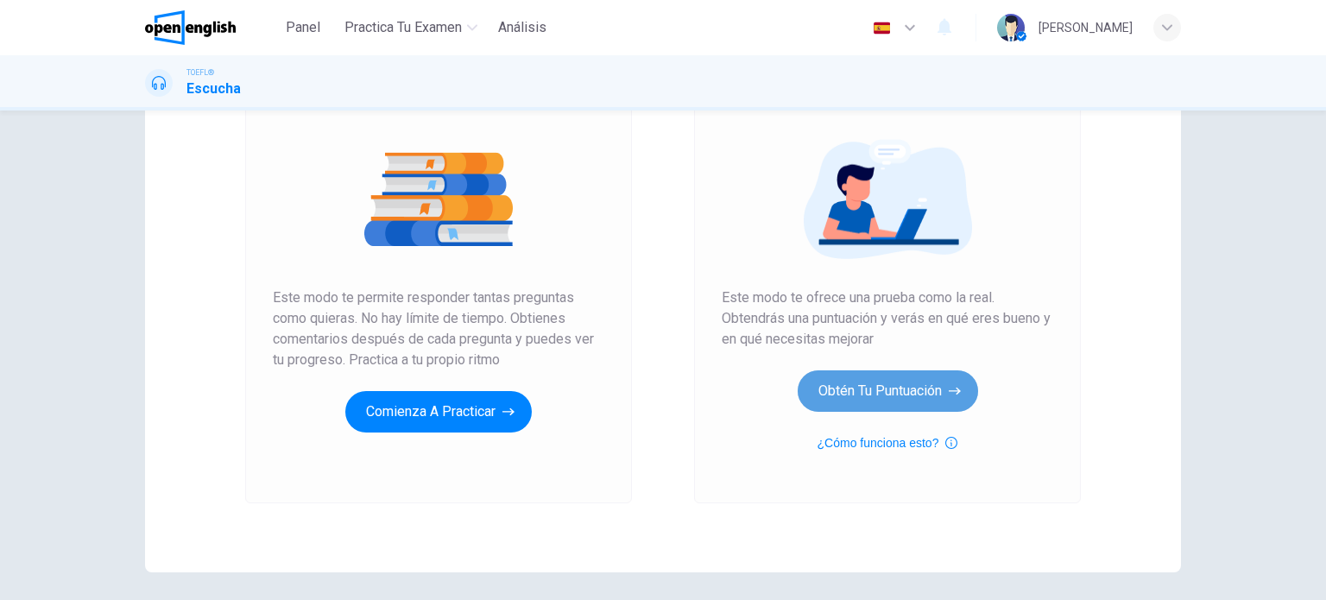
click at [870, 390] on button "Obtén tu puntuación" at bounding box center [887, 390] width 180 height 41
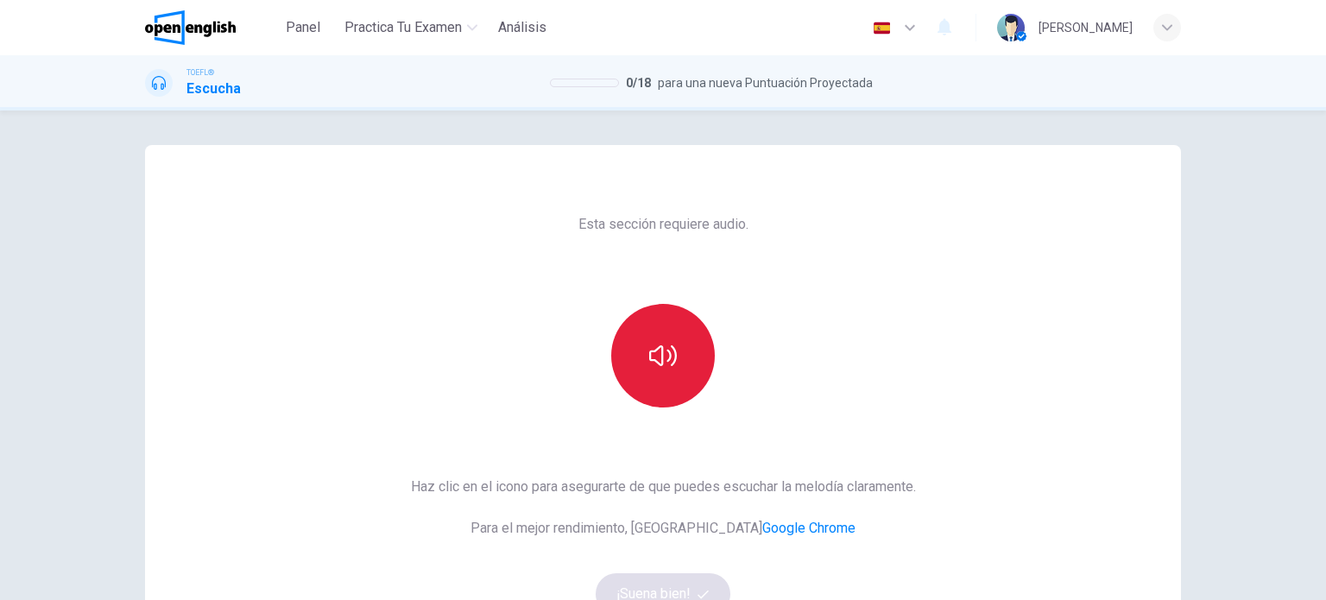
click at [664, 382] on button "button" at bounding box center [663, 356] width 104 height 104
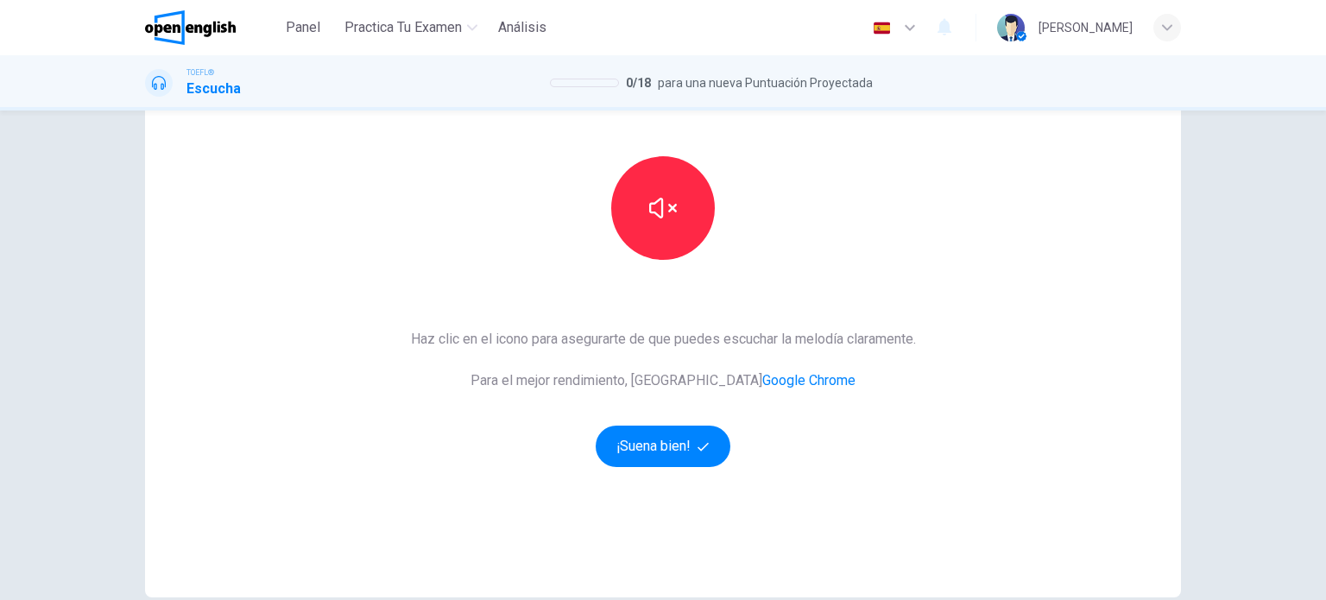
scroll to position [235, 0]
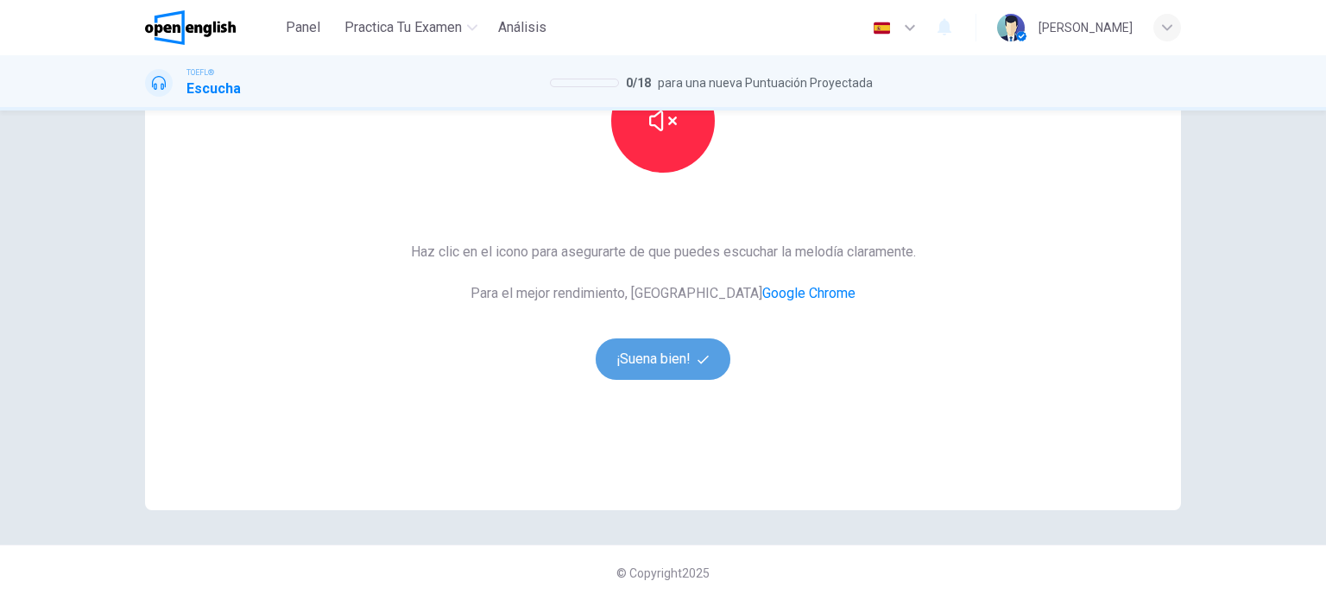
click at [645, 362] on button "¡Suena bien!" at bounding box center [662, 358] width 135 height 41
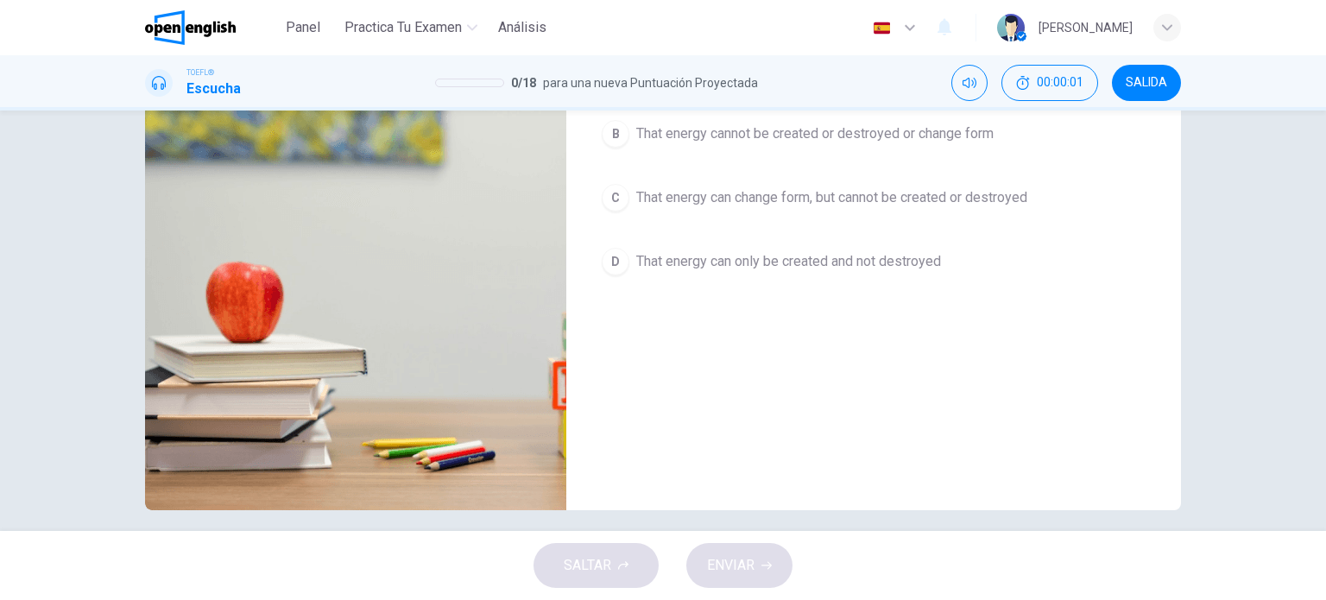
scroll to position [62, 0]
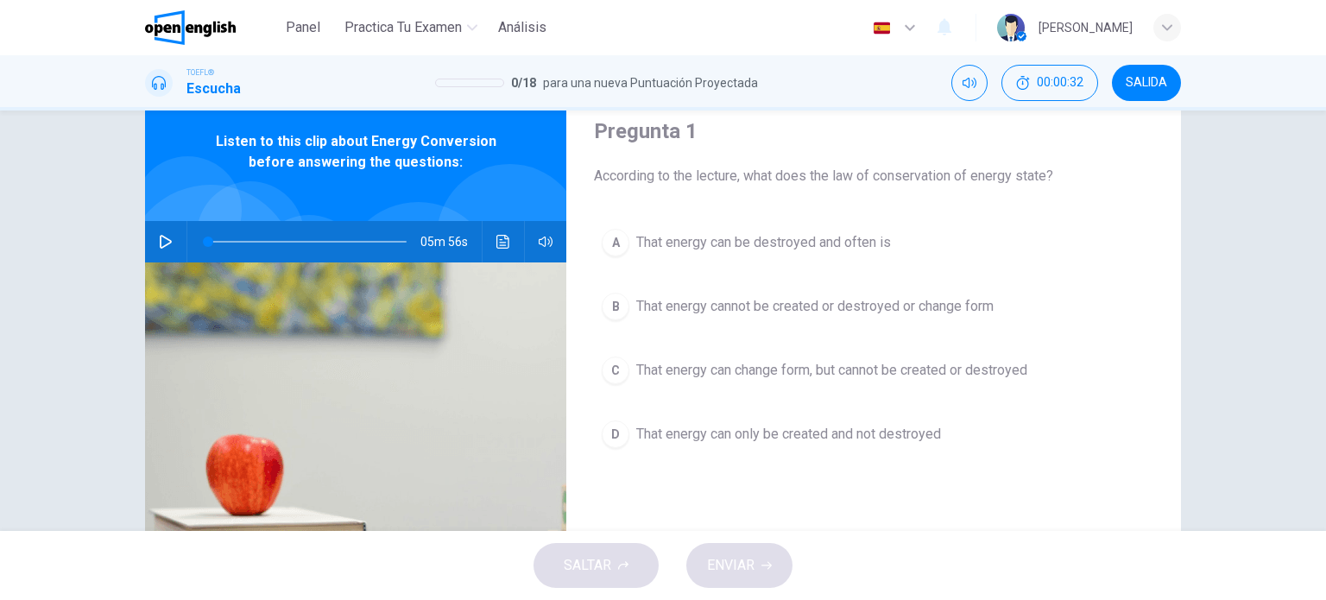
click at [766, 367] on span "That energy can change form, but cannot be created or destroyed" at bounding box center [831, 370] width 391 height 21
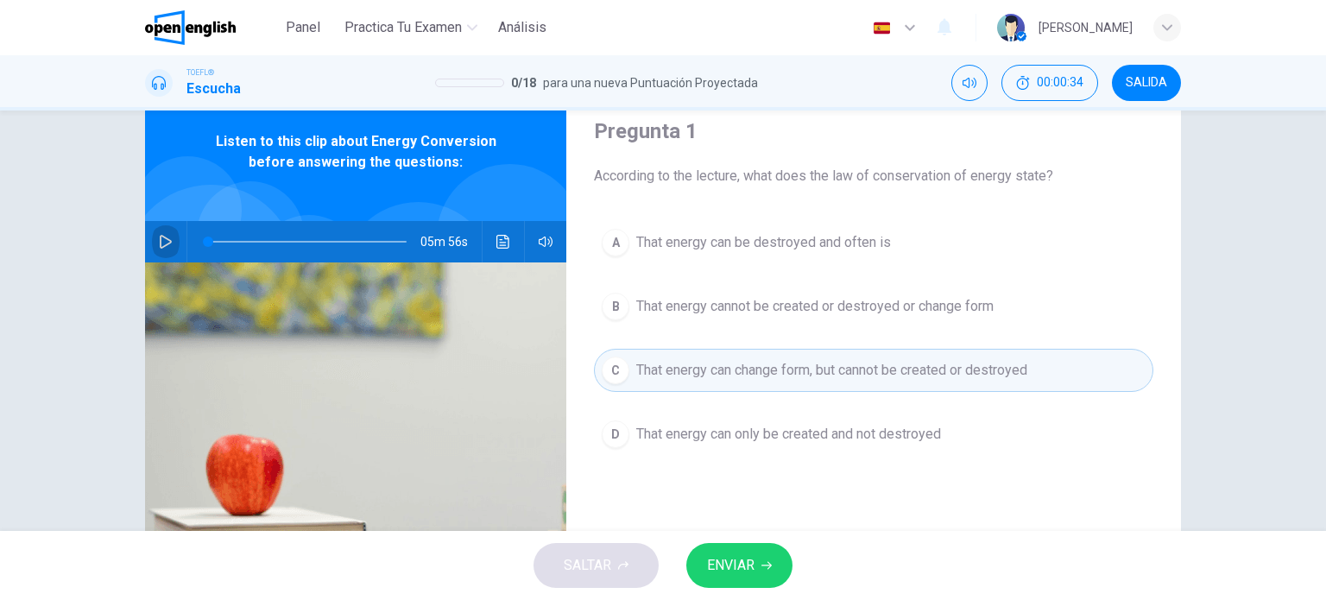
click at [159, 244] on icon "button" at bounding box center [166, 242] width 14 height 14
click at [746, 562] on span "ENVIAR" at bounding box center [730, 565] width 47 height 24
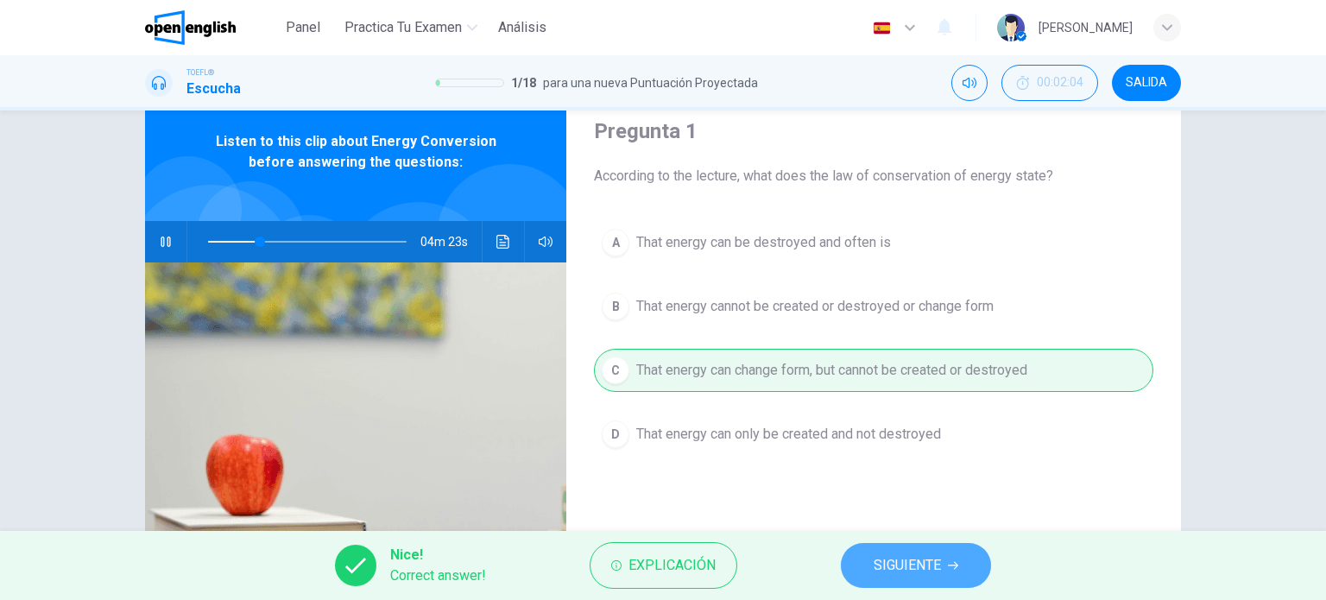
click at [908, 565] on span "SIGUIENTE" at bounding box center [906, 565] width 67 height 24
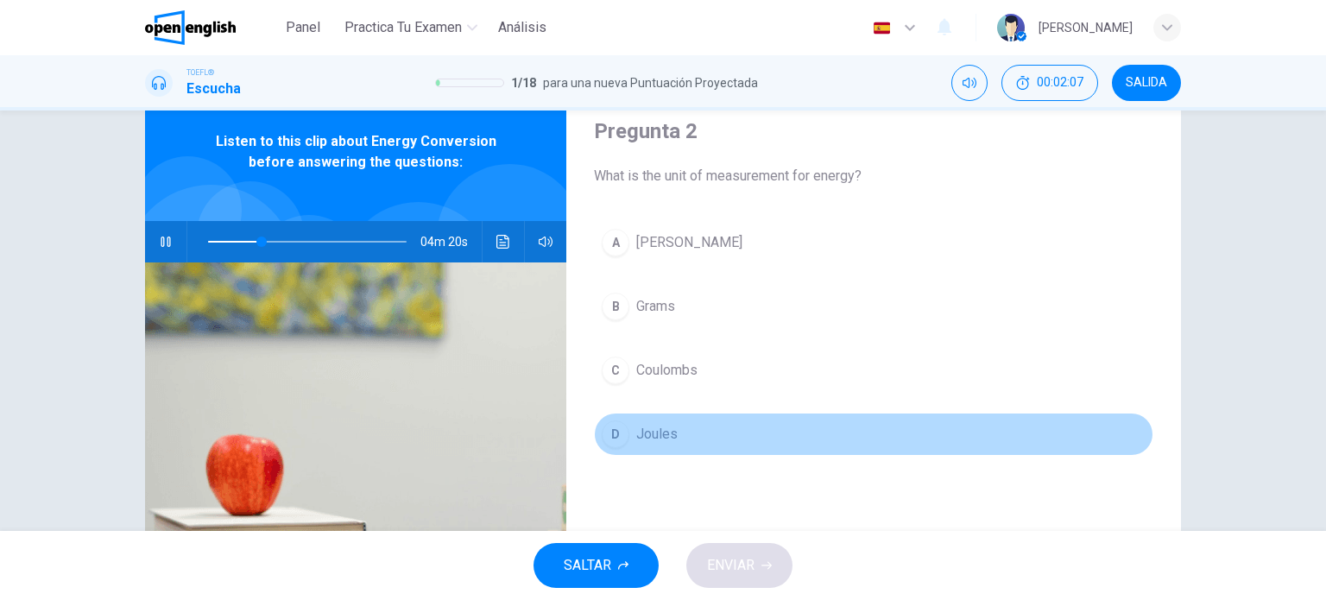
click at [660, 438] on span "Joules" at bounding box center [656, 434] width 41 height 21
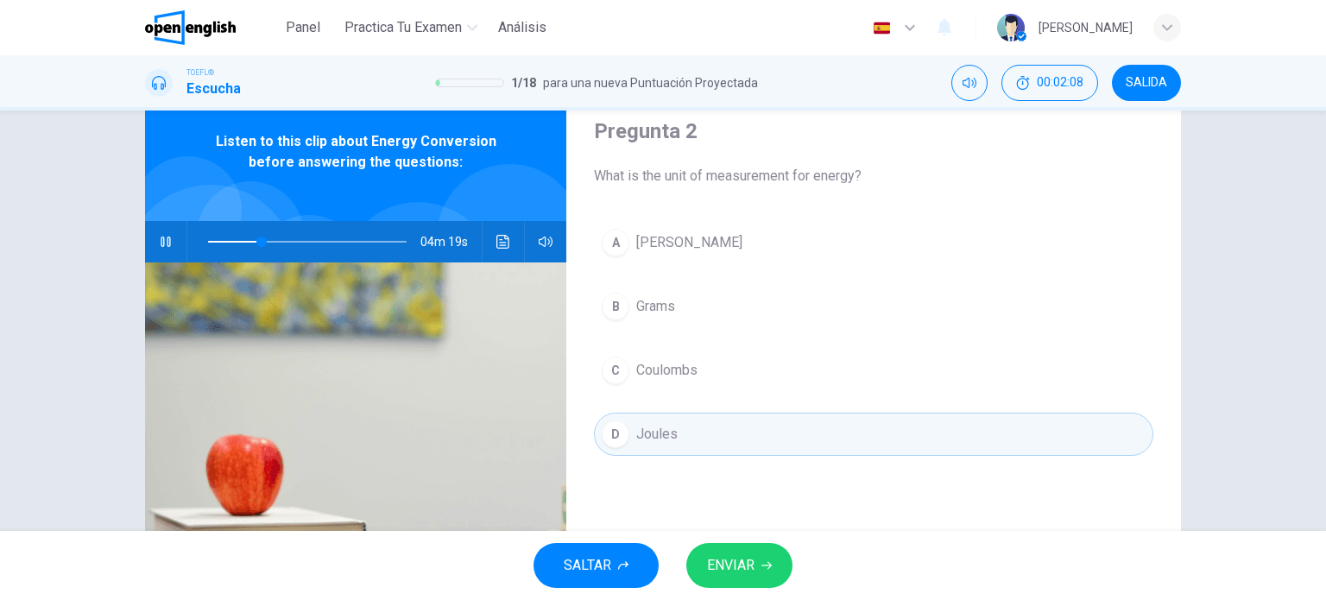
click at [747, 571] on span "ENVIAR" at bounding box center [730, 565] width 47 height 24
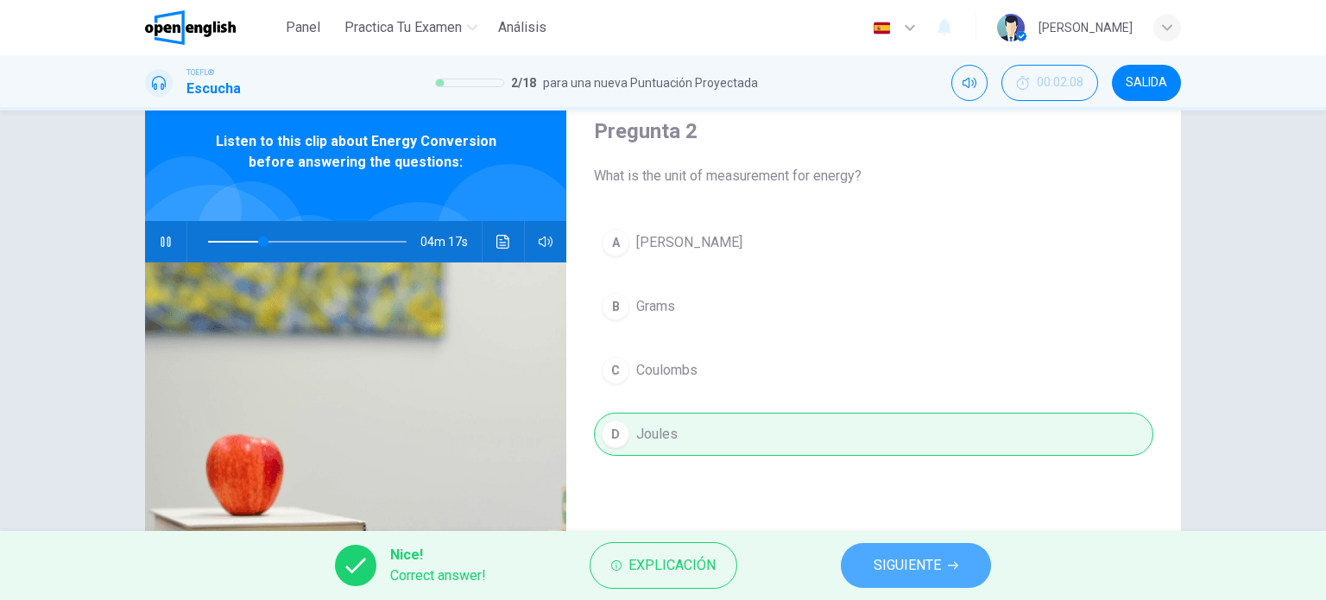
click at [928, 556] on span "SIGUIENTE" at bounding box center [906, 565] width 67 height 24
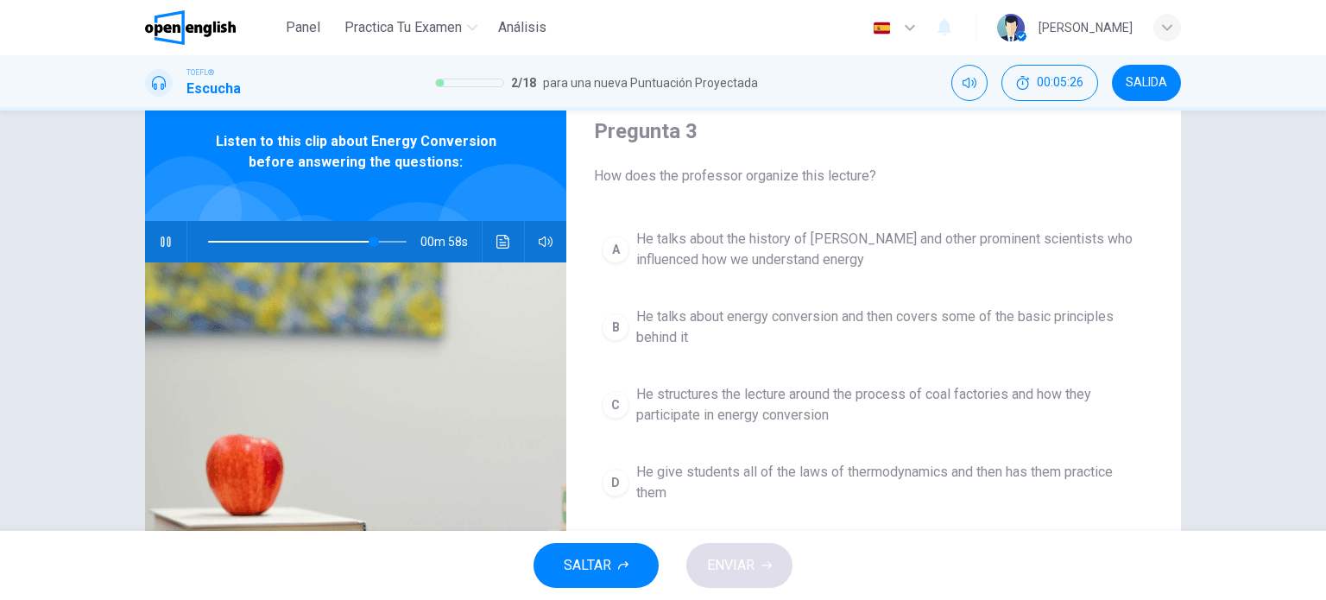
click at [806, 317] on span "He talks about energy conversion and then covers some of the basic principles b…" at bounding box center [890, 326] width 509 height 41
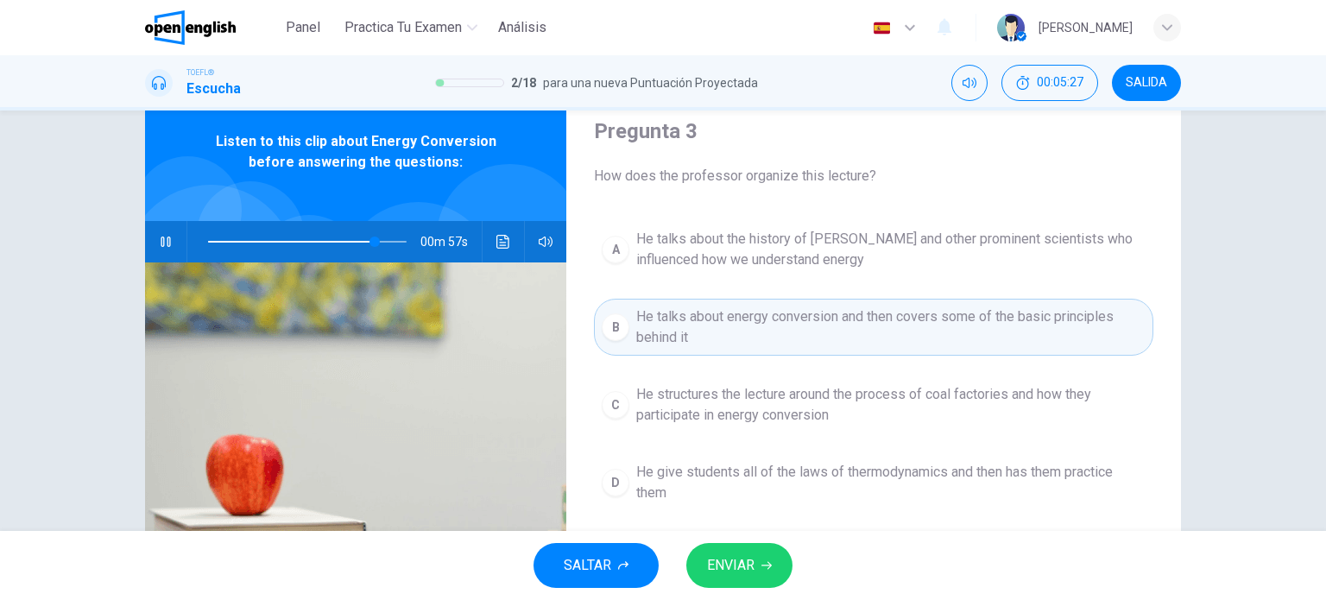
click at [749, 558] on span "ENVIAR" at bounding box center [730, 565] width 47 height 24
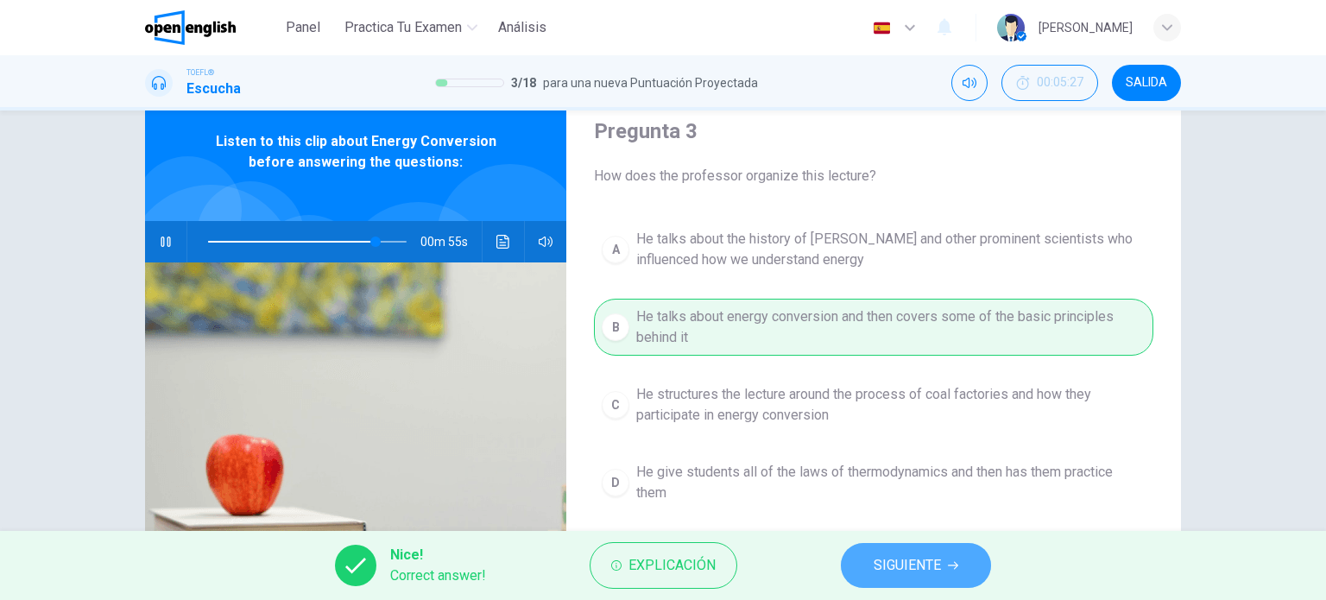
click at [915, 568] on span "SIGUIENTE" at bounding box center [906, 565] width 67 height 24
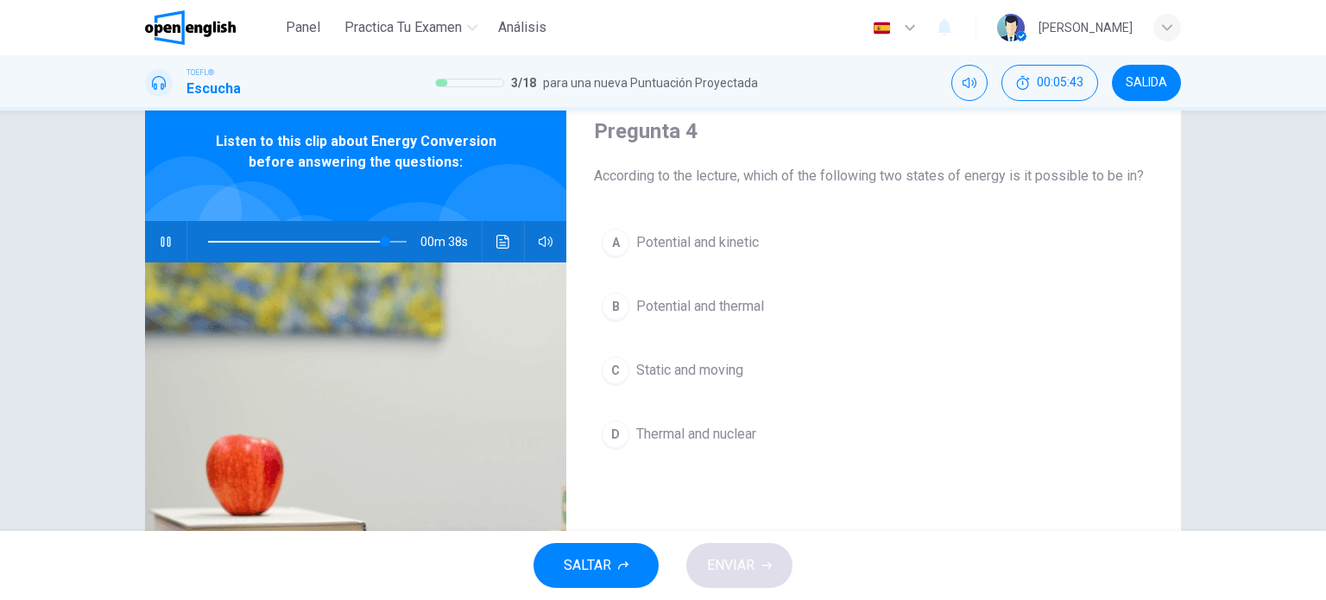
click at [684, 244] on span "Potential and kinetic" at bounding box center [697, 242] width 123 height 21
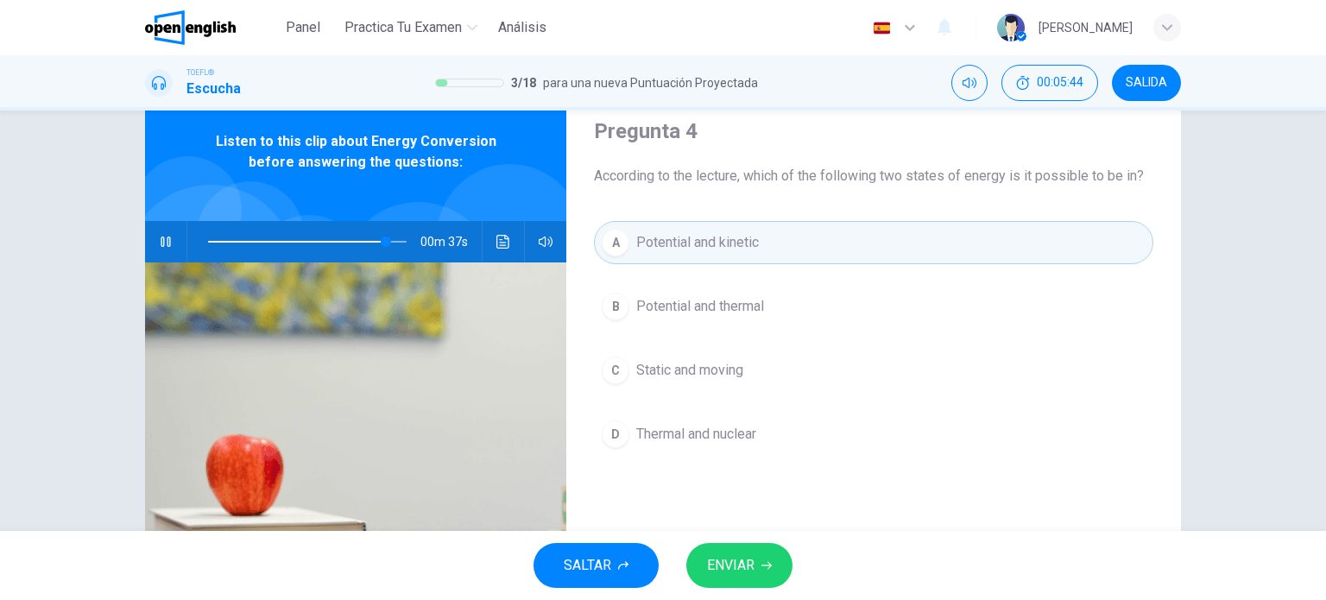
click at [756, 562] on button "ENVIAR" at bounding box center [739, 565] width 106 height 45
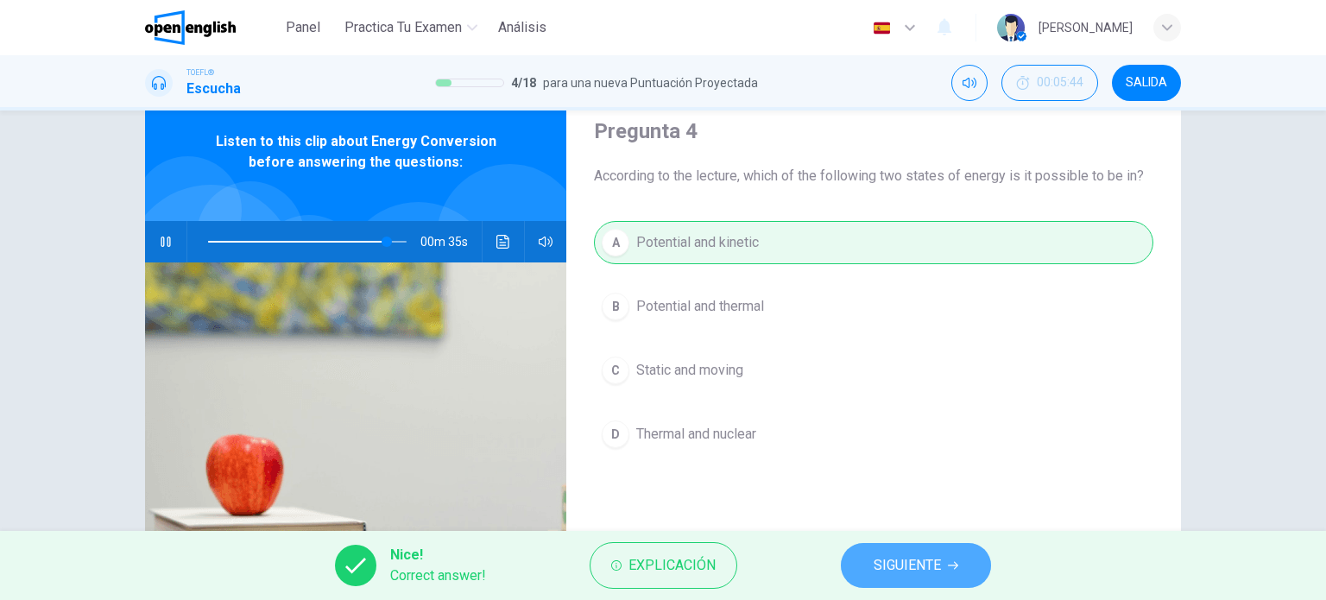
click at [901, 566] on span "SIGUIENTE" at bounding box center [906, 565] width 67 height 24
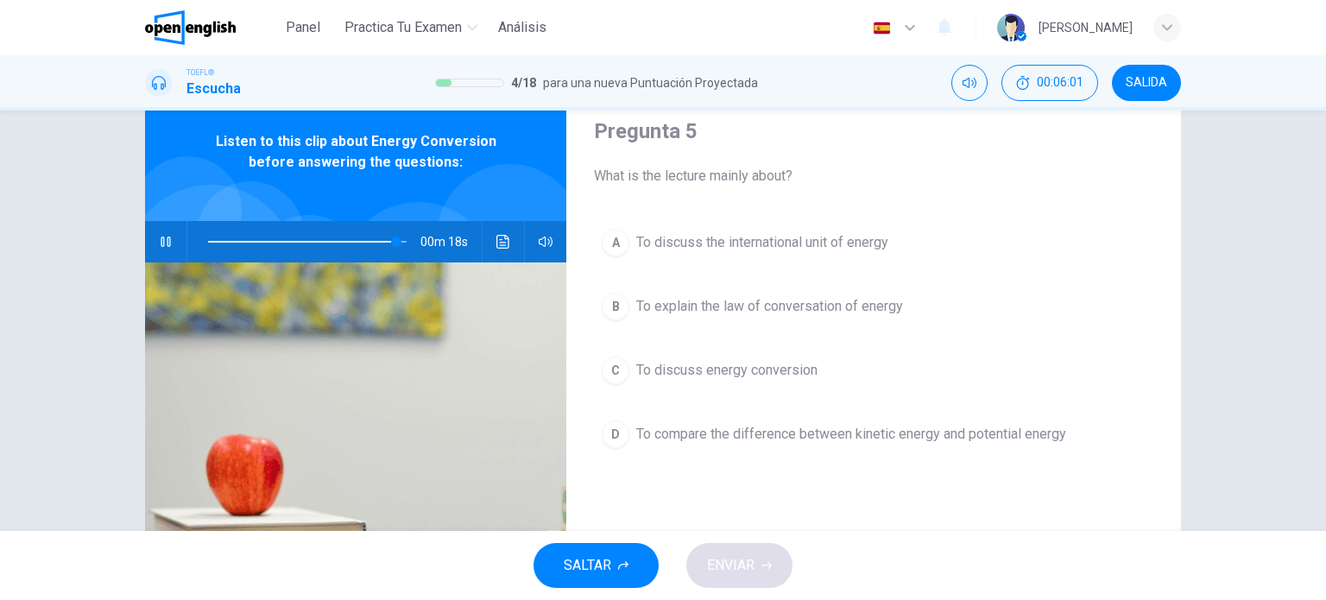
click at [677, 362] on span "To discuss energy conversion" at bounding box center [726, 370] width 181 height 21
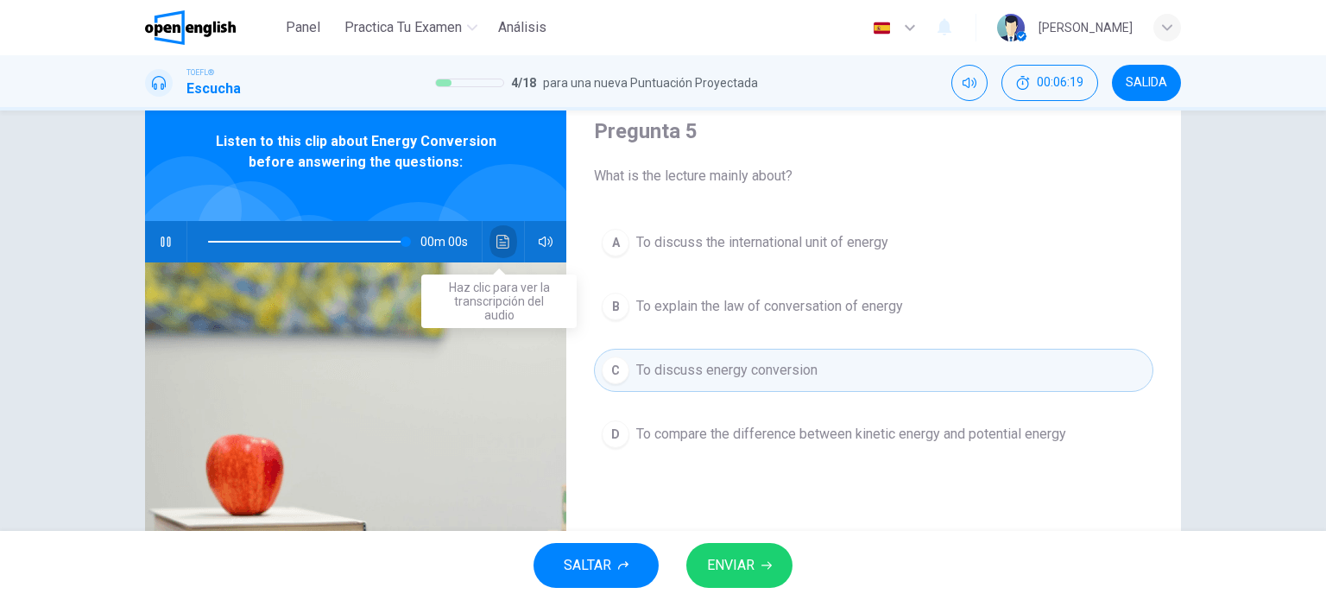
click at [496, 238] on icon "Haz clic para ver la transcripción del audio" at bounding box center [503, 242] width 14 height 14
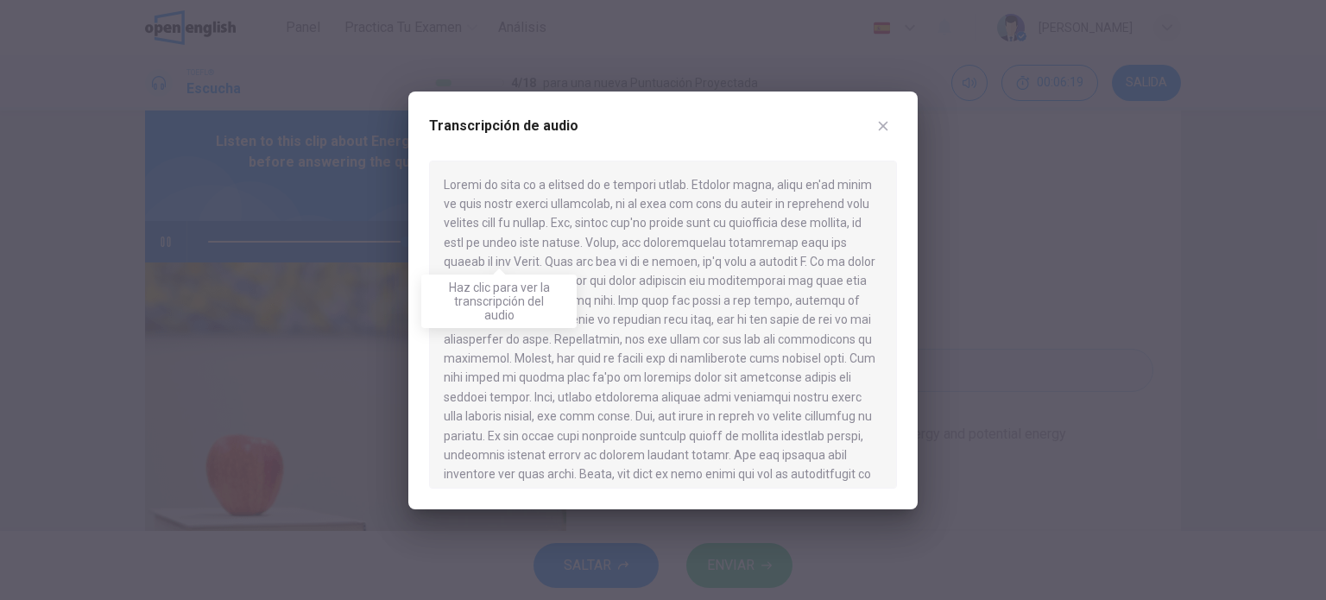
type input "*"
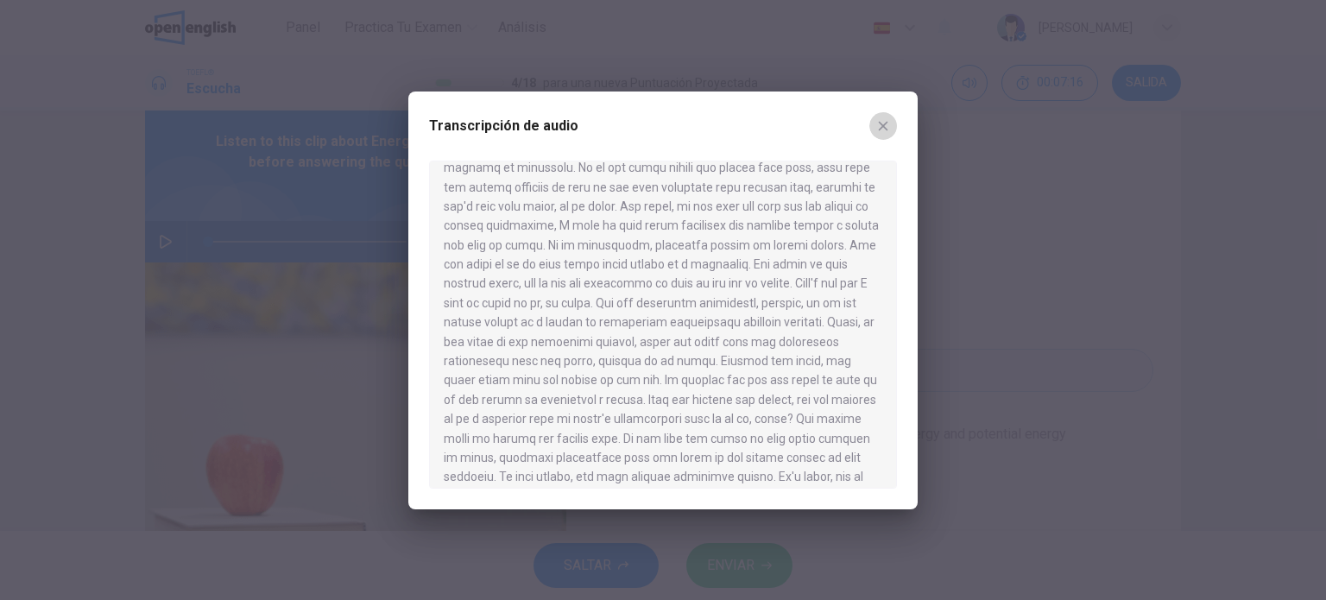
click at [891, 125] on button "button" at bounding box center [883, 126] width 28 height 28
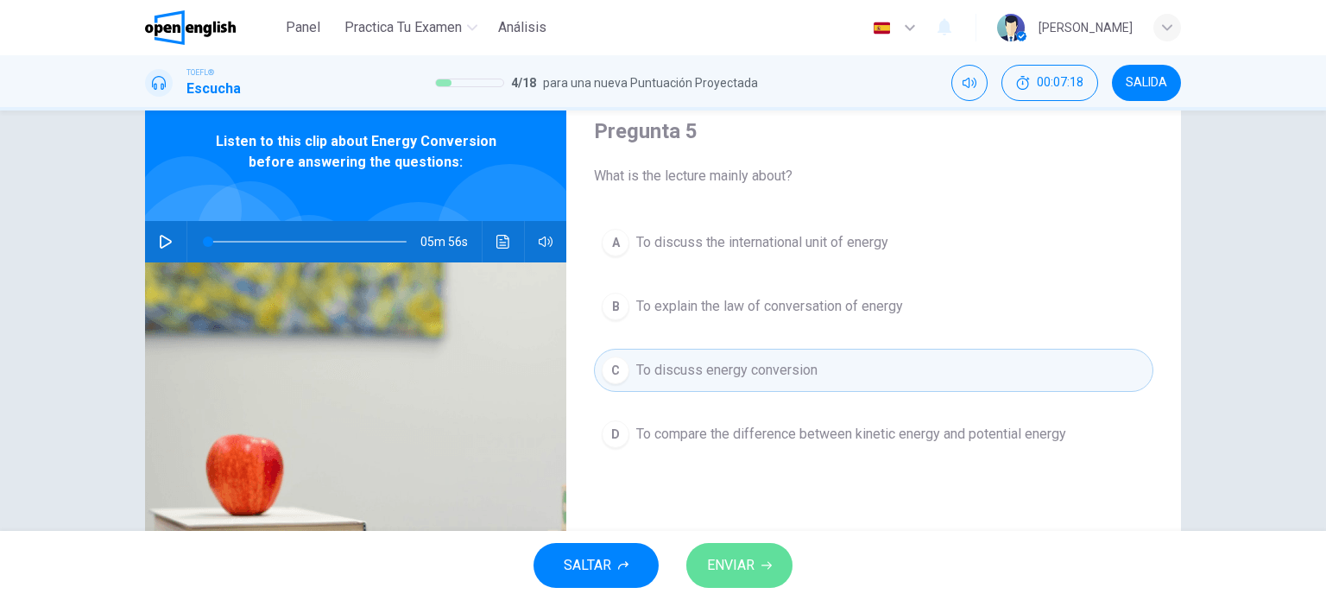
click at [750, 565] on span "ENVIAR" at bounding box center [730, 565] width 47 height 24
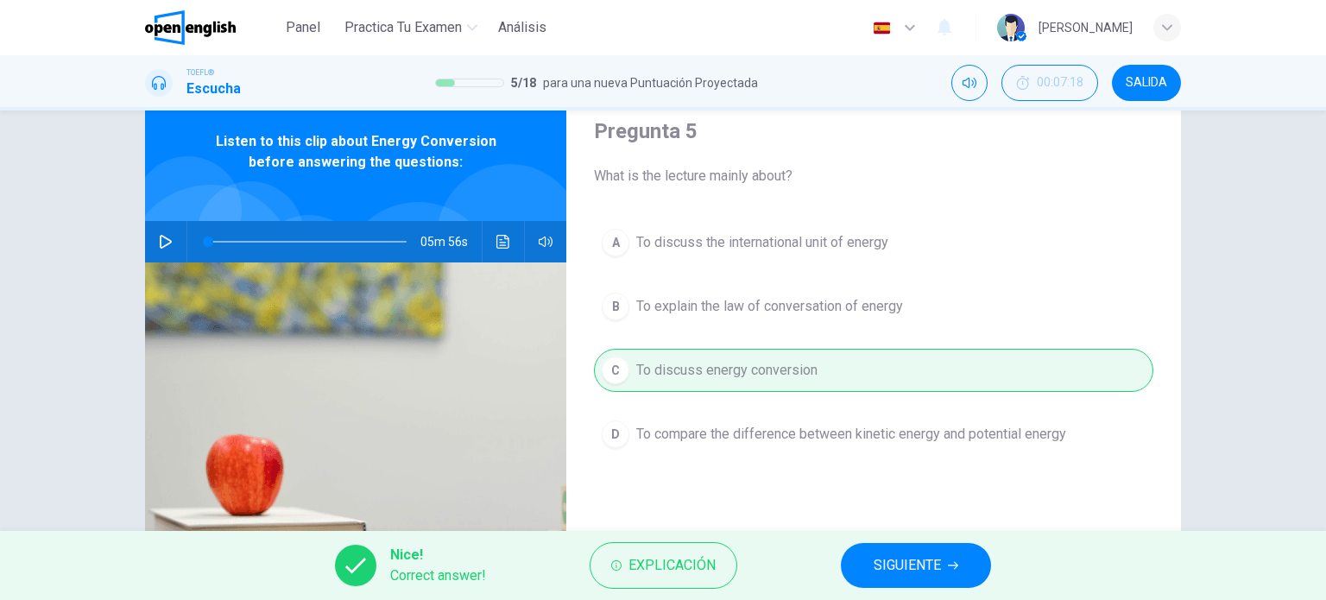
click at [921, 564] on span "SIGUIENTE" at bounding box center [906, 565] width 67 height 24
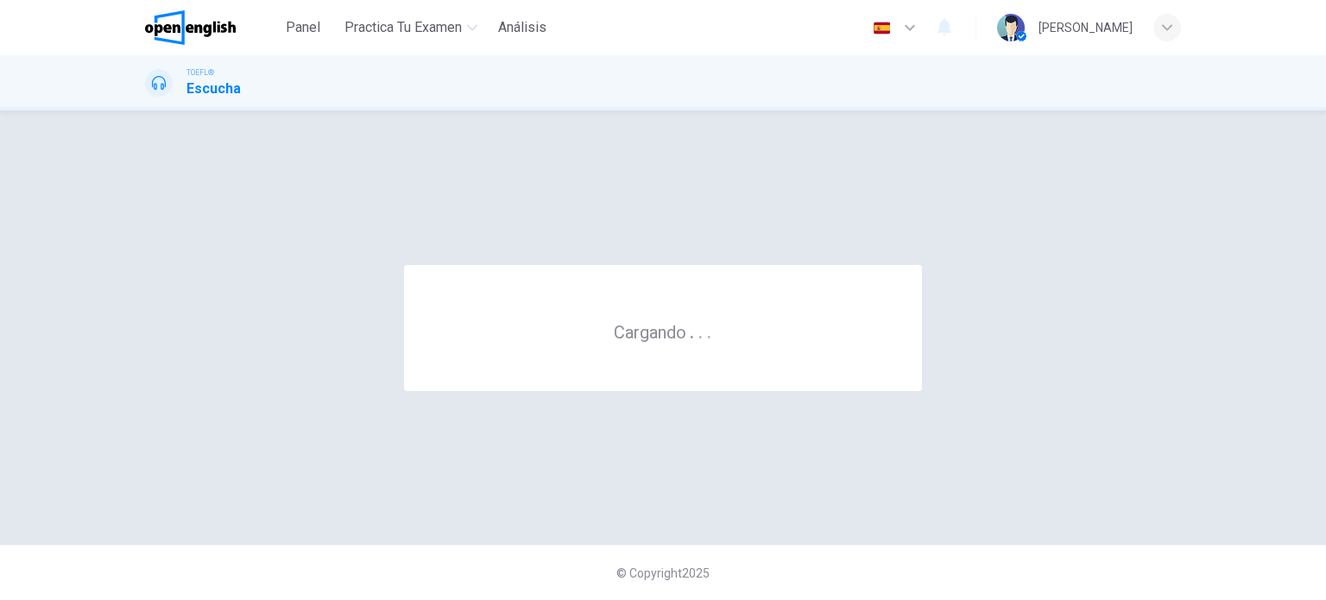
scroll to position [0, 0]
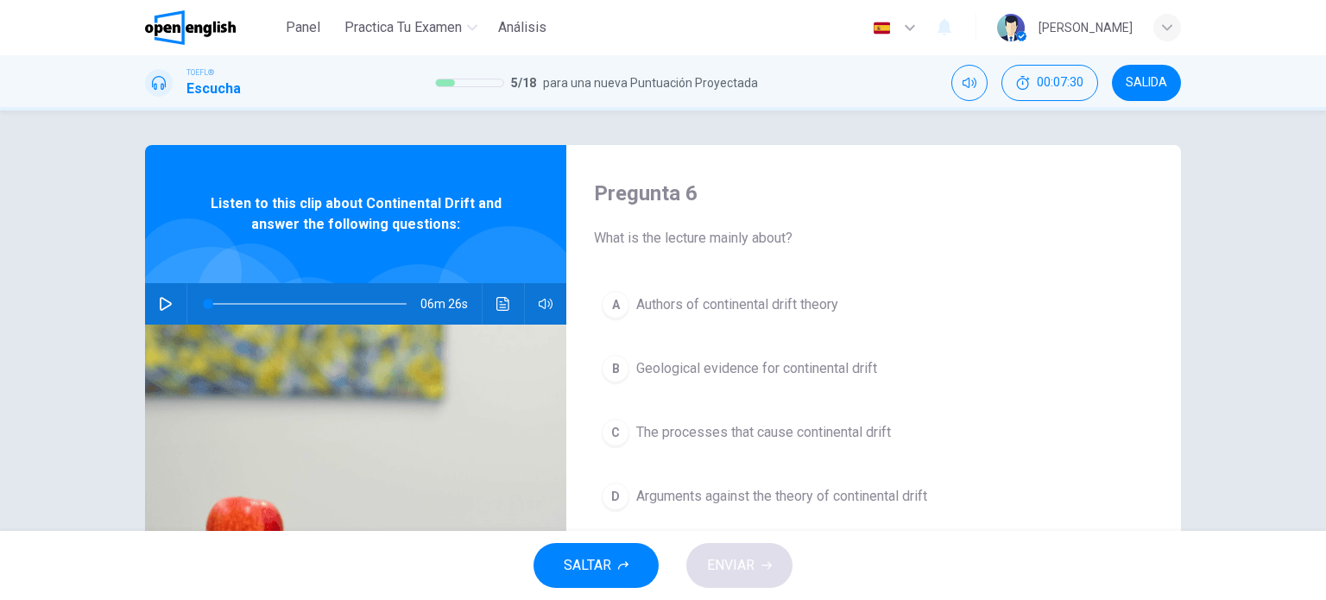
click at [1138, 85] on span "SALIDA" at bounding box center [1145, 83] width 41 height 14
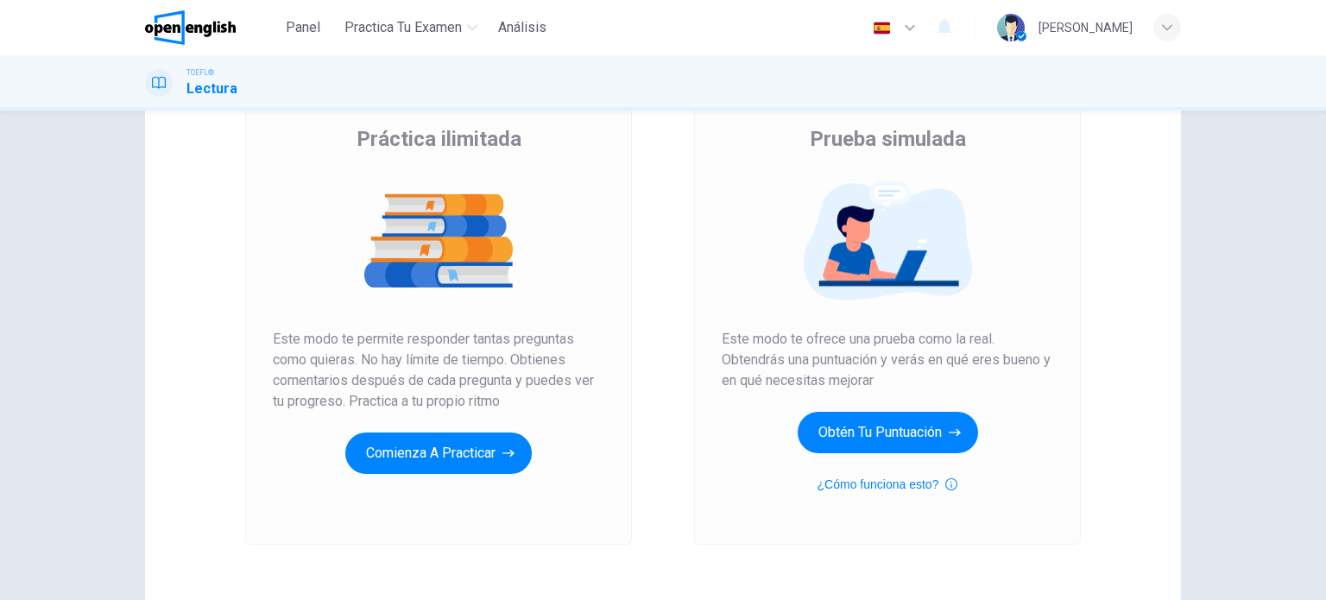
scroll to position [173, 0]
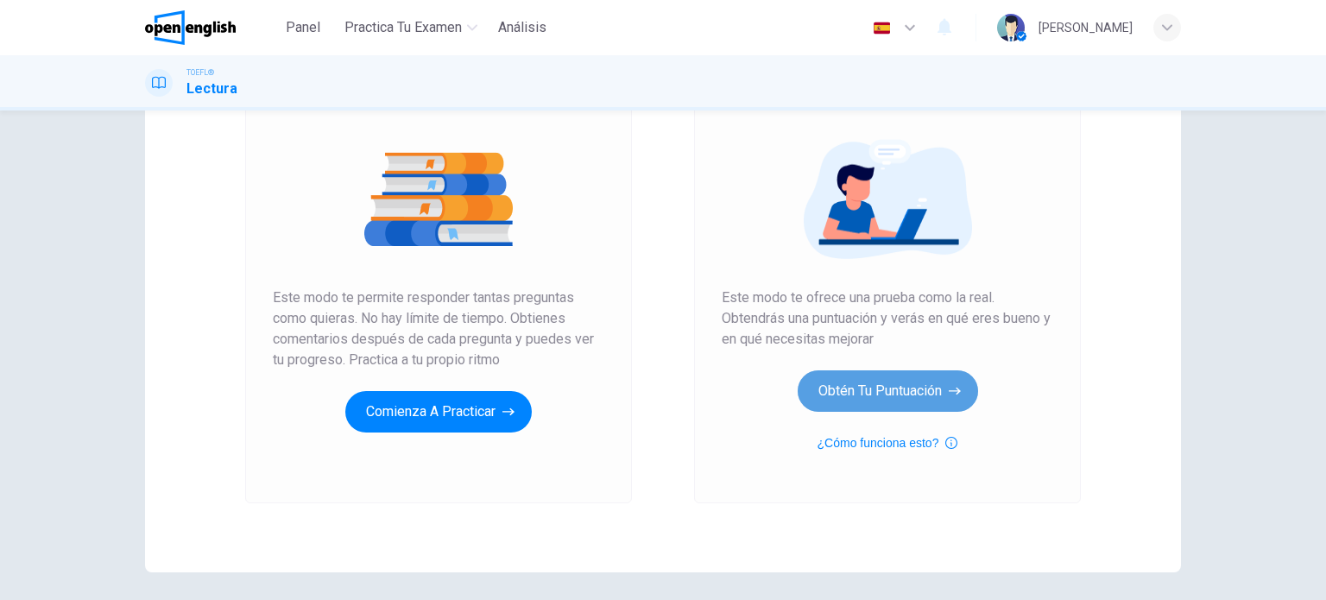
click at [846, 402] on button "Obtén tu puntuación" at bounding box center [887, 390] width 180 height 41
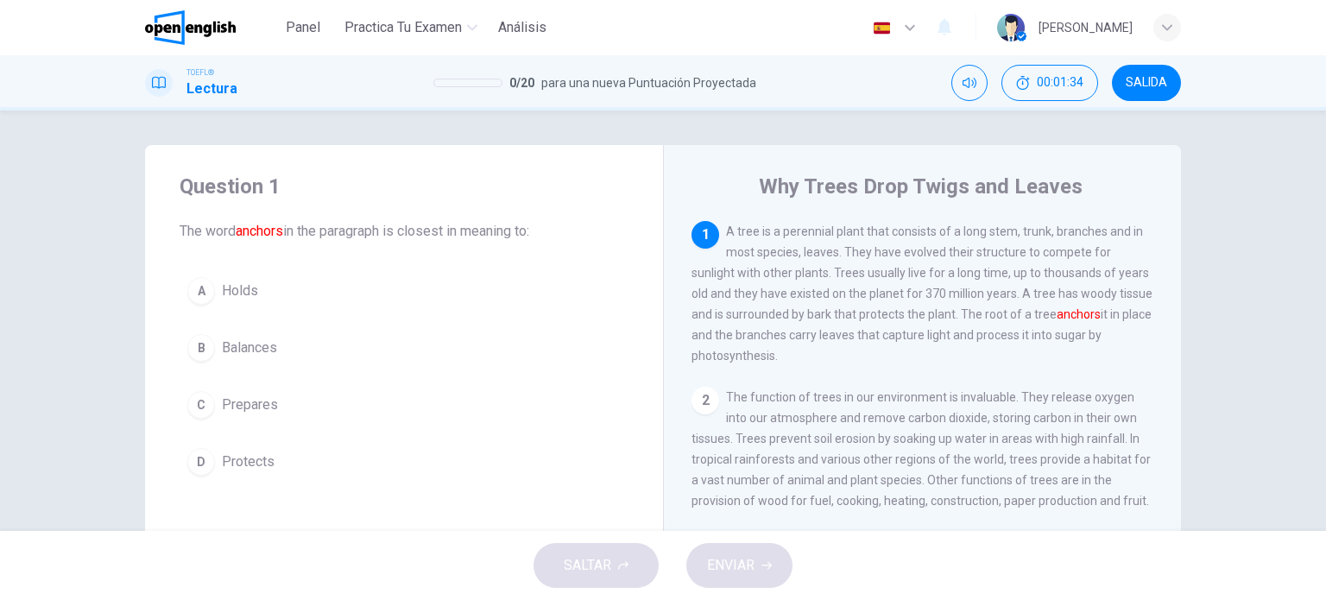
click at [241, 288] on span "Holds" at bounding box center [240, 290] width 36 height 21
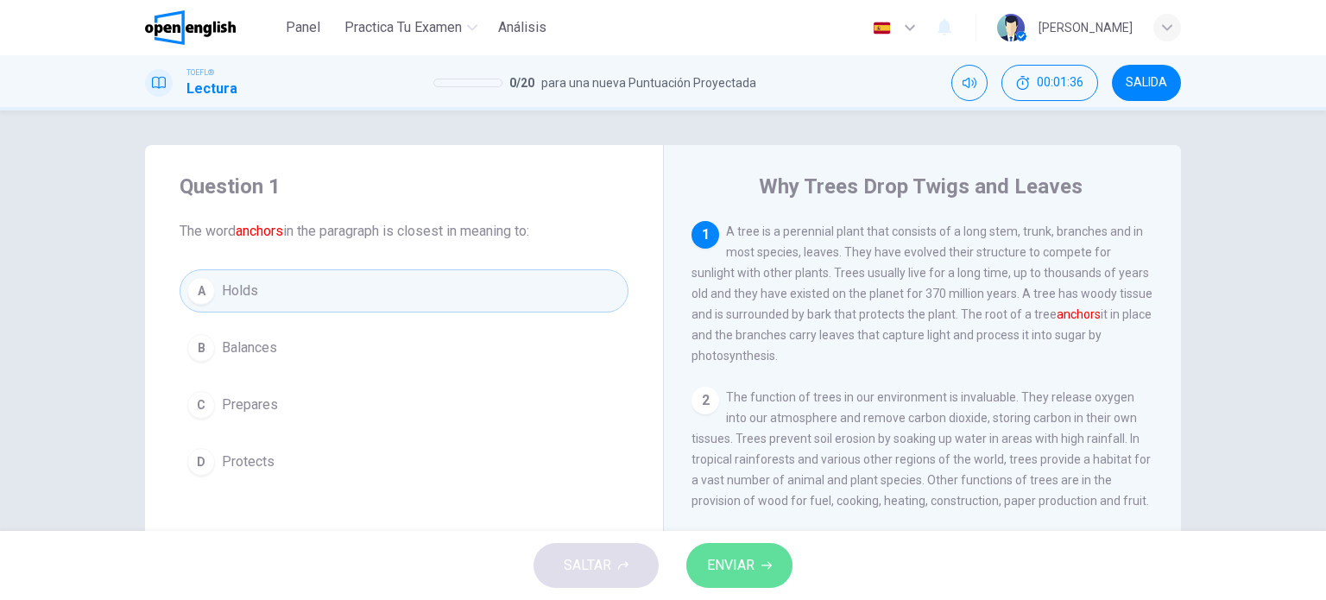
click at [738, 560] on span "ENVIAR" at bounding box center [730, 565] width 47 height 24
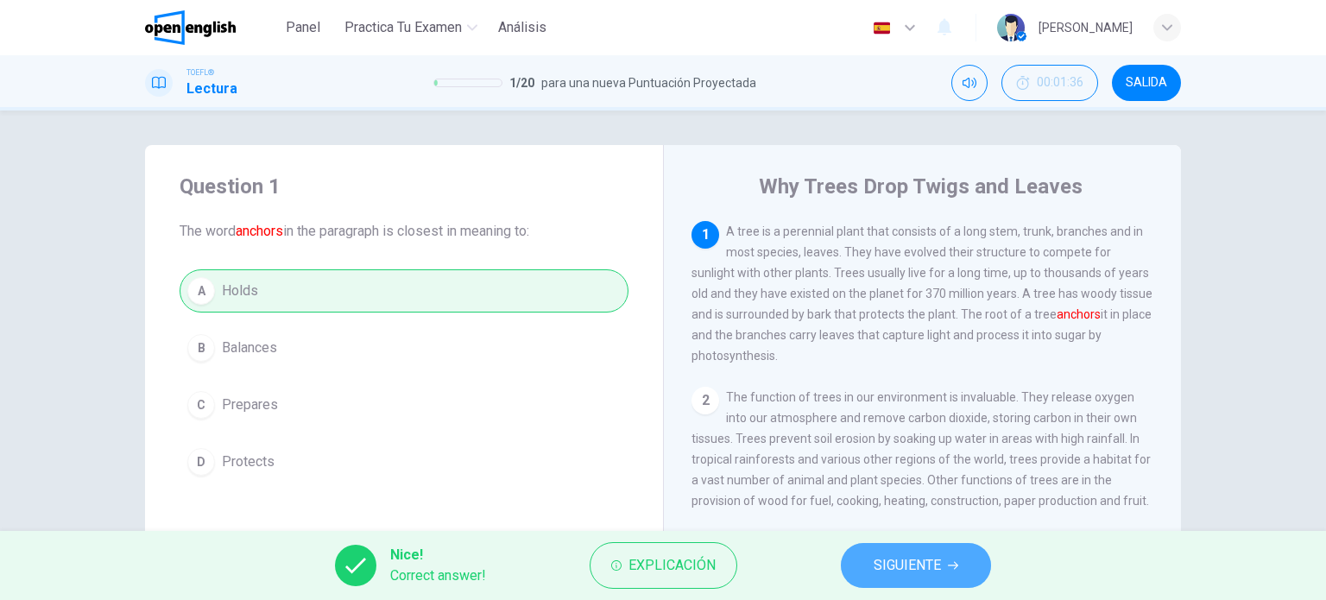
click at [931, 561] on span "SIGUIENTE" at bounding box center [906, 565] width 67 height 24
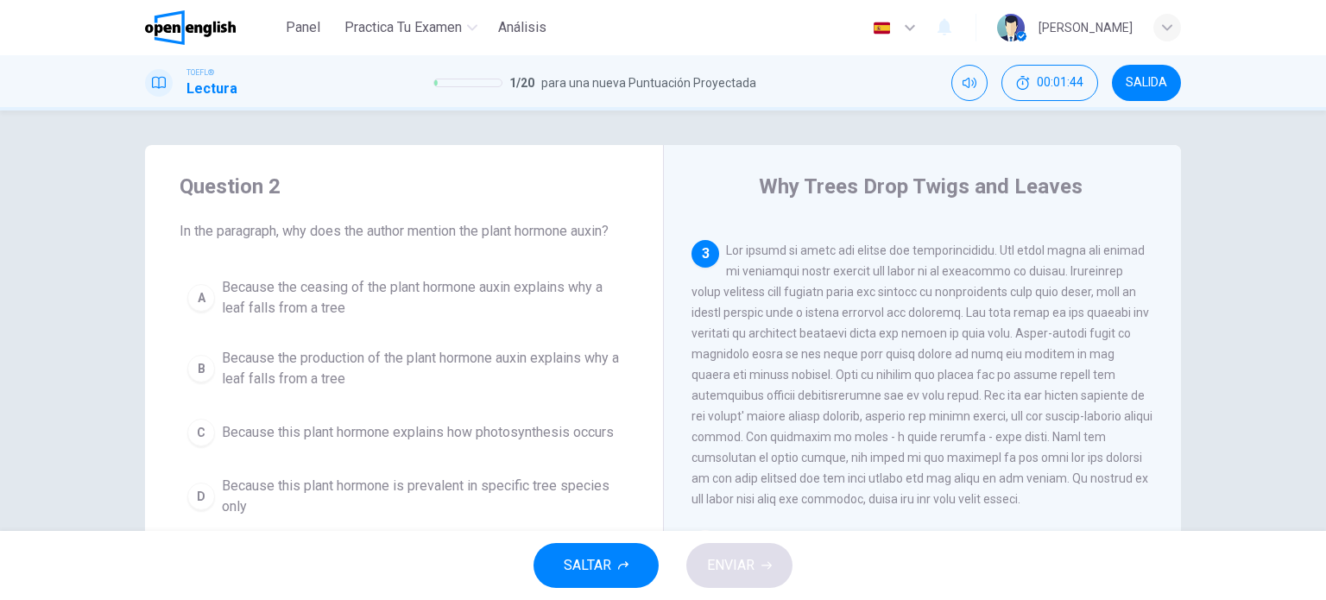
scroll to position [274, 0]
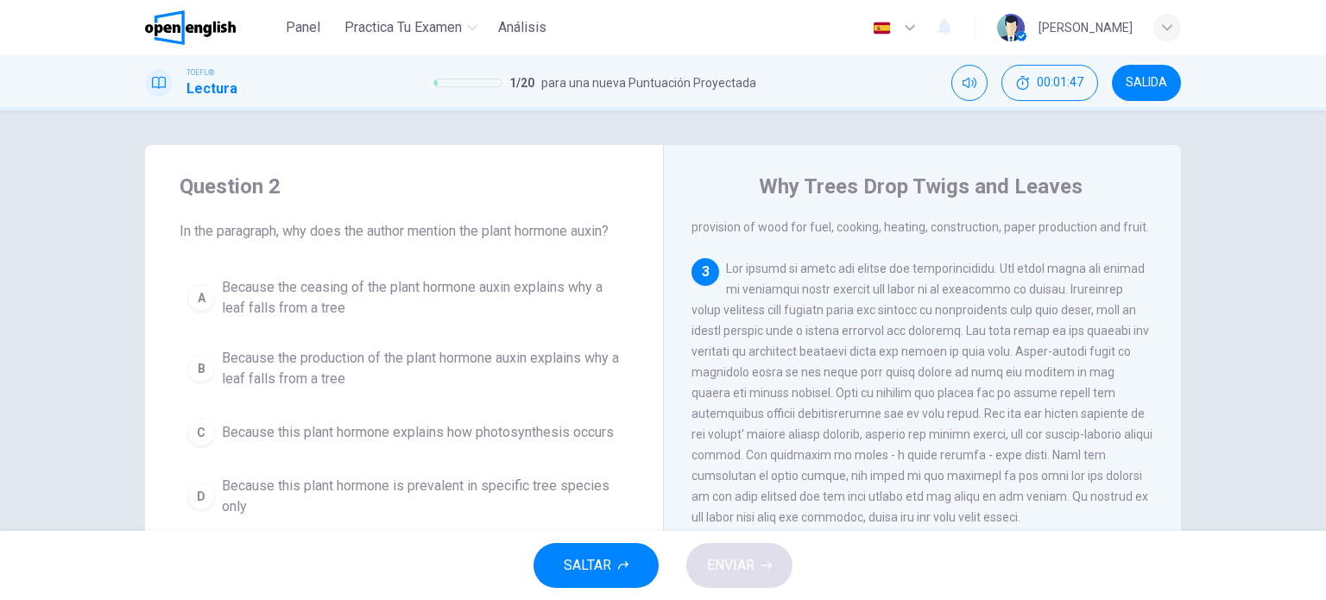
click at [878, 327] on span at bounding box center [921, 392] width 461 height 262
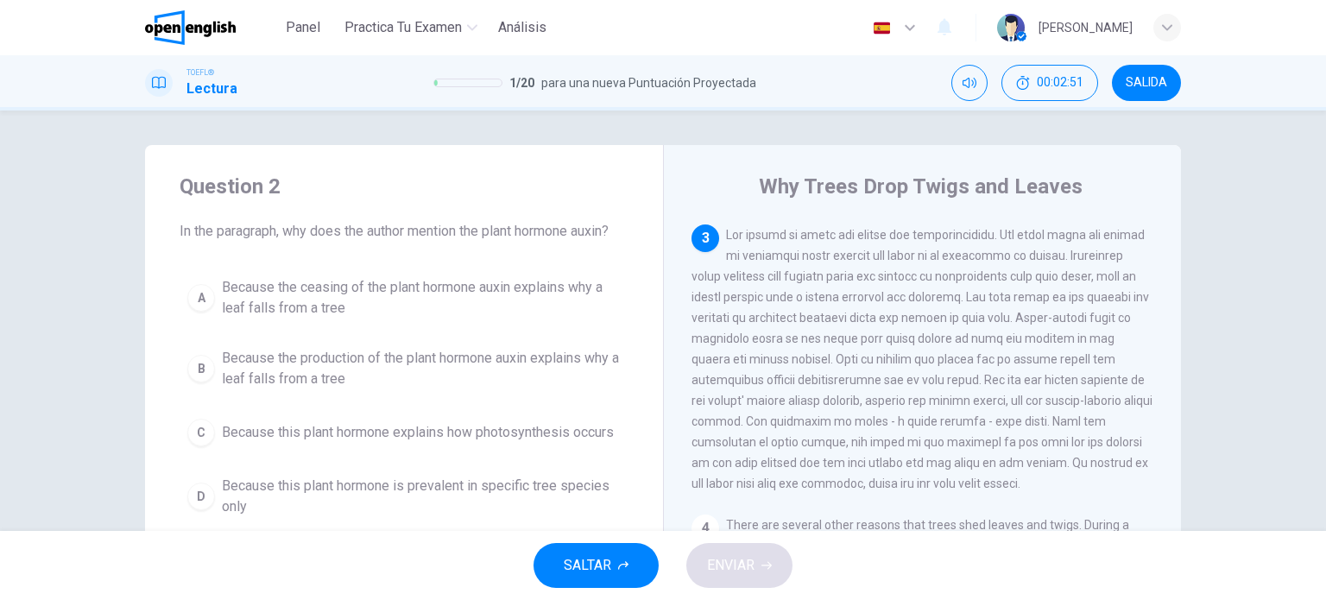
scroll to position [360, 0]
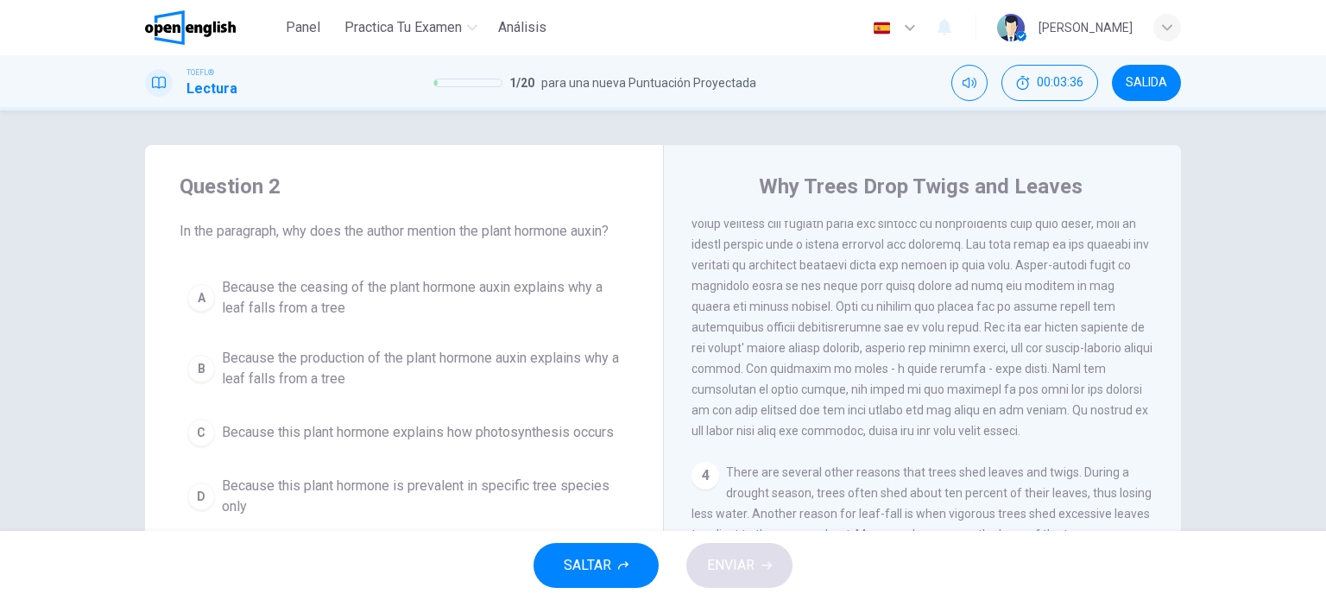
drag, startPoint x: 872, startPoint y: 387, endPoint x: 969, endPoint y: 387, distance: 96.7
click at [969, 387] on span at bounding box center [921, 306] width 461 height 262
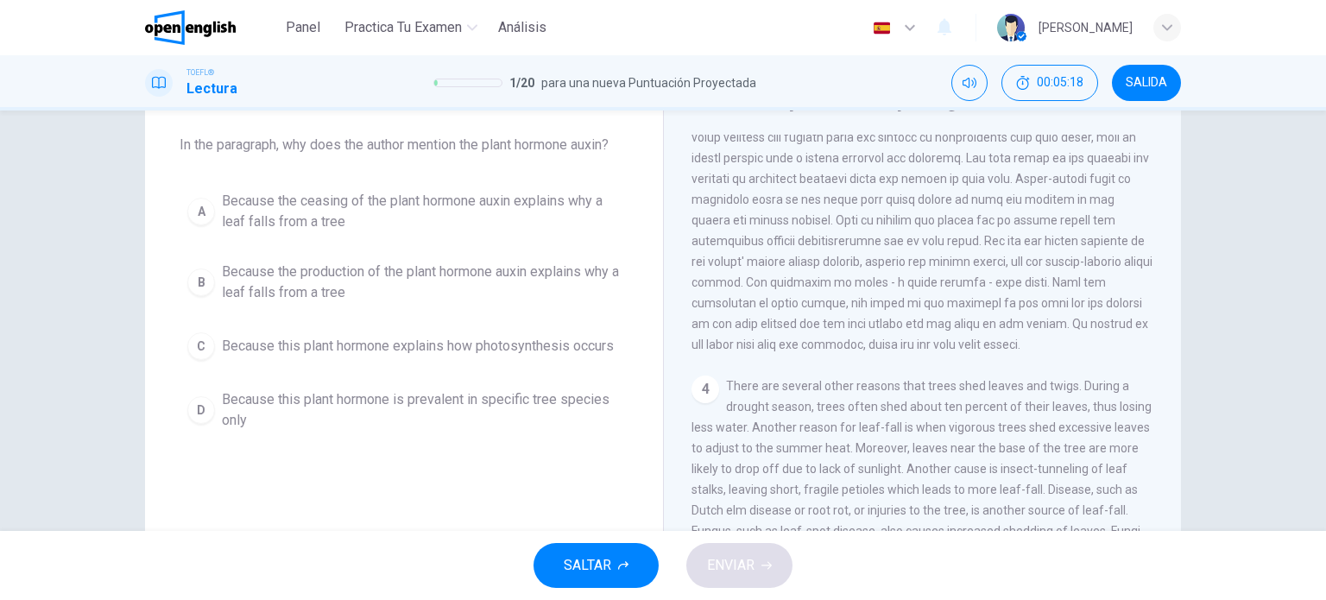
click at [337, 287] on span "Because the production of the plant hormone auxin explains why a leaf falls fro…" at bounding box center [421, 281] width 399 height 41
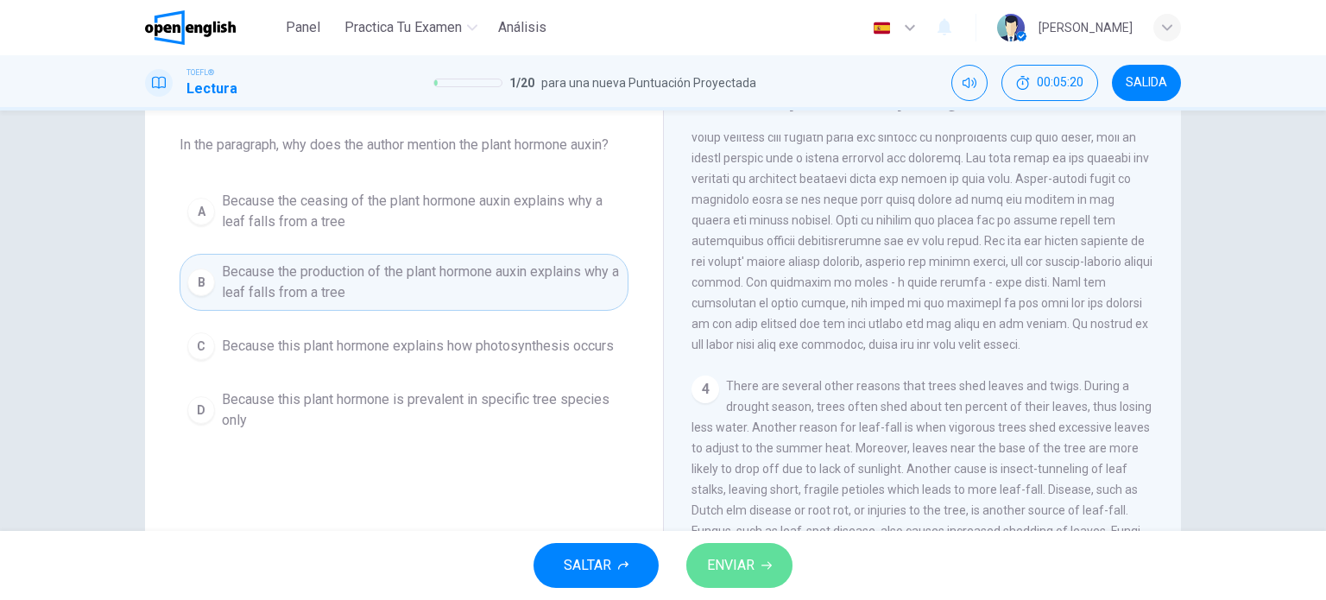
click at [750, 557] on span "ENVIAR" at bounding box center [730, 565] width 47 height 24
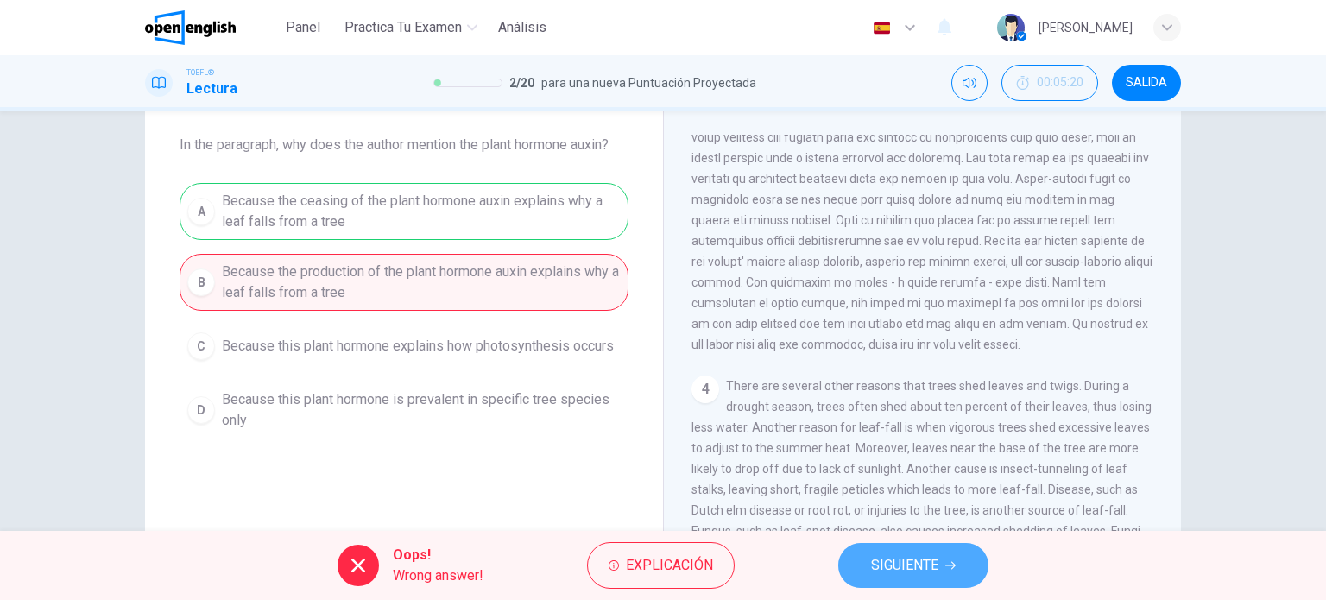
click at [904, 569] on span "SIGUIENTE" at bounding box center [904, 565] width 67 height 24
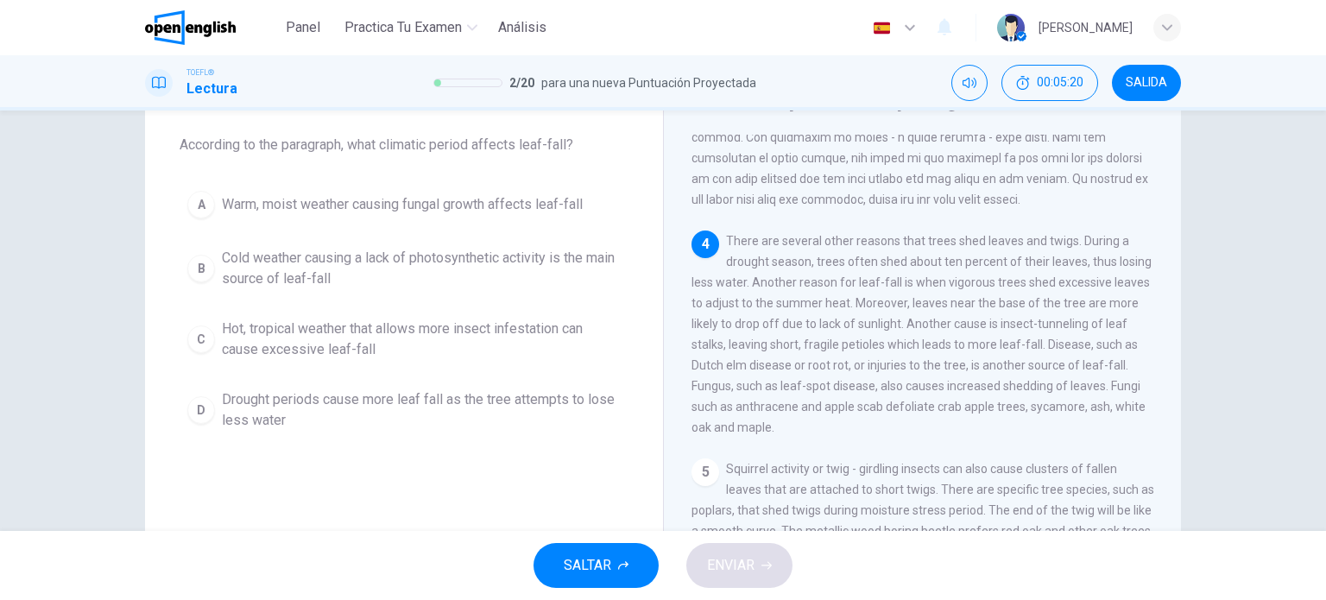
scroll to position [508, 0]
click at [331, 279] on span "Cold weather causing a lack of photosynthetic activity is the main source of le…" at bounding box center [421, 268] width 399 height 41
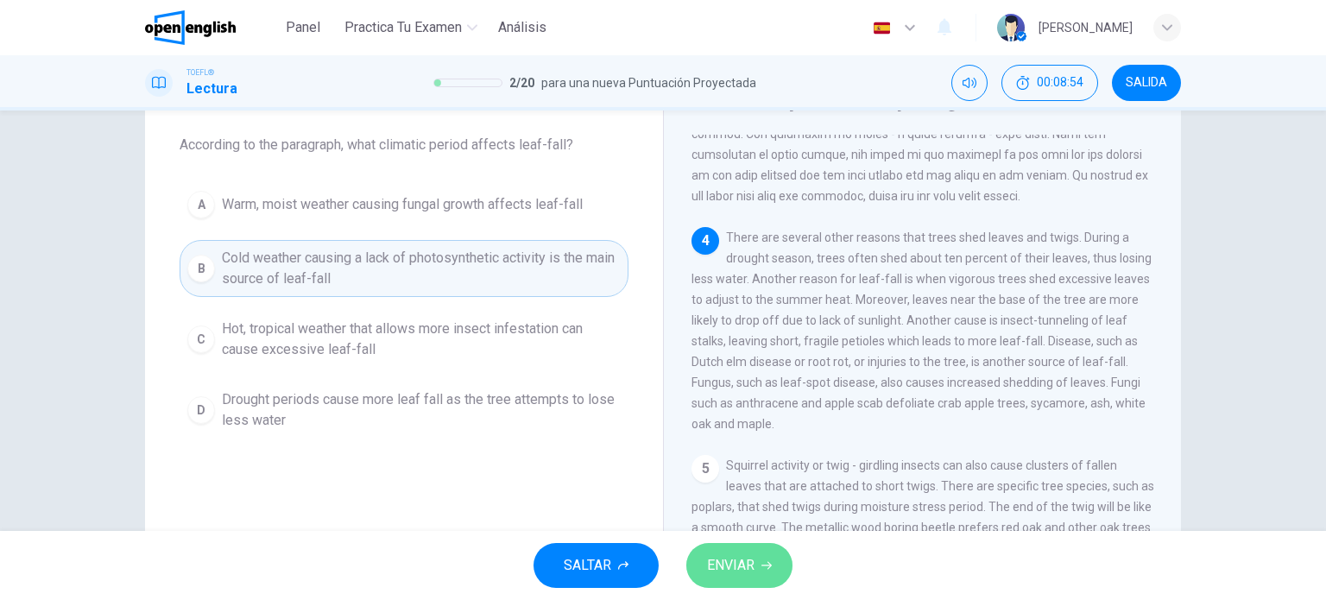
click at [723, 567] on span "ENVIAR" at bounding box center [730, 565] width 47 height 24
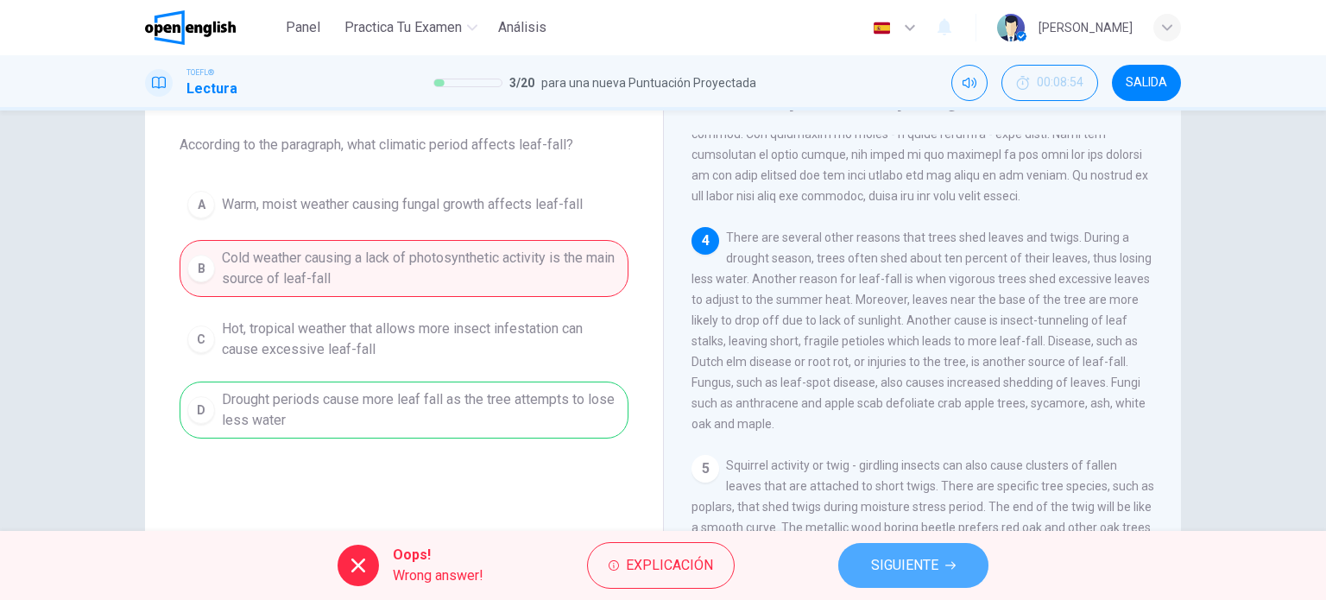
click at [913, 562] on span "SIGUIENTE" at bounding box center [904, 565] width 67 height 24
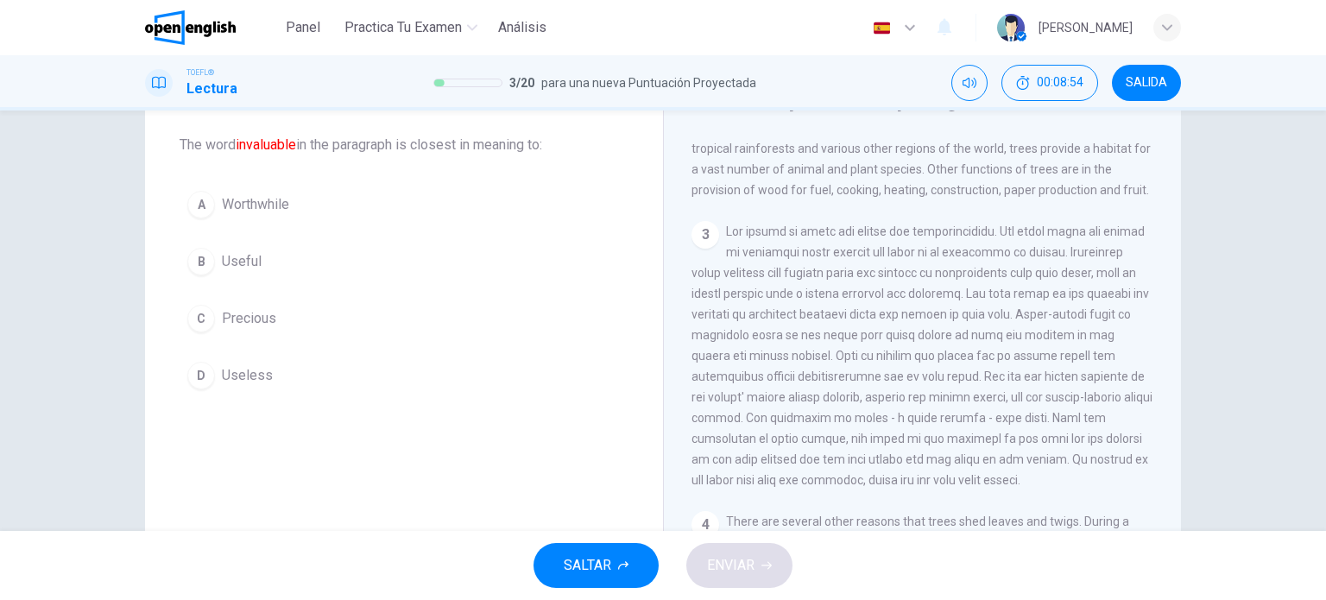
scroll to position [170, 0]
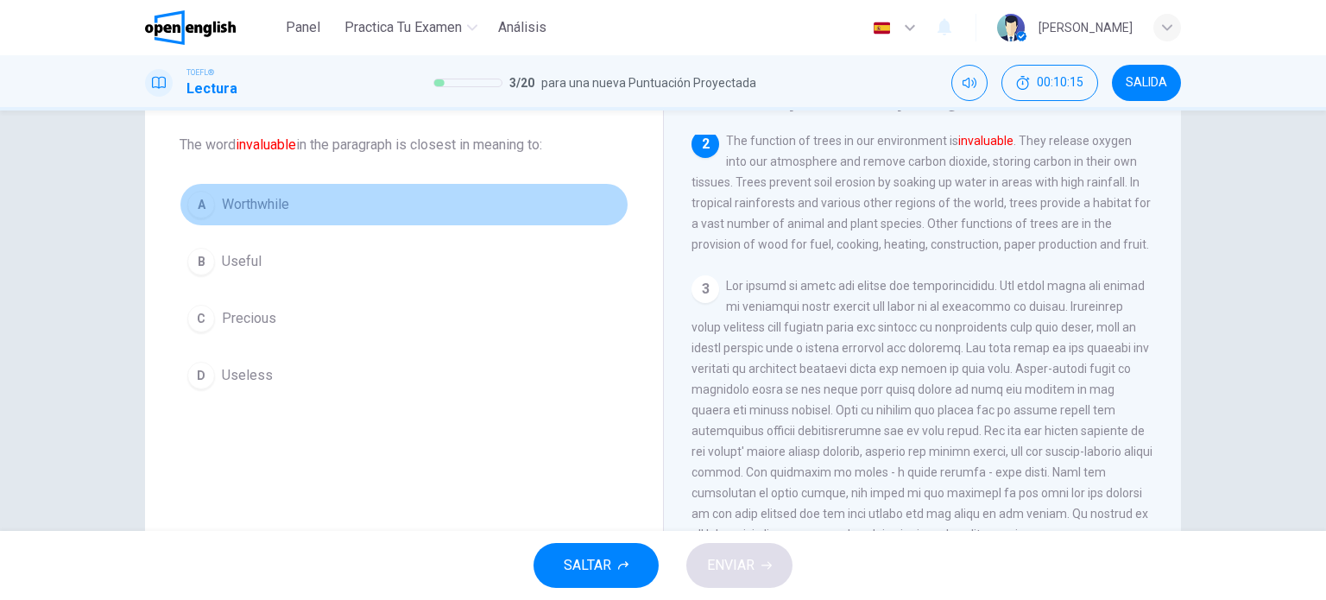
click at [266, 205] on span "Worthwhile" at bounding box center [255, 204] width 67 height 21
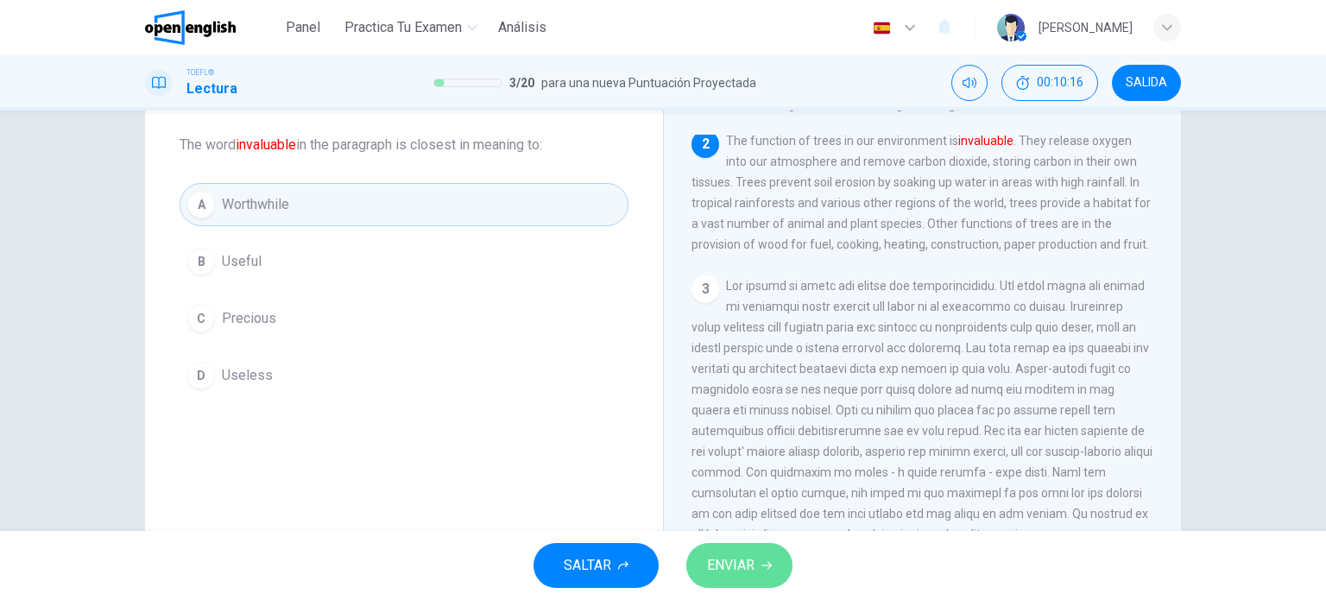
click at [752, 561] on span "ENVIAR" at bounding box center [730, 565] width 47 height 24
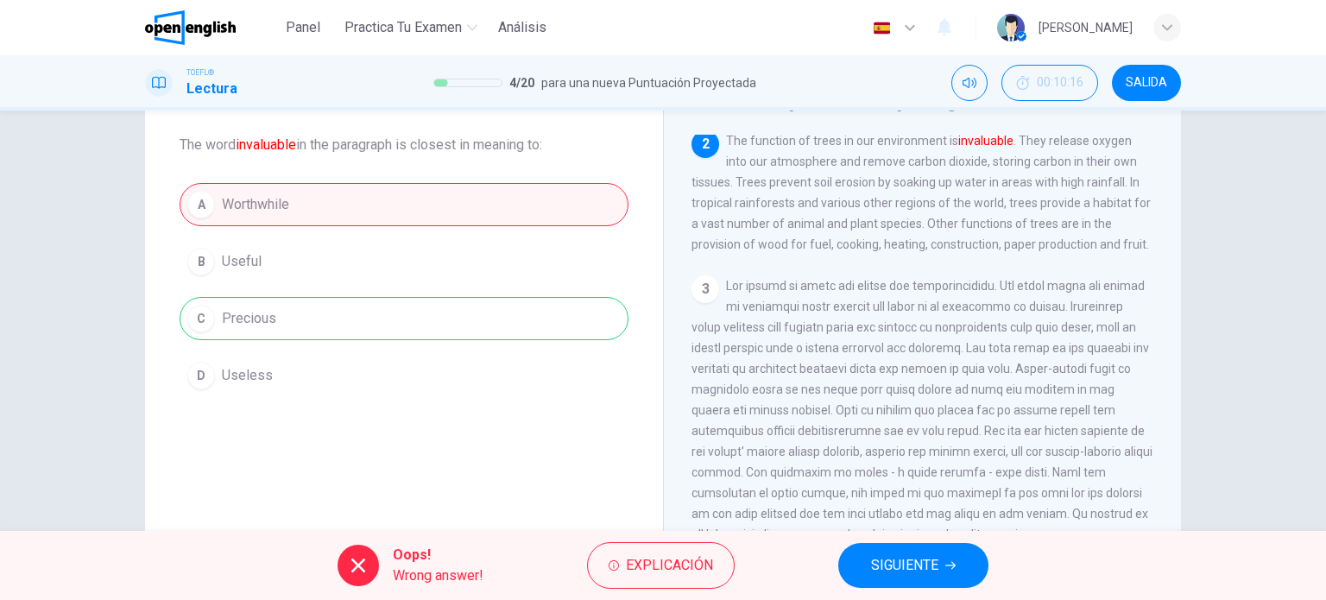
click at [919, 572] on span "SIGUIENTE" at bounding box center [904, 565] width 67 height 24
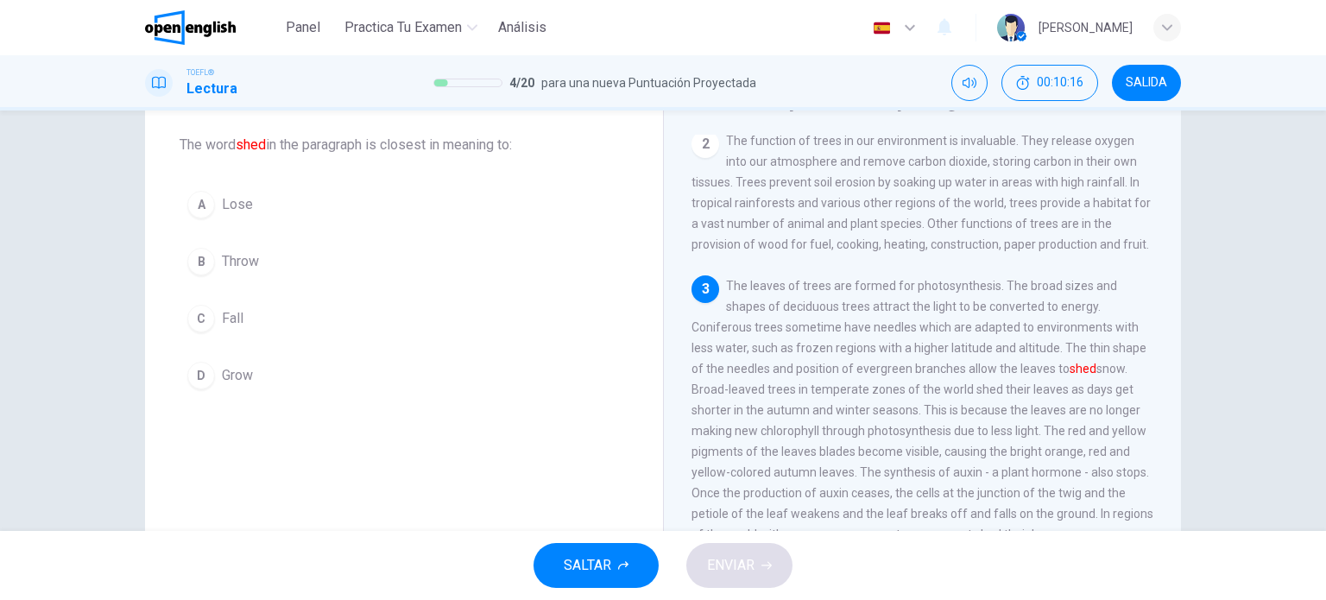
scroll to position [274, 0]
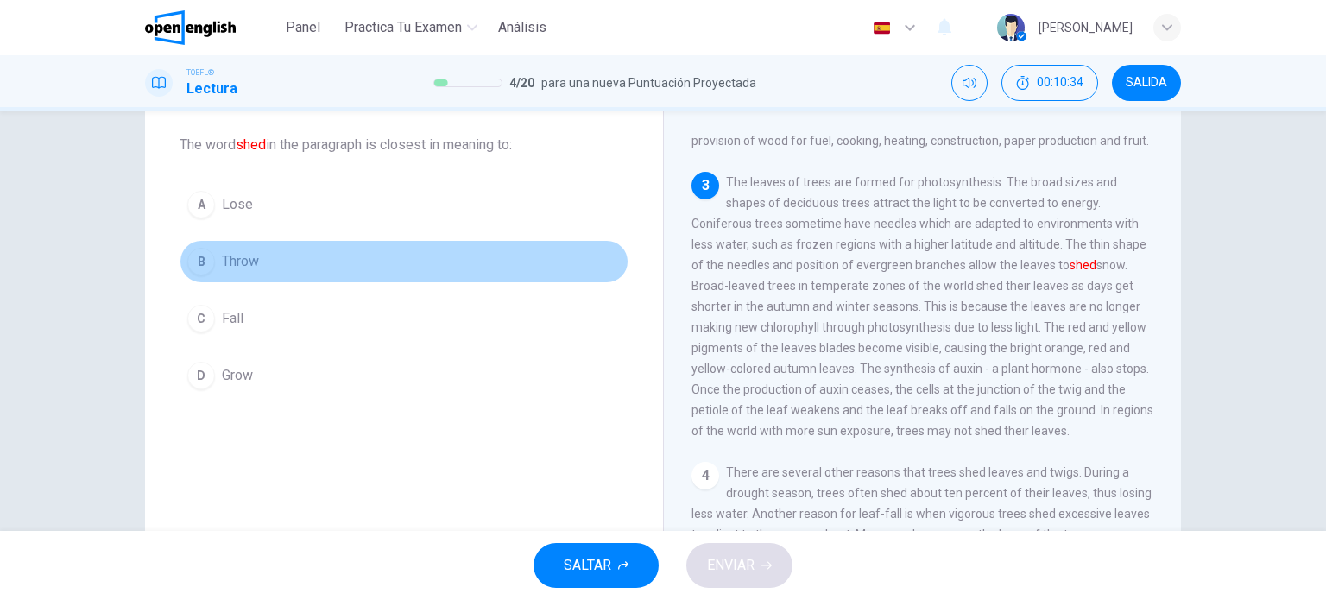
click at [242, 265] on span "Throw" at bounding box center [240, 261] width 37 height 21
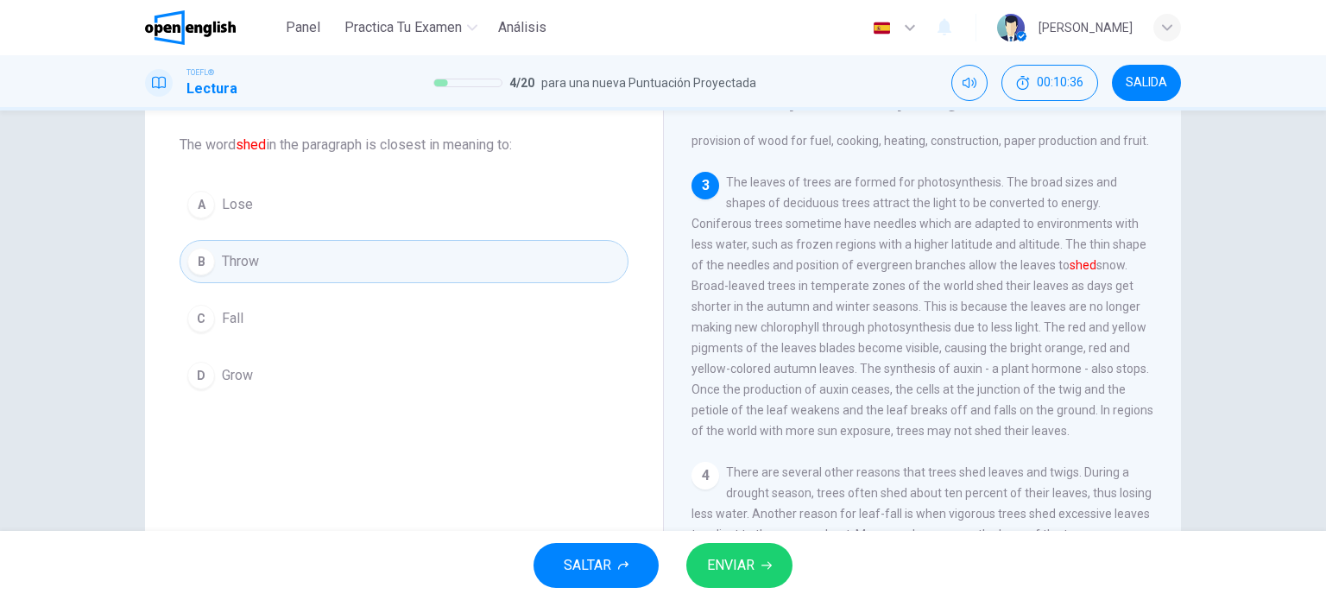
click at [761, 565] on icon "button" at bounding box center [766, 565] width 10 height 10
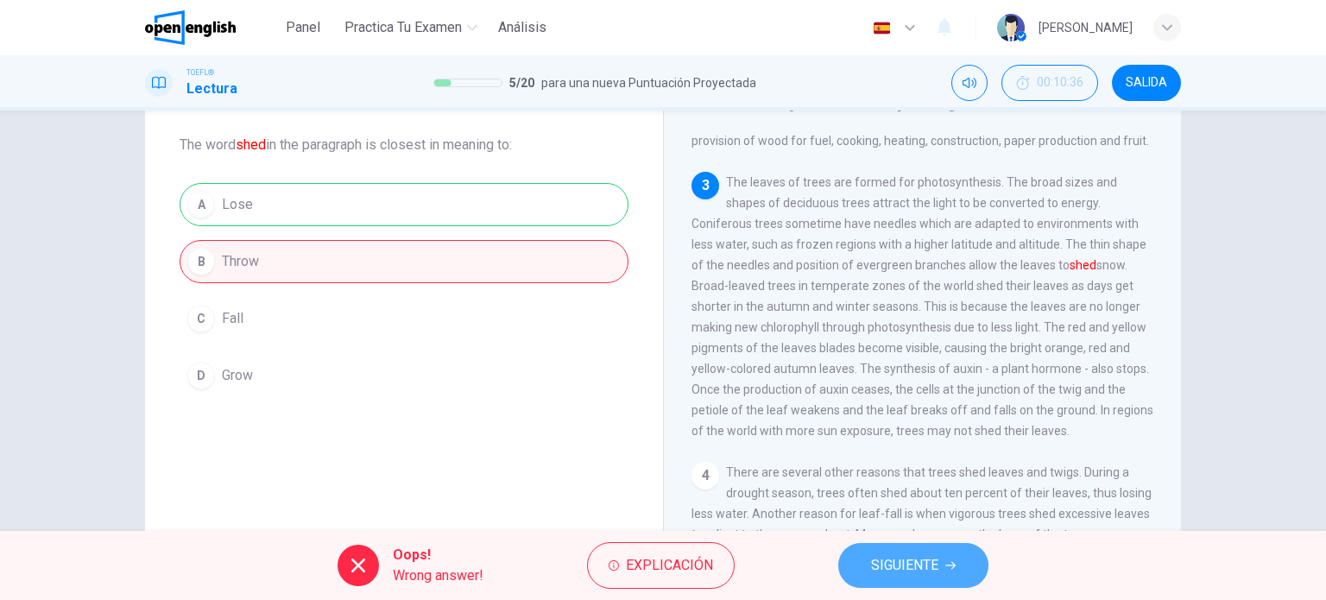
click at [895, 564] on span "SIGUIENTE" at bounding box center [904, 565] width 67 height 24
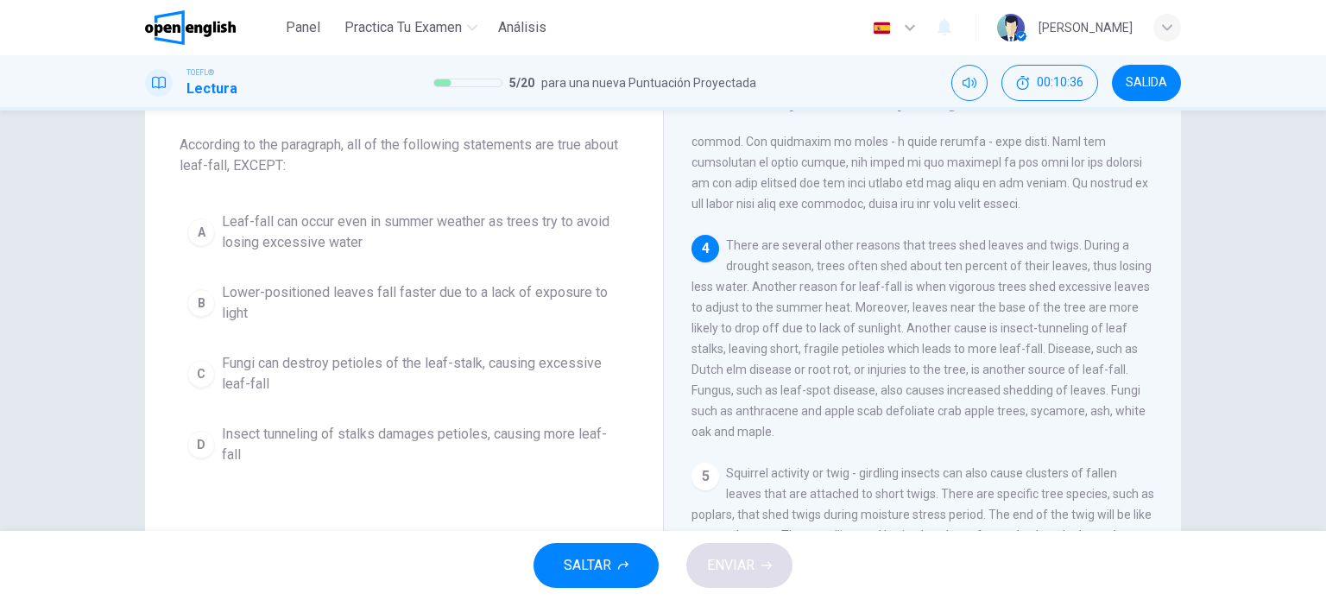
scroll to position [508, 0]
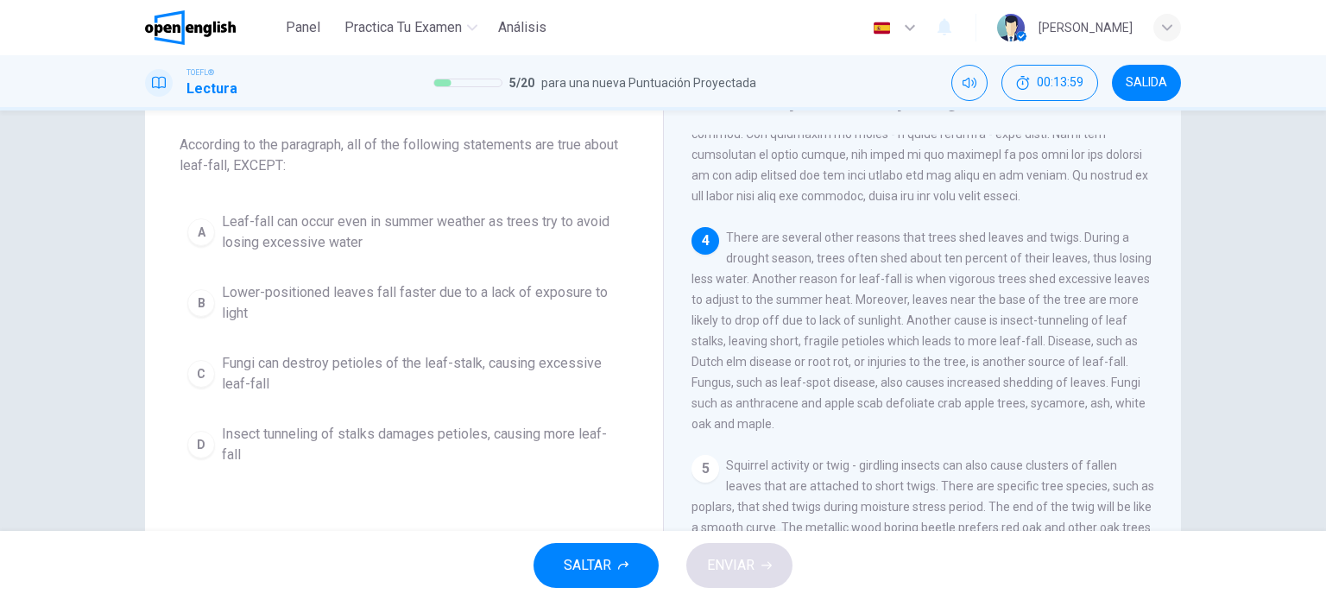
click at [356, 236] on span "Leaf-fall can occur even in summer weather as trees try to avoid losing excessi…" at bounding box center [421, 231] width 399 height 41
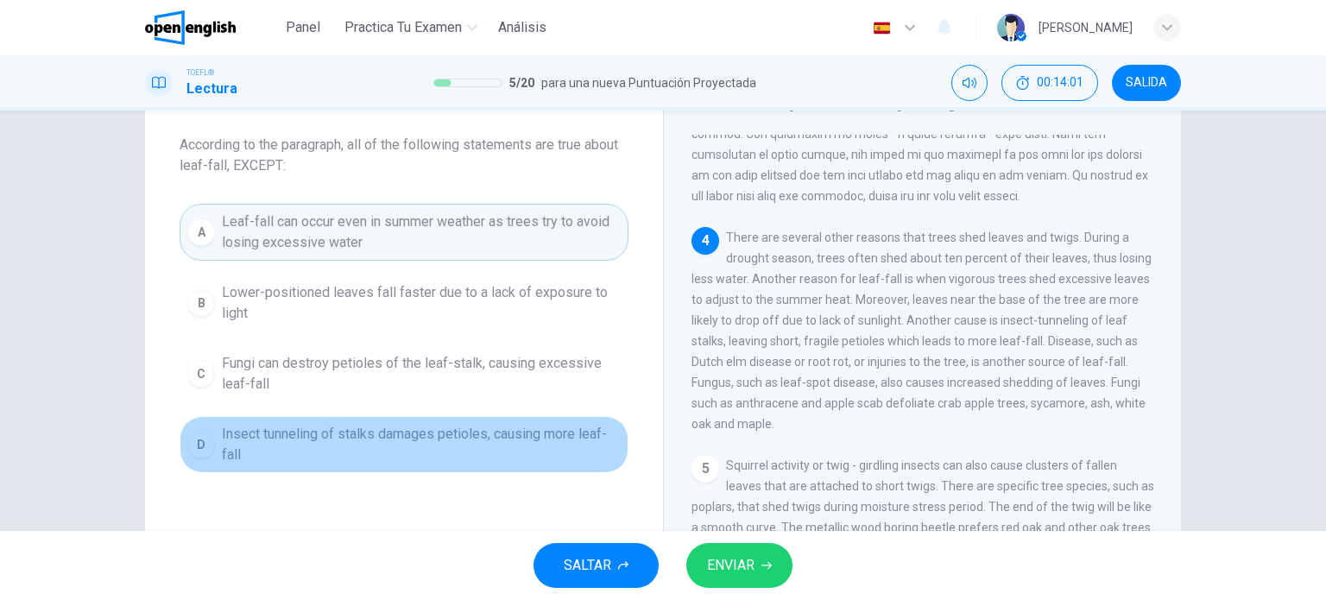
click at [356, 430] on span "Insect tunneling of stalks damages petioles, causing more leaf-fall" at bounding box center [421, 444] width 399 height 41
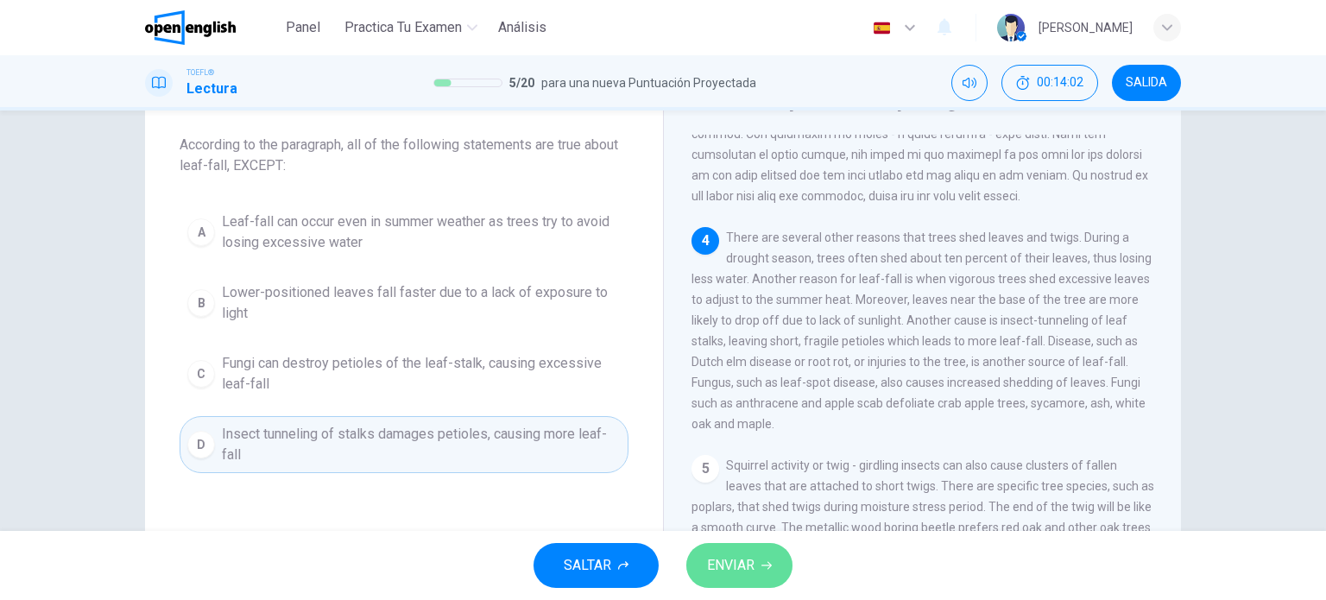
click at [730, 551] on button "ENVIAR" at bounding box center [739, 565] width 106 height 45
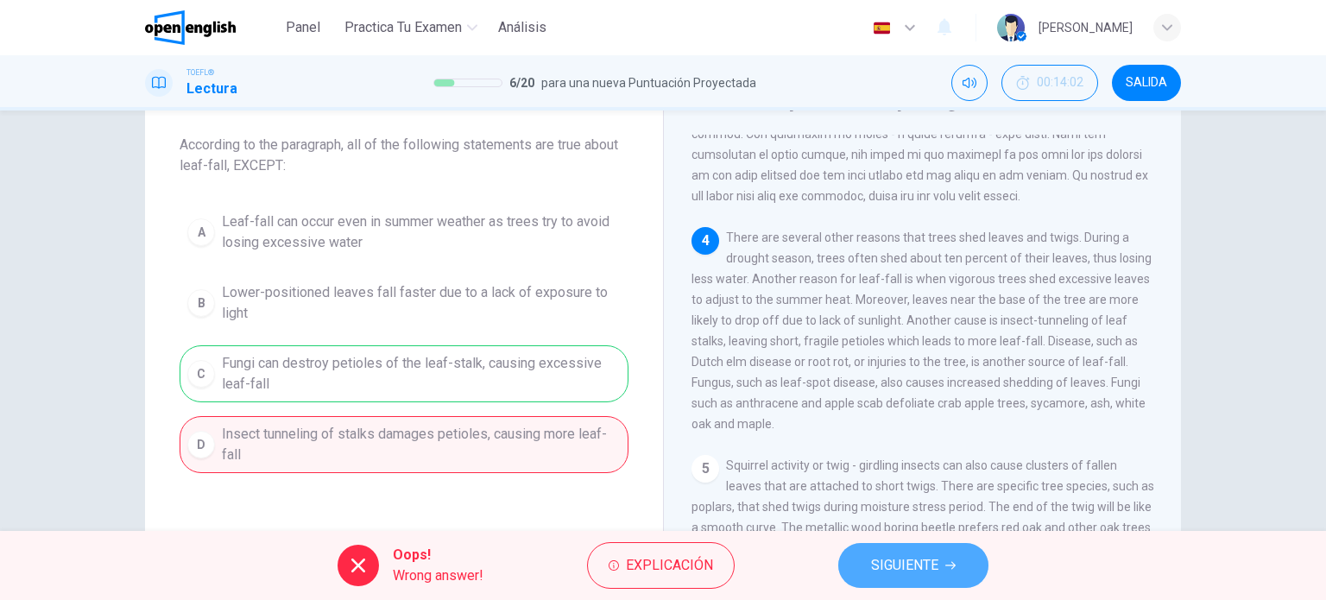
click at [872, 555] on span "SIGUIENTE" at bounding box center [904, 565] width 67 height 24
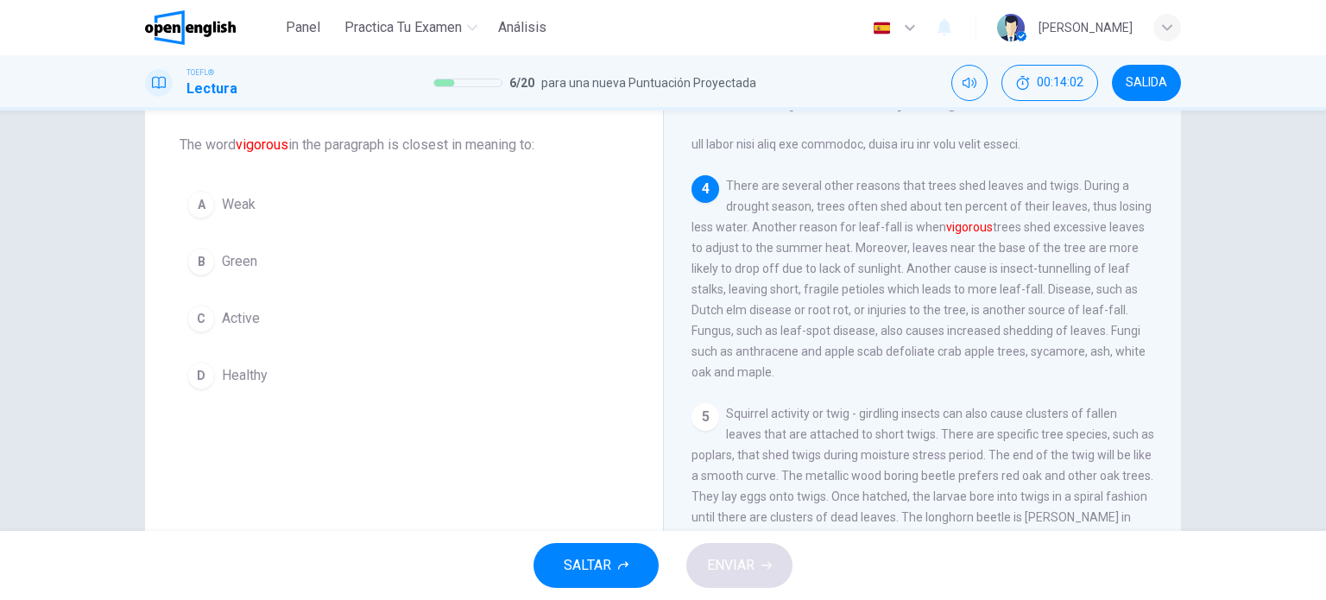
scroll to position [591, 0]
click at [238, 313] on span "Active" at bounding box center [241, 318] width 38 height 21
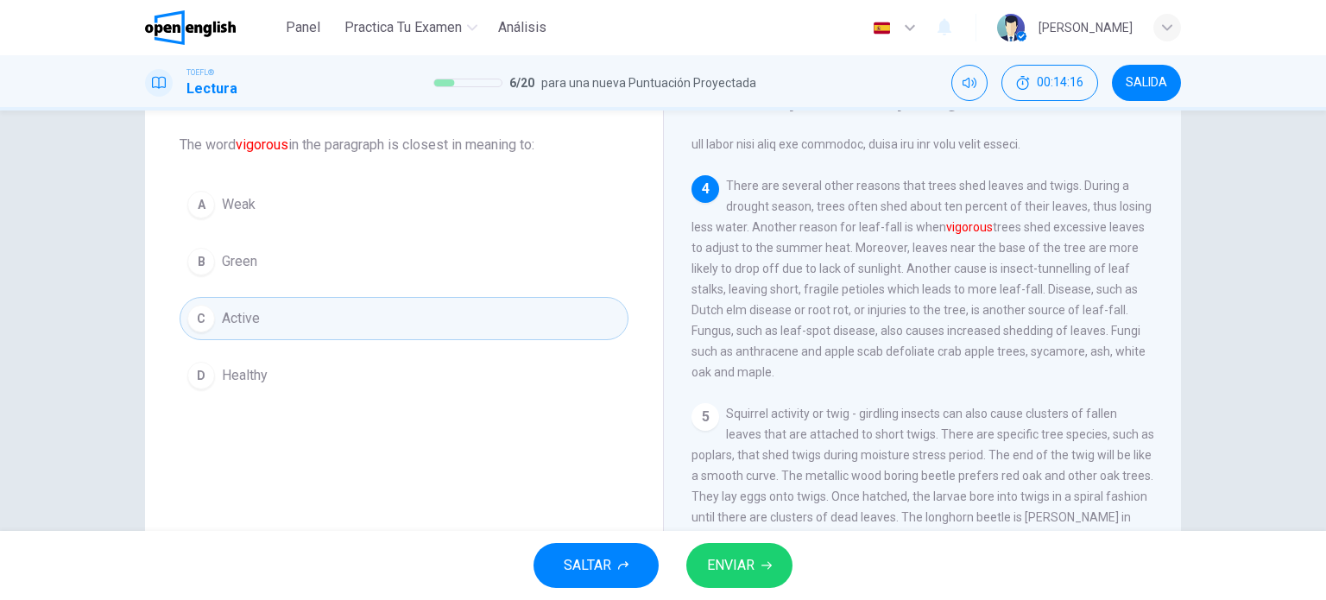
click at [744, 567] on span "ENVIAR" at bounding box center [730, 565] width 47 height 24
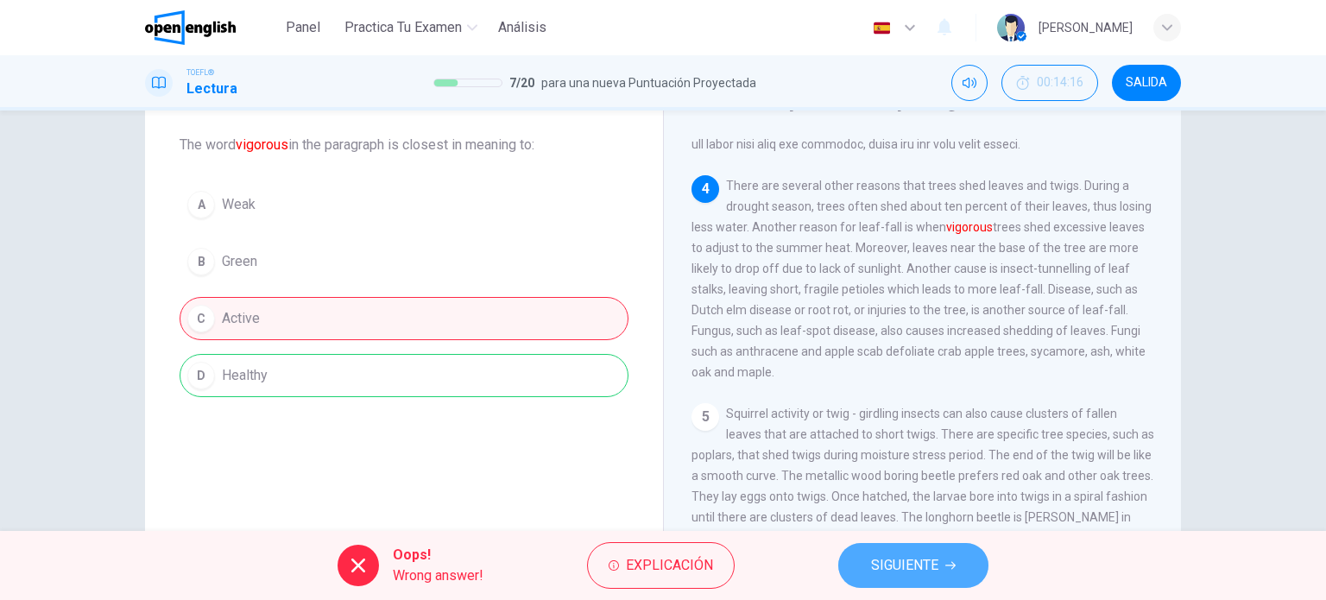
click at [939, 568] on button "SIGUIENTE" at bounding box center [913, 565] width 150 height 45
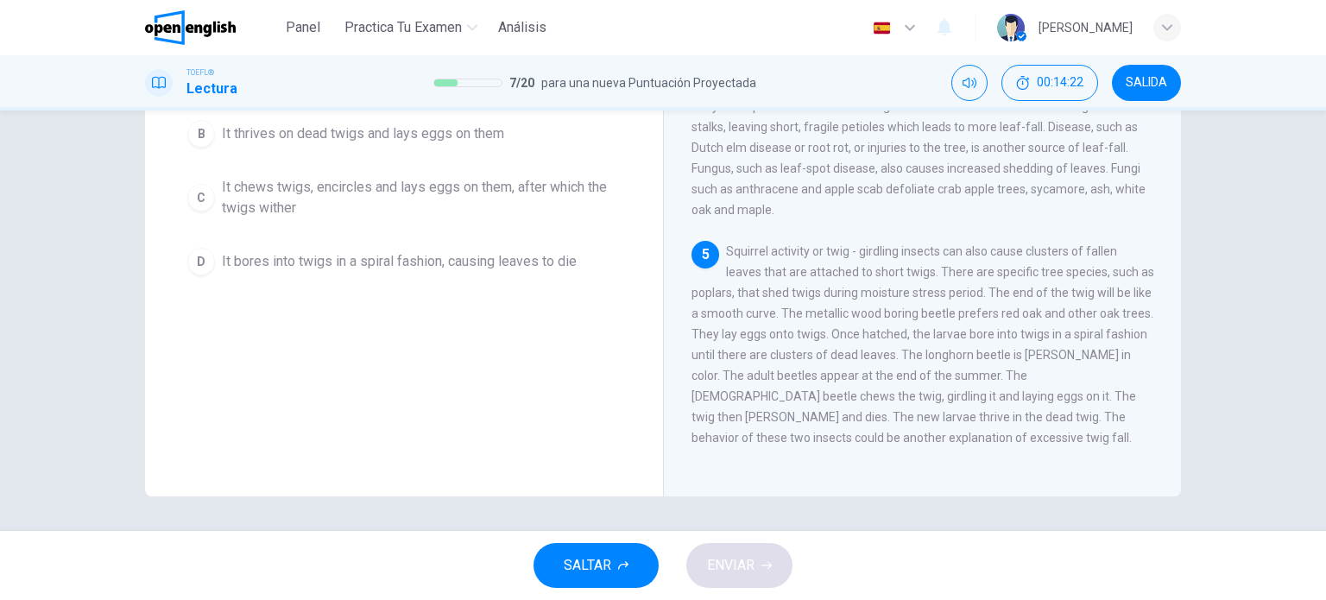
click at [494, 344] on div "Question 8 The paragraph supports which of the following statements about the f…" at bounding box center [404, 196] width 518 height 600
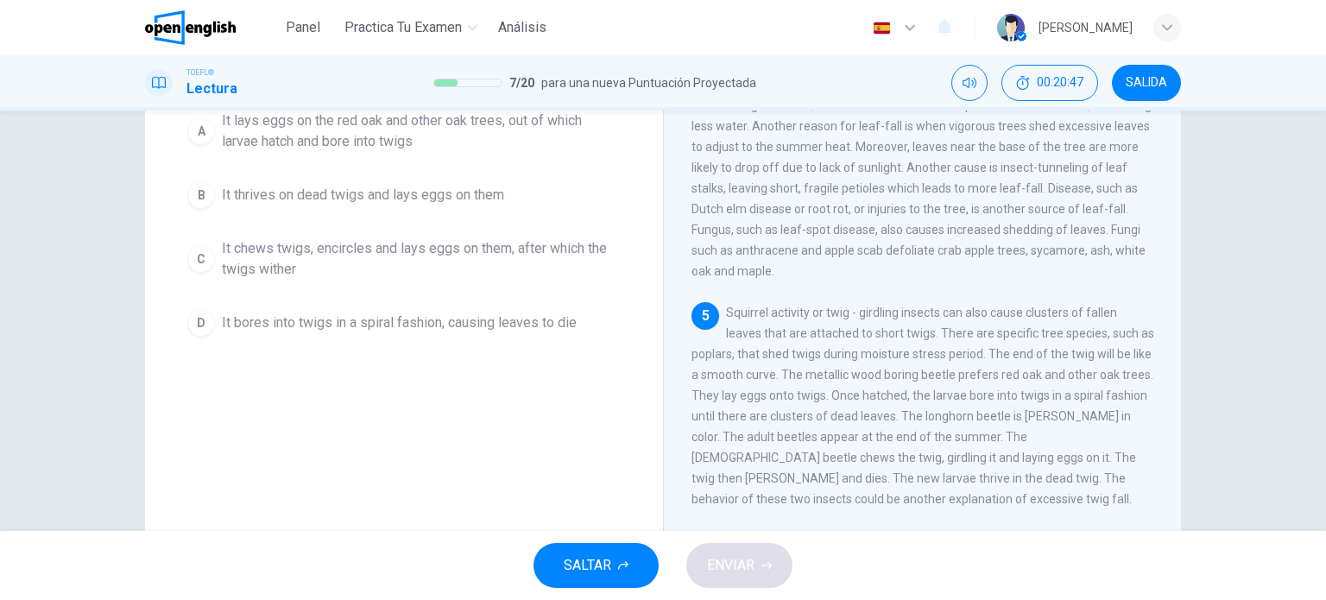
scroll to position [162, 0]
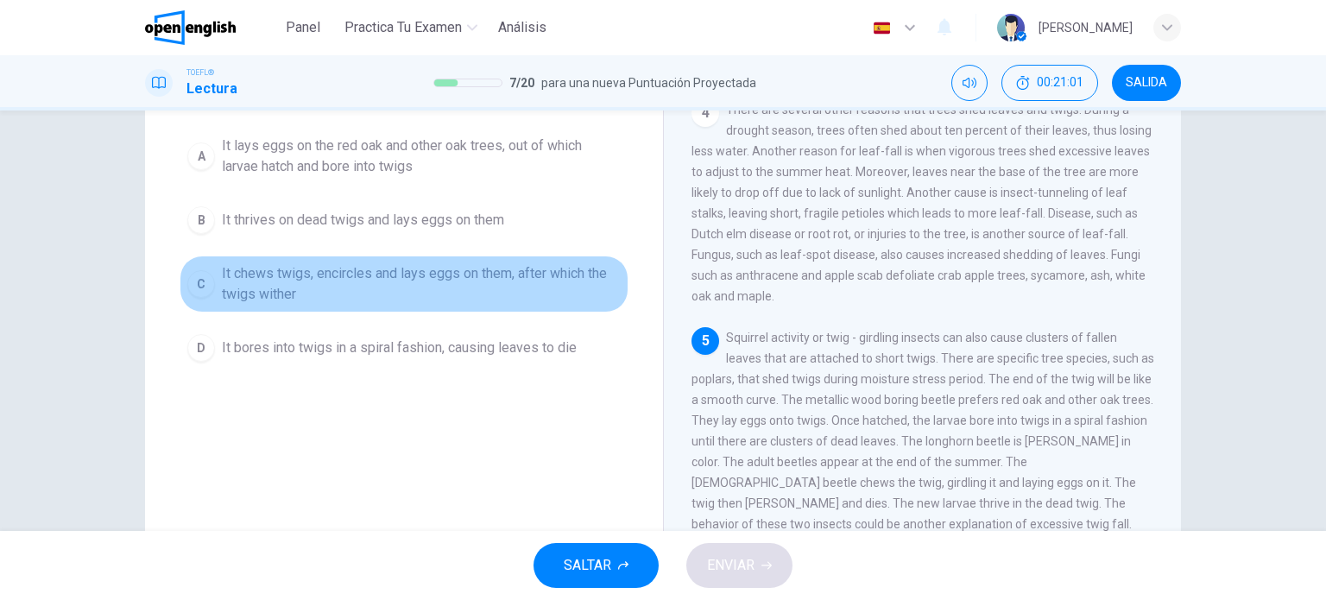
click at [274, 283] on span "It chews twigs, encircles and lays eggs on them, after which the twigs wither" at bounding box center [421, 283] width 399 height 41
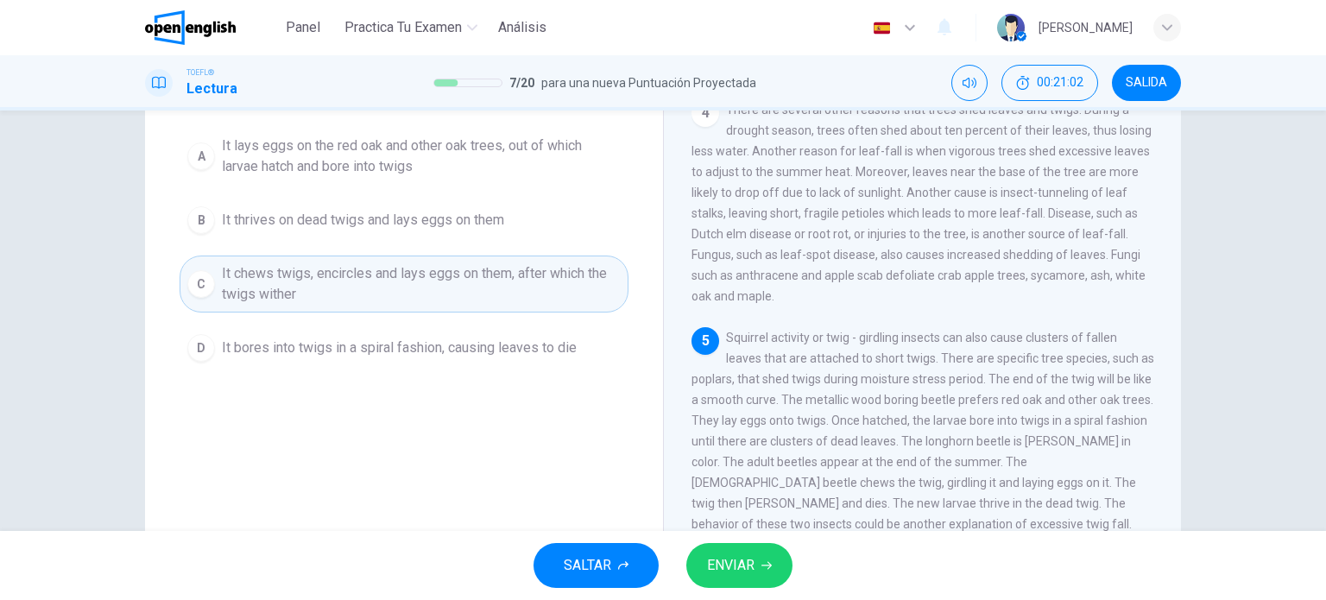
click at [737, 551] on button "ENVIAR" at bounding box center [739, 565] width 106 height 45
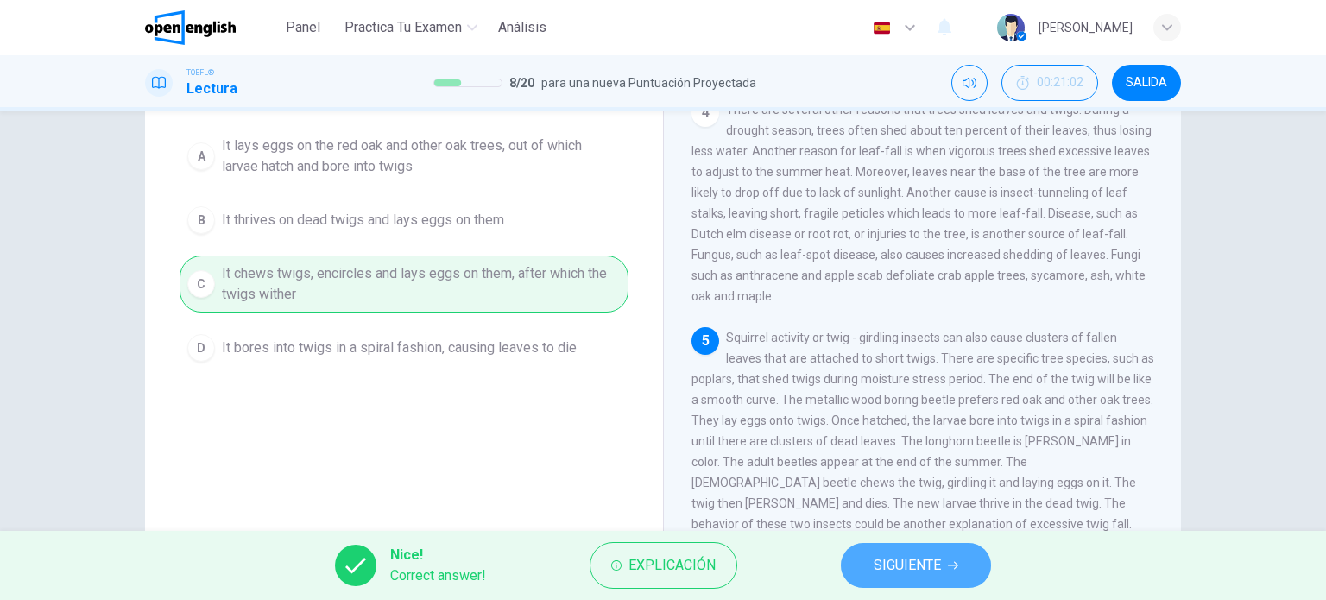
click at [894, 576] on span "SIGUIENTE" at bounding box center [906, 565] width 67 height 24
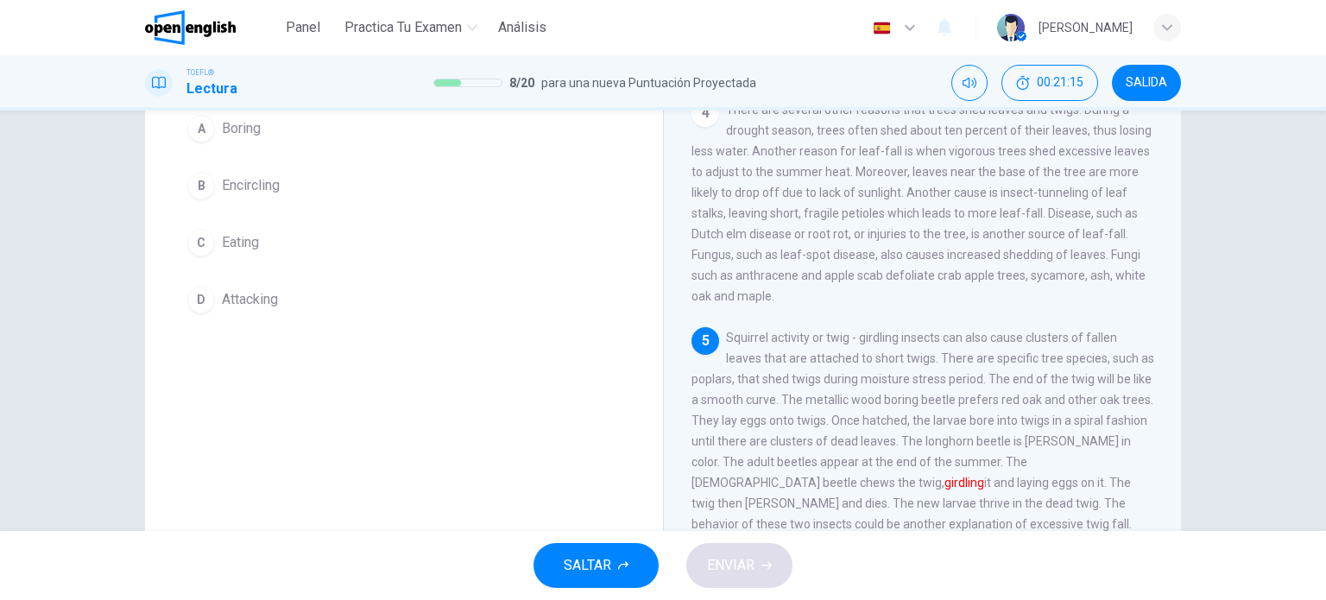
scroll to position [76, 0]
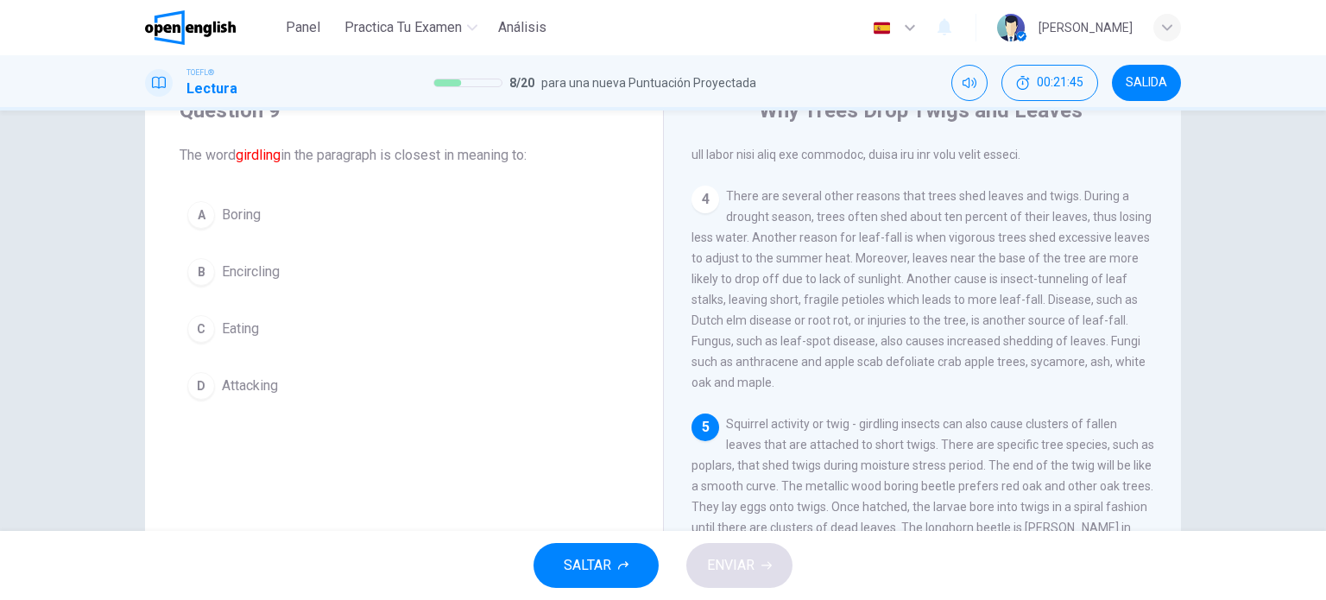
click at [264, 268] on span "Encircling" at bounding box center [251, 271] width 58 height 21
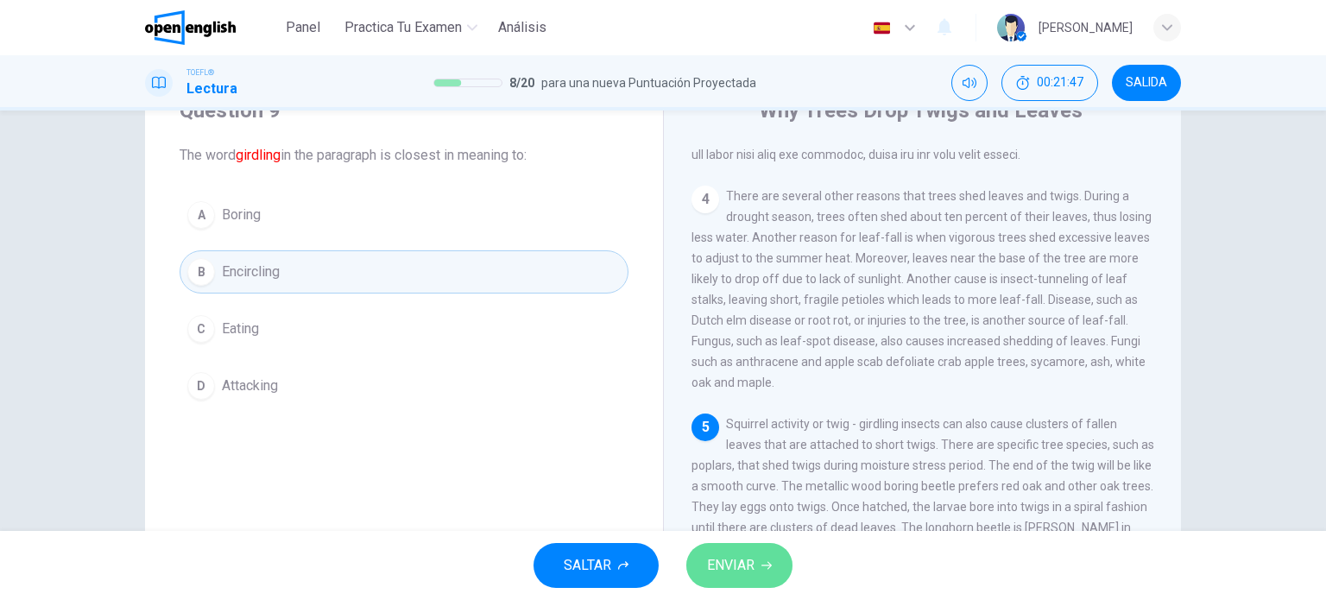
click at [749, 566] on span "ENVIAR" at bounding box center [730, 565] width 47 height 24
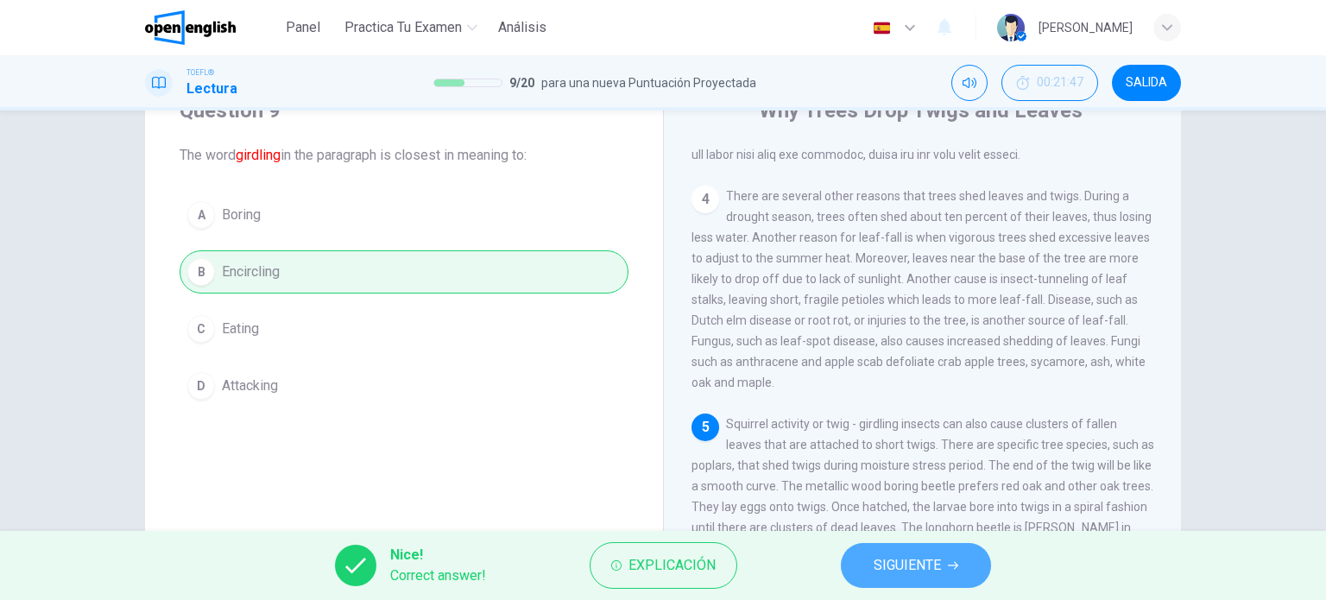
click at [929, 569] on span "SIGUIENTE" at bounding box center [906, 565] width 67 height 24
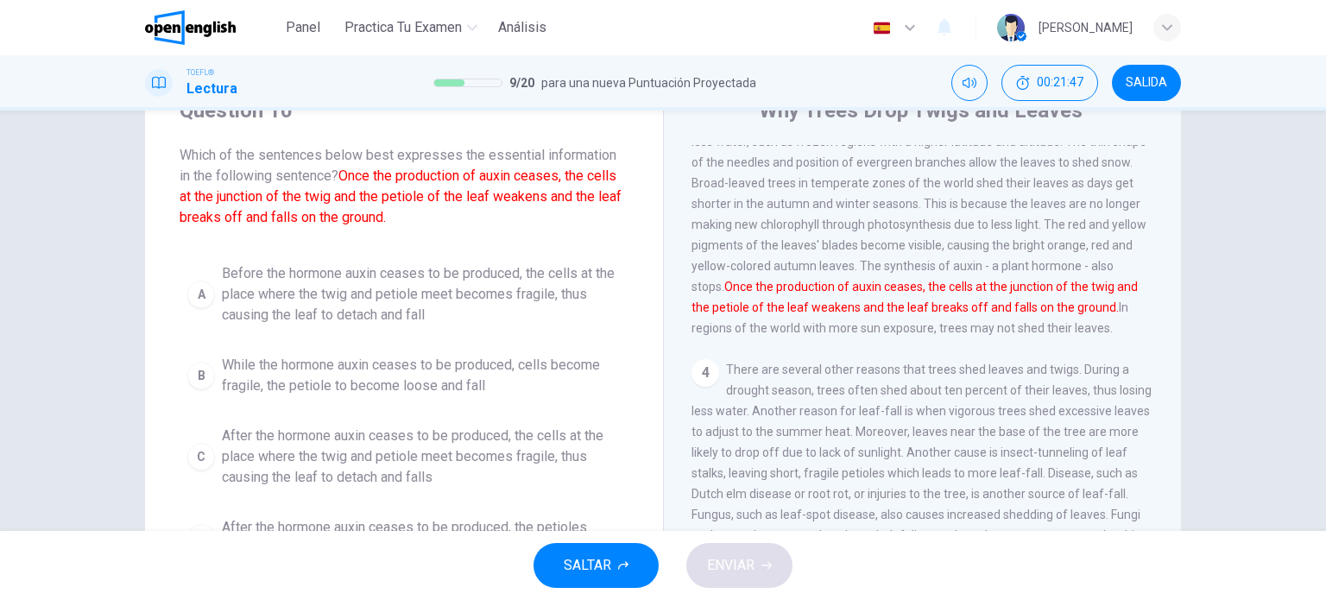
scroll to position [319, 0]
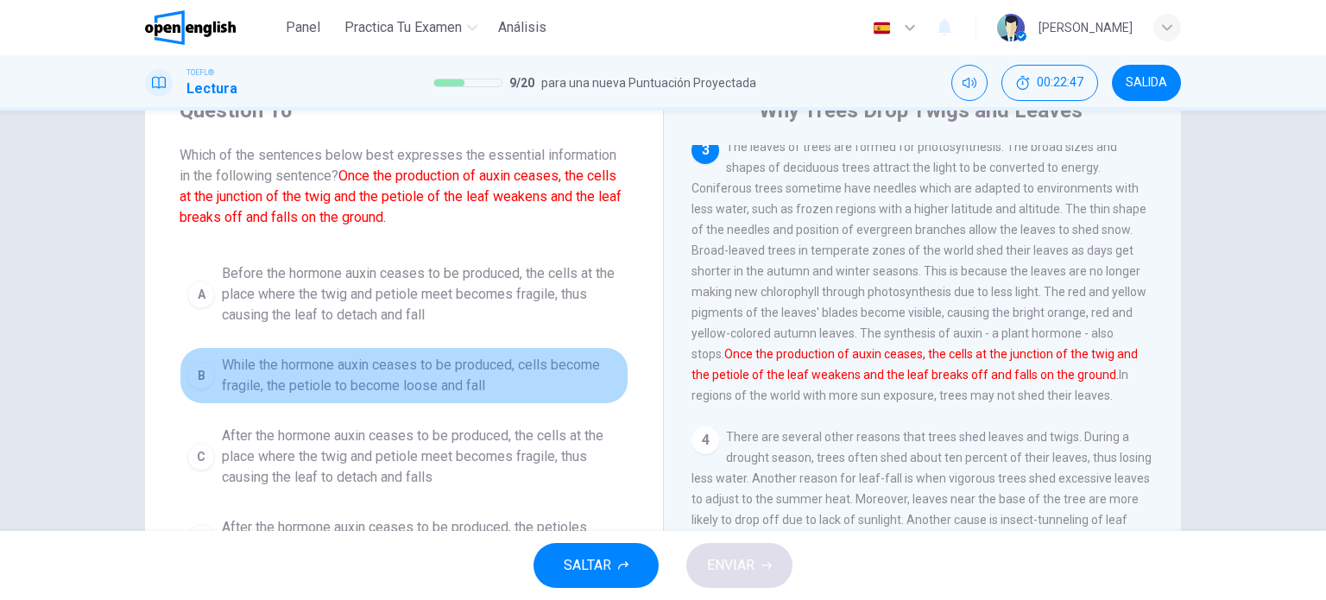
click at [380, 383] on span "While the hormone auxin ceases to be produced, cells become fragile, the petiol…" at bounding box center [421, 375] width 399 height 41
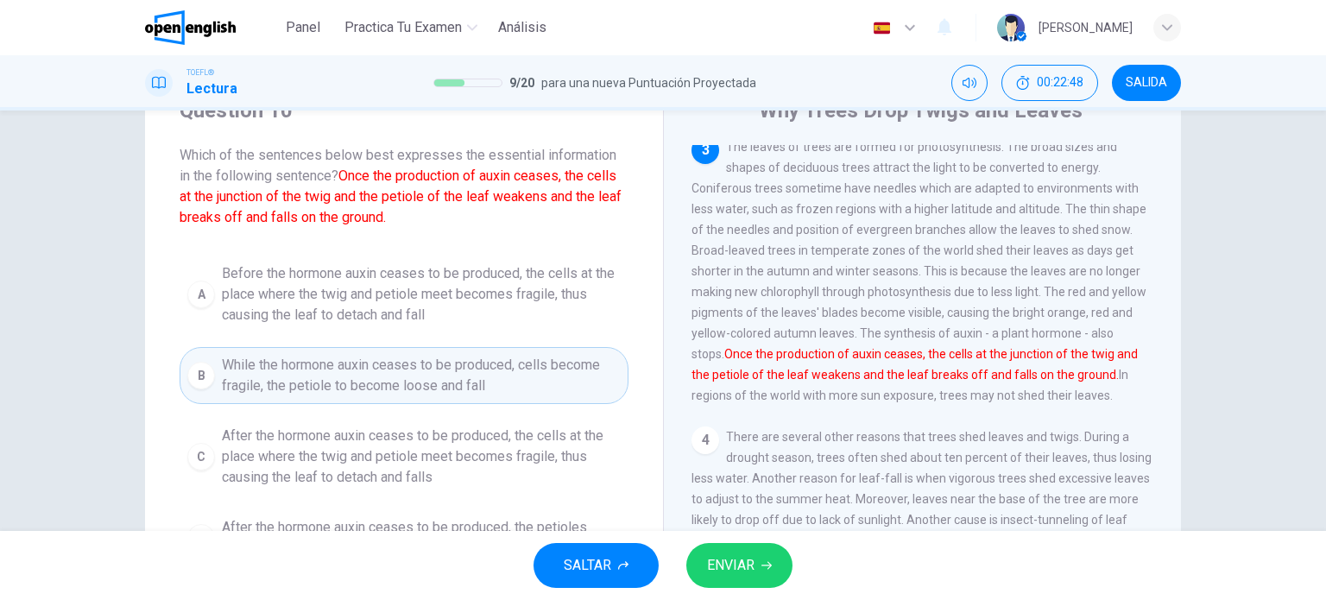
scroll to position [162, 0]
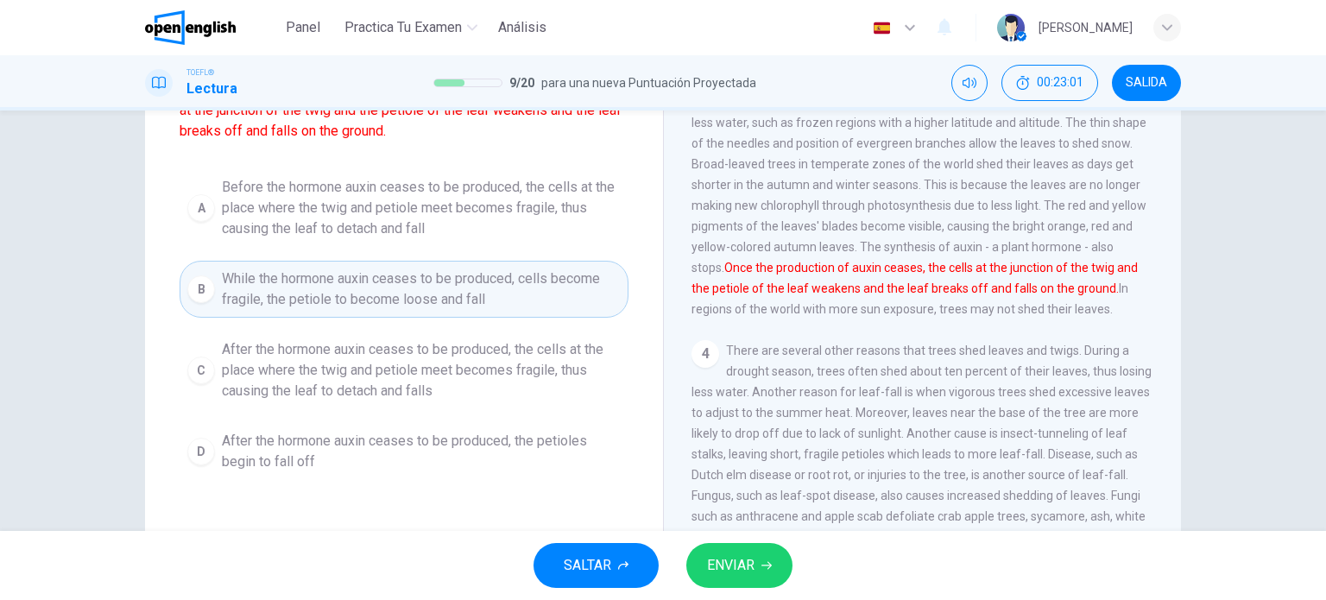
click at [408, 379] on span "After the hormone auxin ceases to be produced, the cells at the place where the…" at bounding box center [421, 370] width 399 height 62
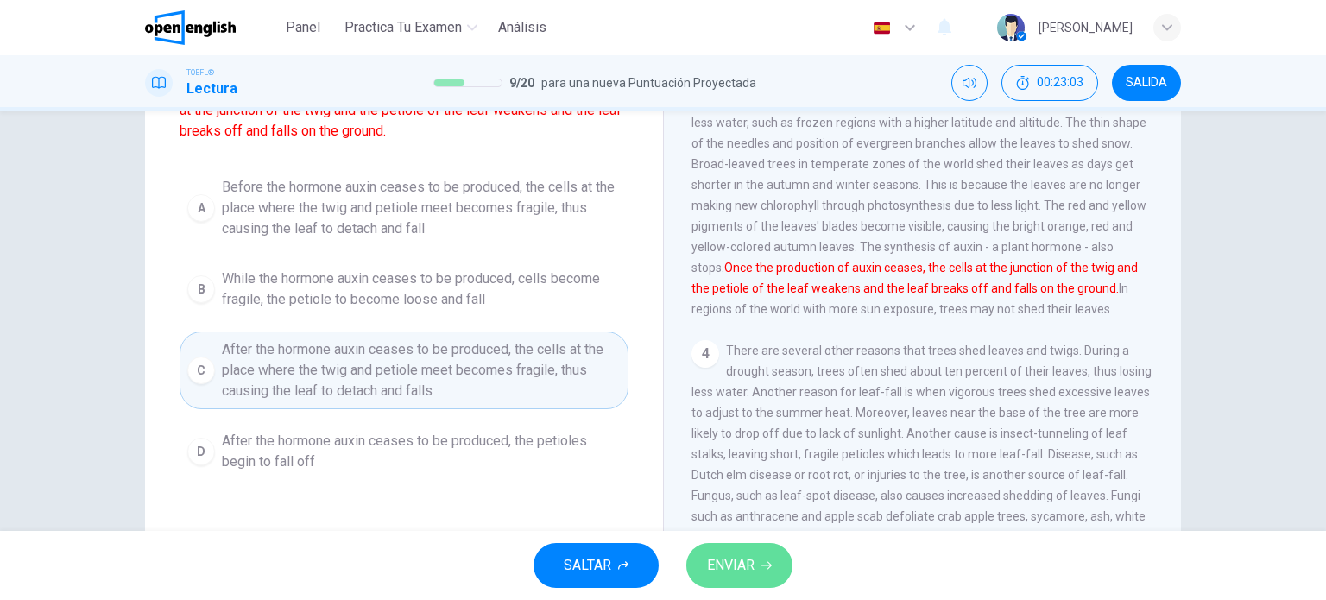
click at [742, 568] on span "ENVIAR" at bounding box center [730, 565] width 47 height 24
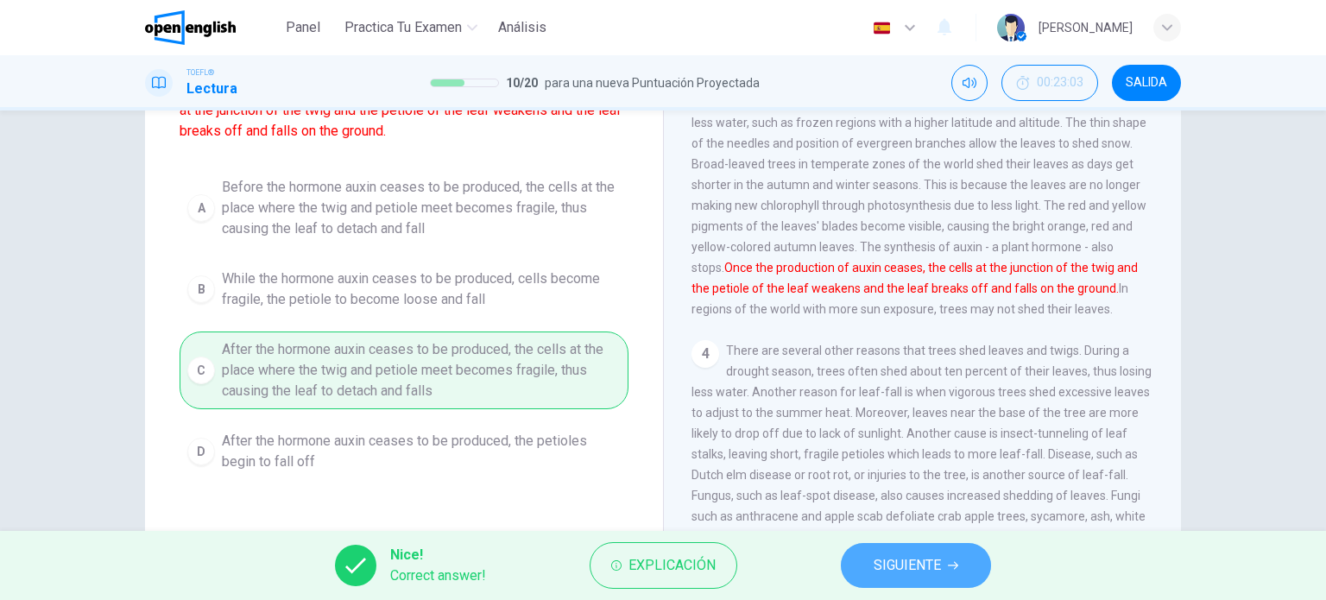
click at [937, 554] on span "SIGUIENTE" at bounding box center [906, 565] width 67 height 24
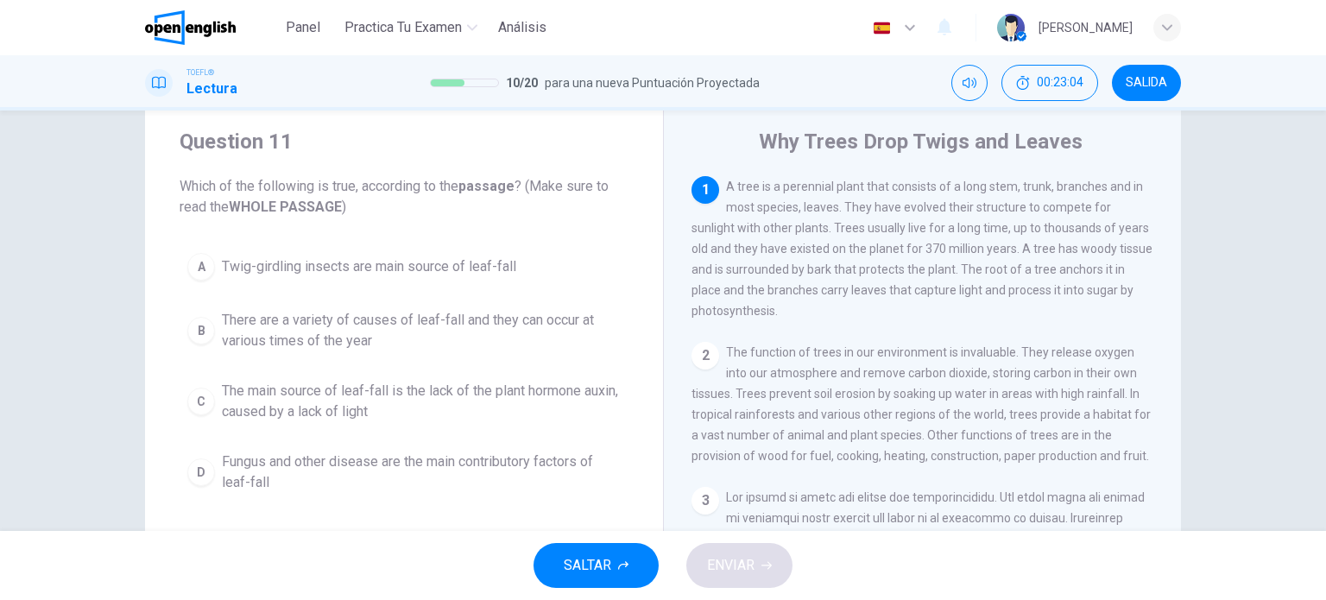
scroll to position [0, 0]
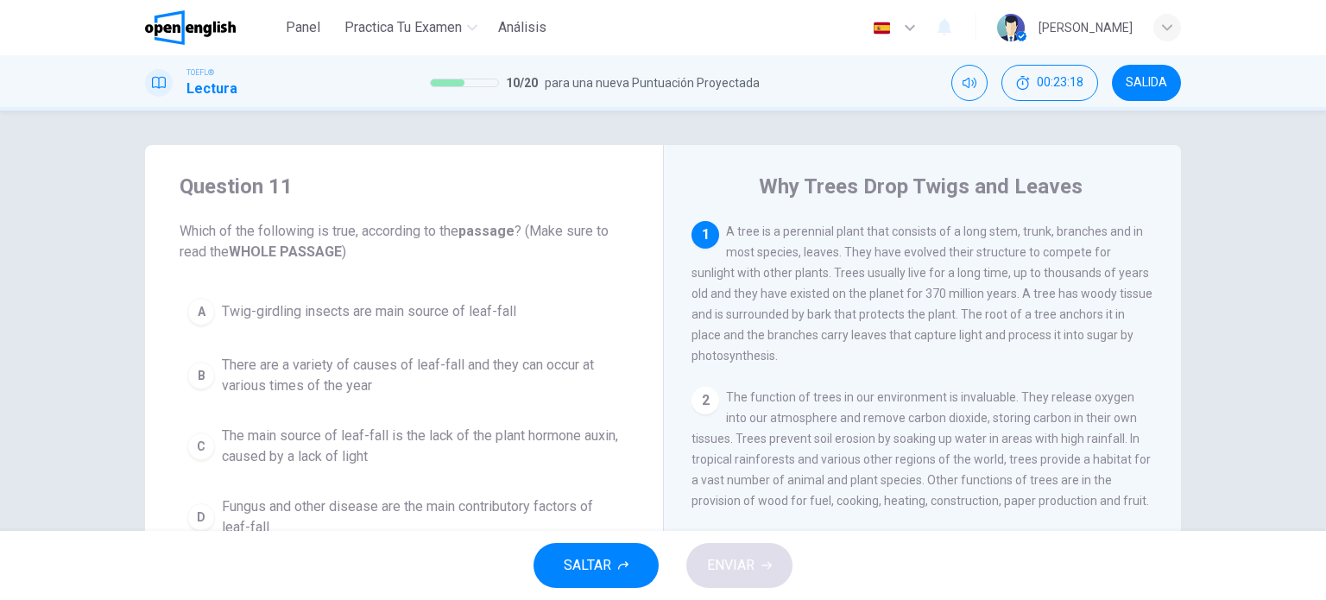
click at [342, 379] on span "There are a variety of causes of leaf-fall and they can occur at various times …" at bounding box center [421, 375] width 399 height 41
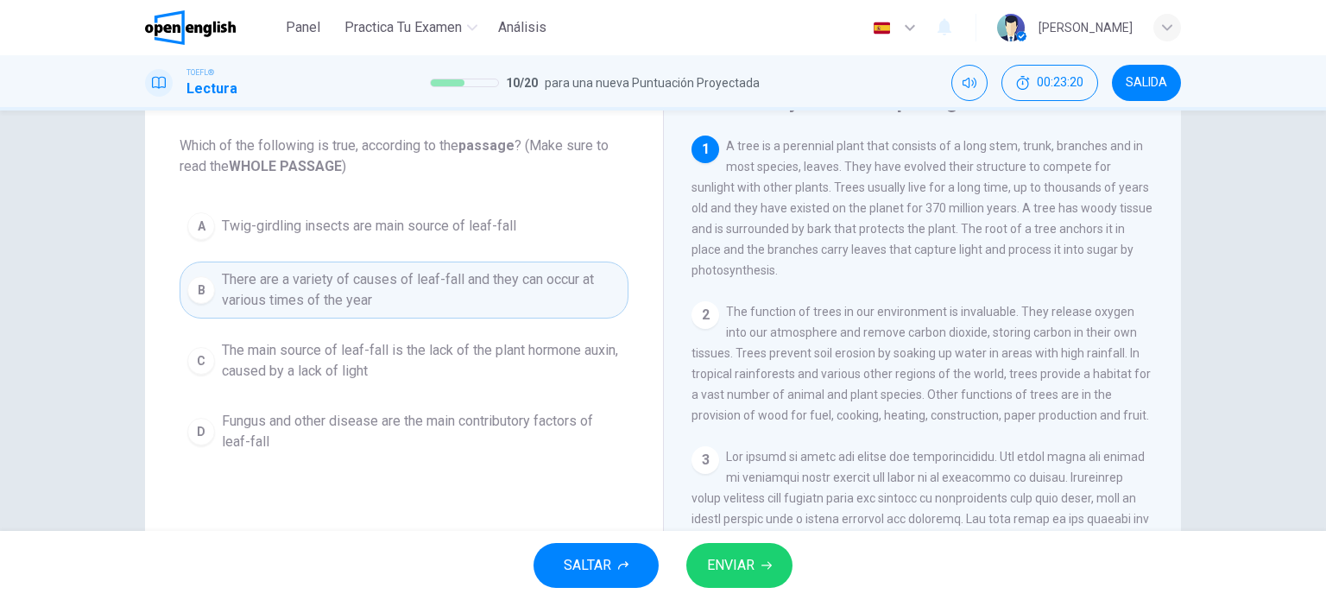
scroll to position [86, 0]
click at [752, 558] on span "ENVIAR" at bounding box center [730, 565] width 47 height 24
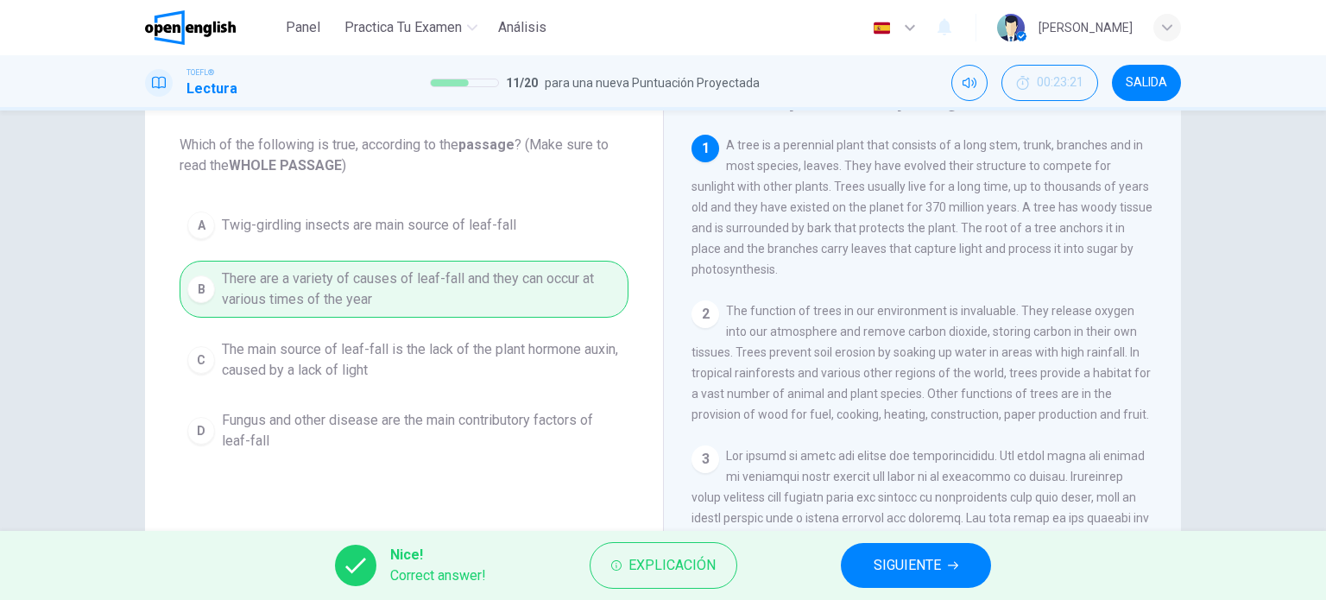
click at [860, 556] on button "SIGUIENTE" at bounding box center [916, 565] width 150 height 45
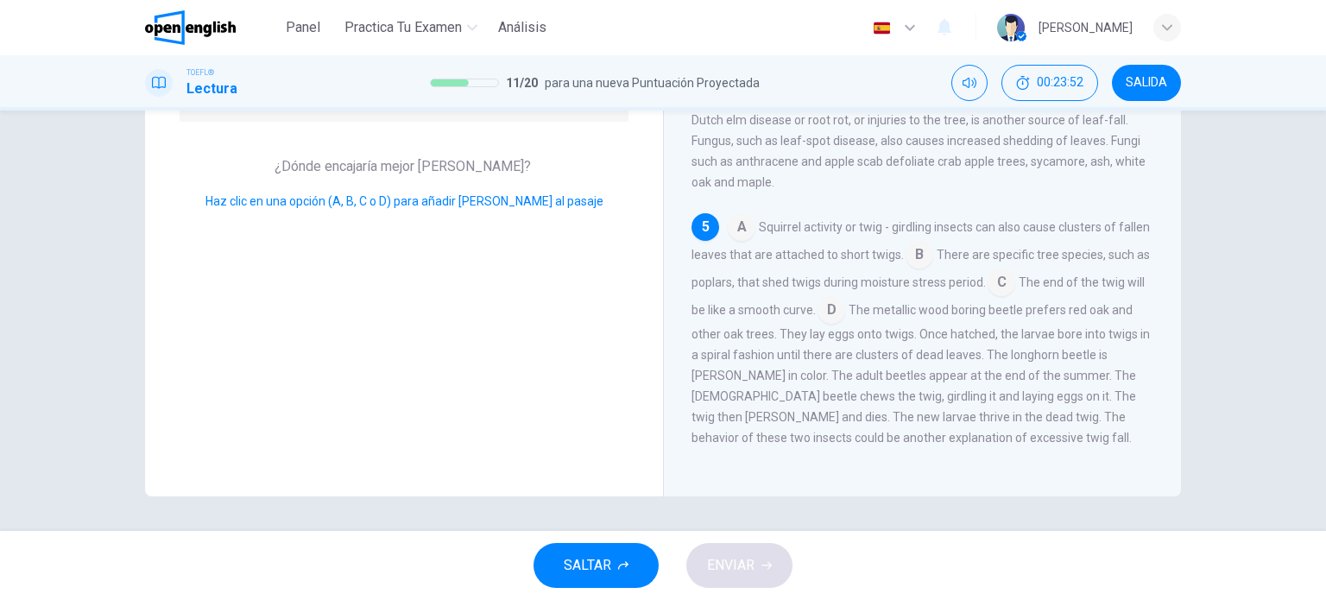
scroll to position [76, 0]
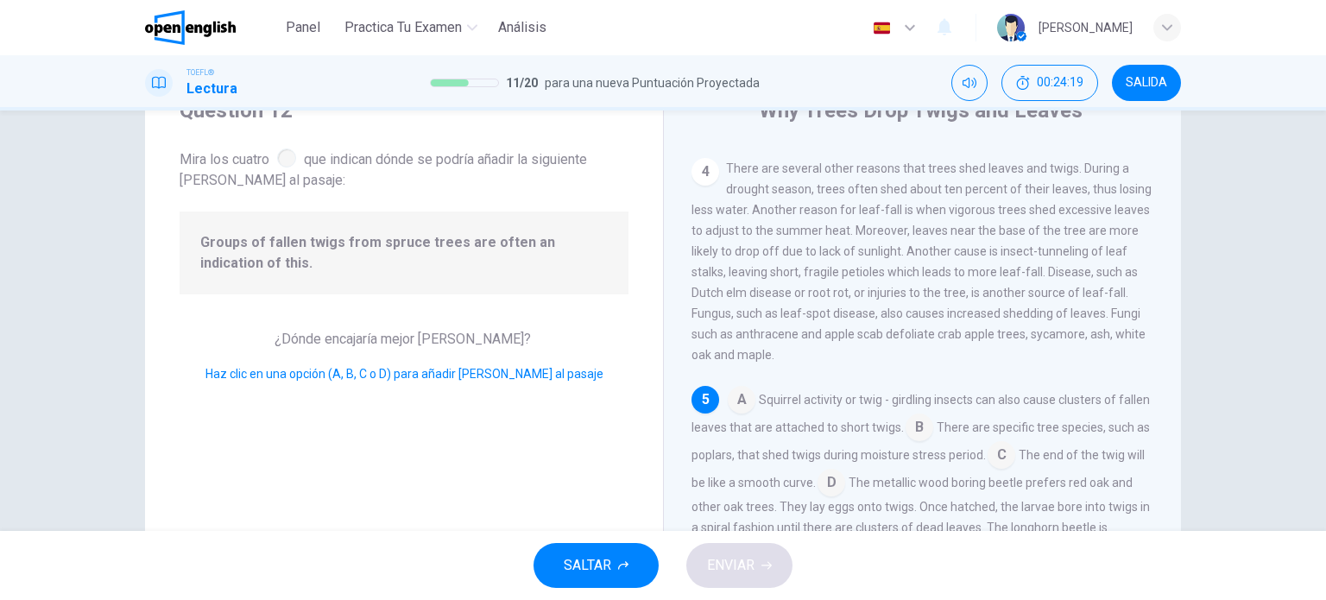
click at [933, 433] on input at bounding box center [919, 429] width 28 height 28
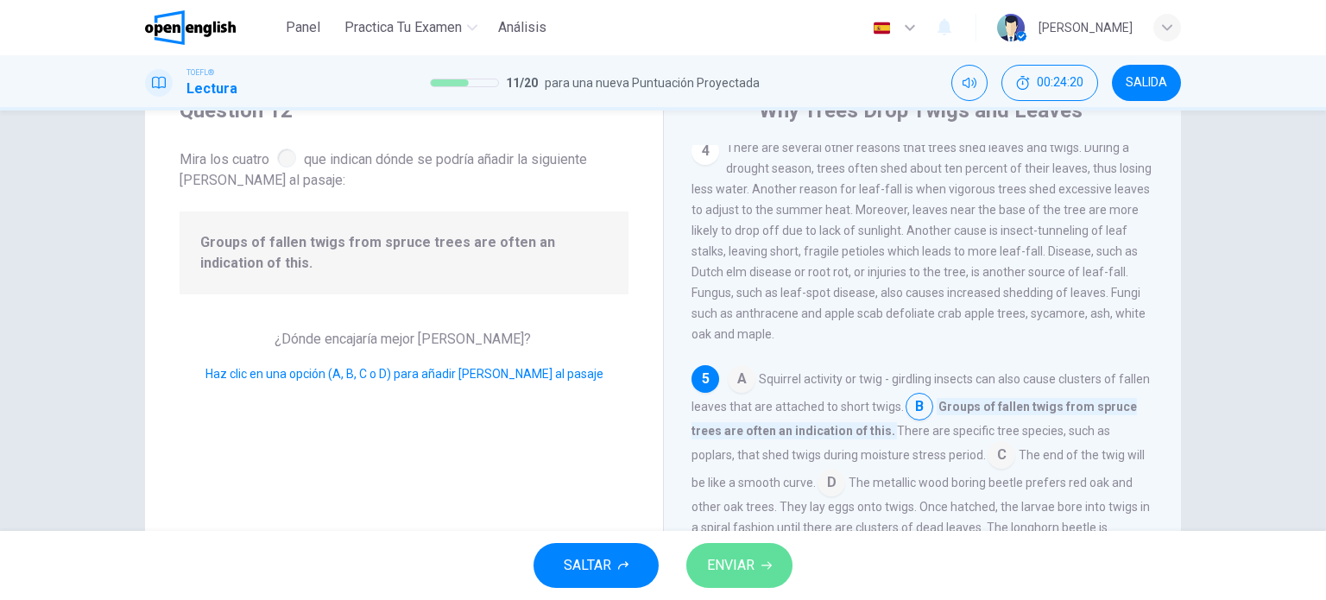
click at [774, 558] on button "ENVIAR" at bounding box center [739, 565] width 106 height 45
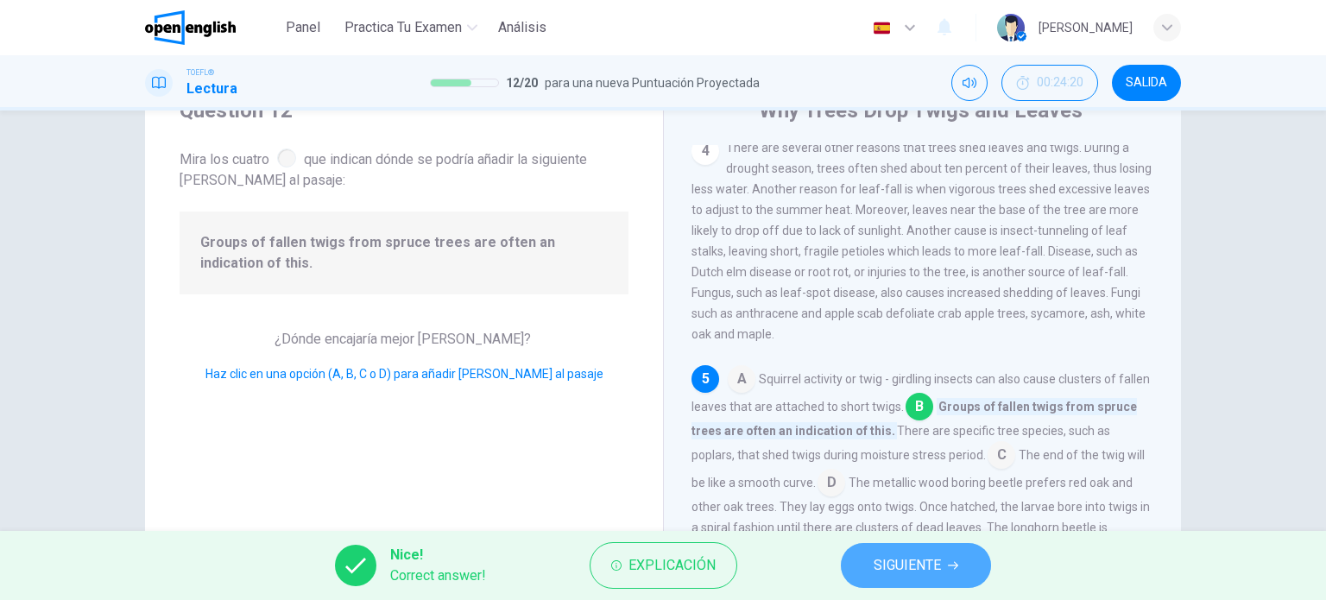
click at [928, 571] on span "SIGUIENTE" at bounding box center [906, 565] width 67 height 24
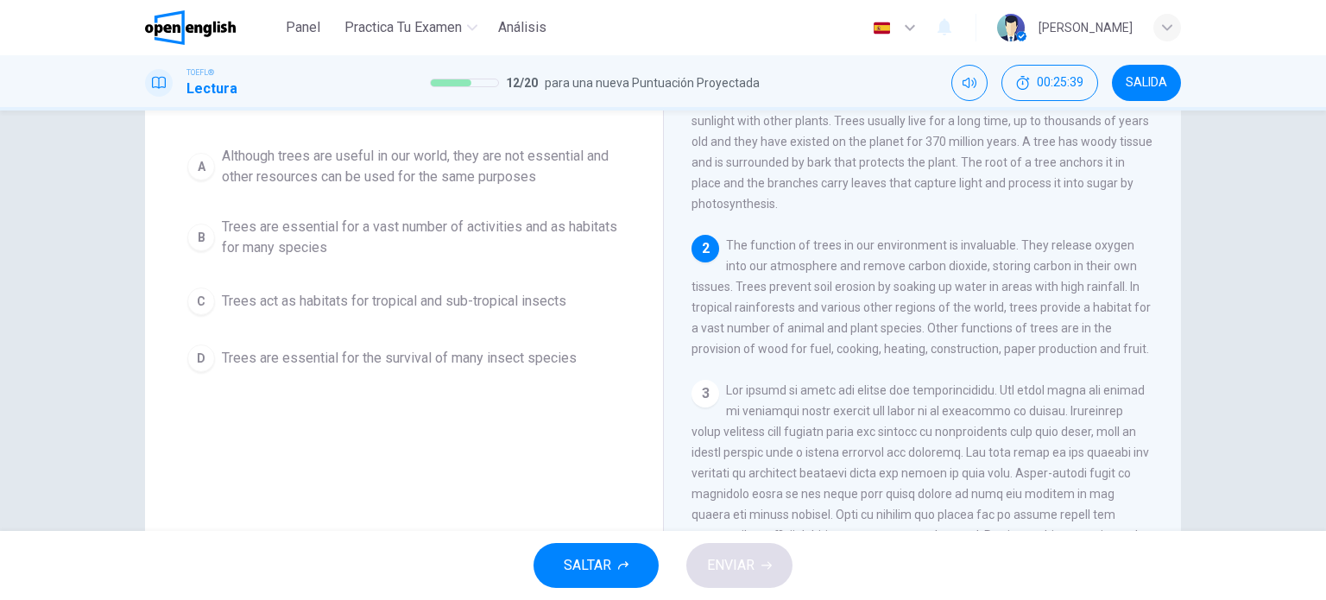
scroll to position [173, 0]
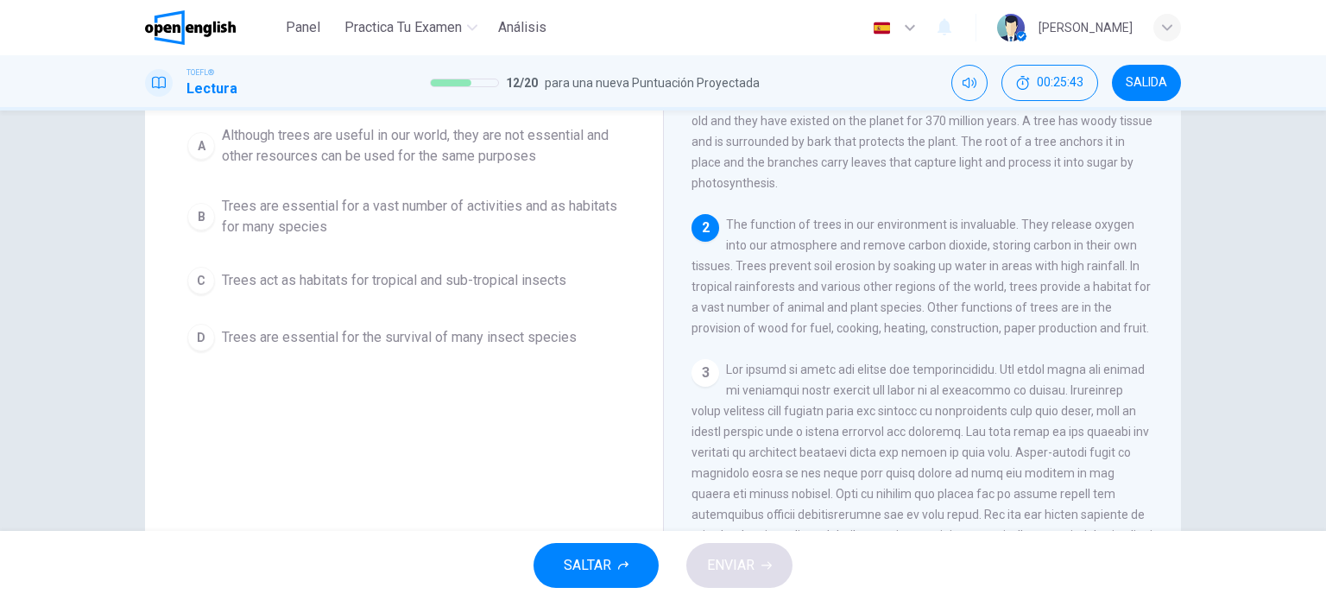
click at [263, 221] on span "Trees are essential for a vast number of activities and as habitats for many sp…" at bounding box center [421, 216] width 399 height 41
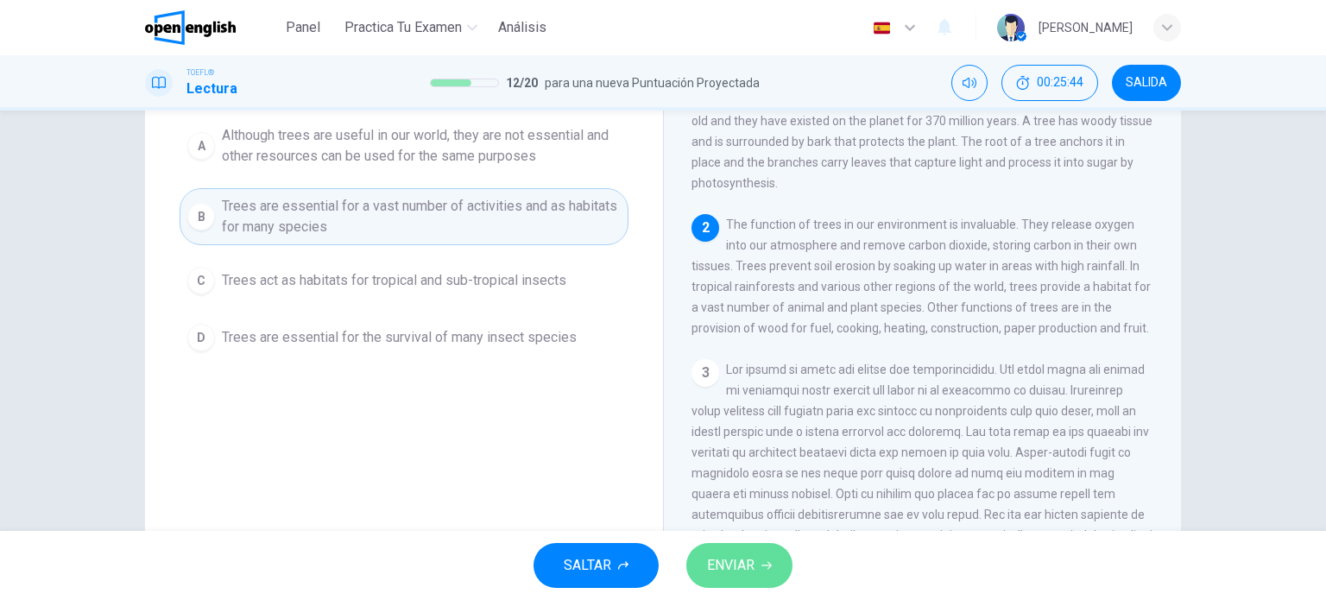
click at [747, 561] on span "ENVIAR" at bounding box center [730, 565] width 47 height 24
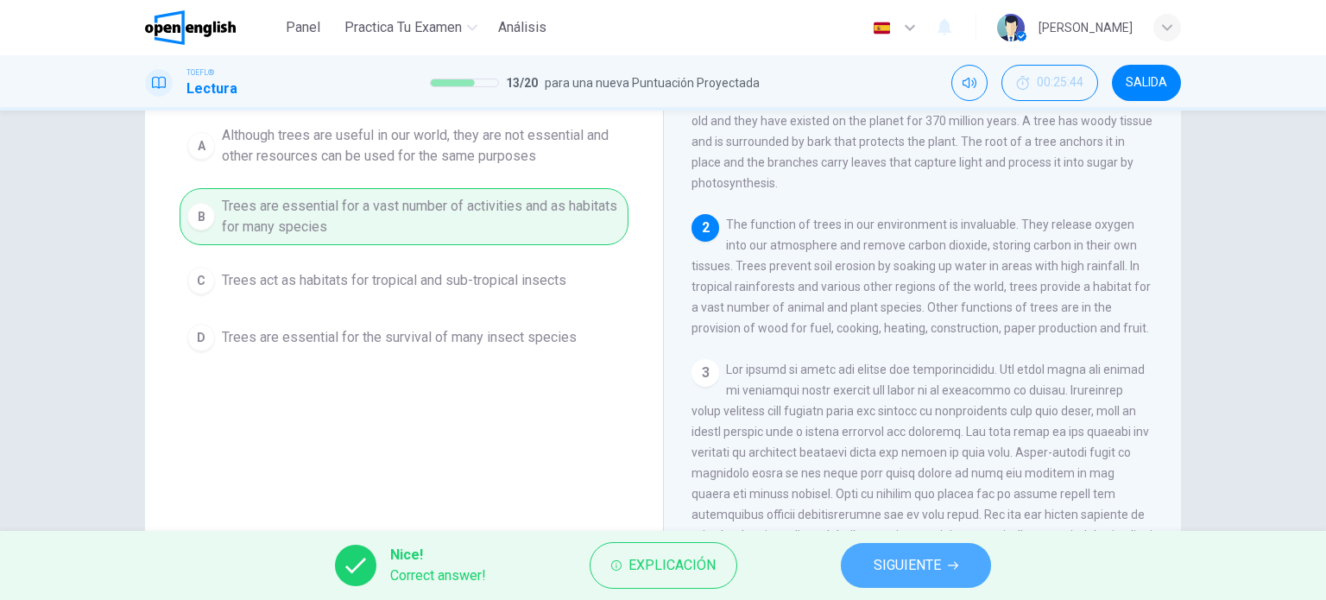
click at [932, 564] on span "SIGUIENTE" at bounding box center [906, 565] width 67 height 24
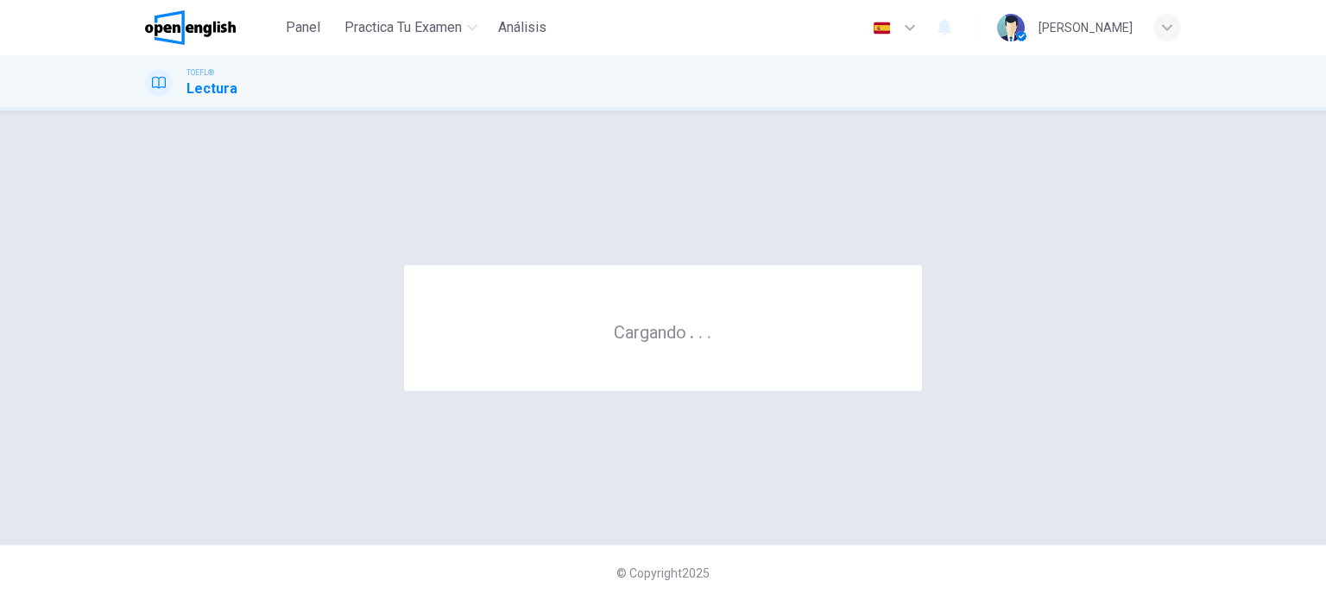
scroll to position [0, 0]
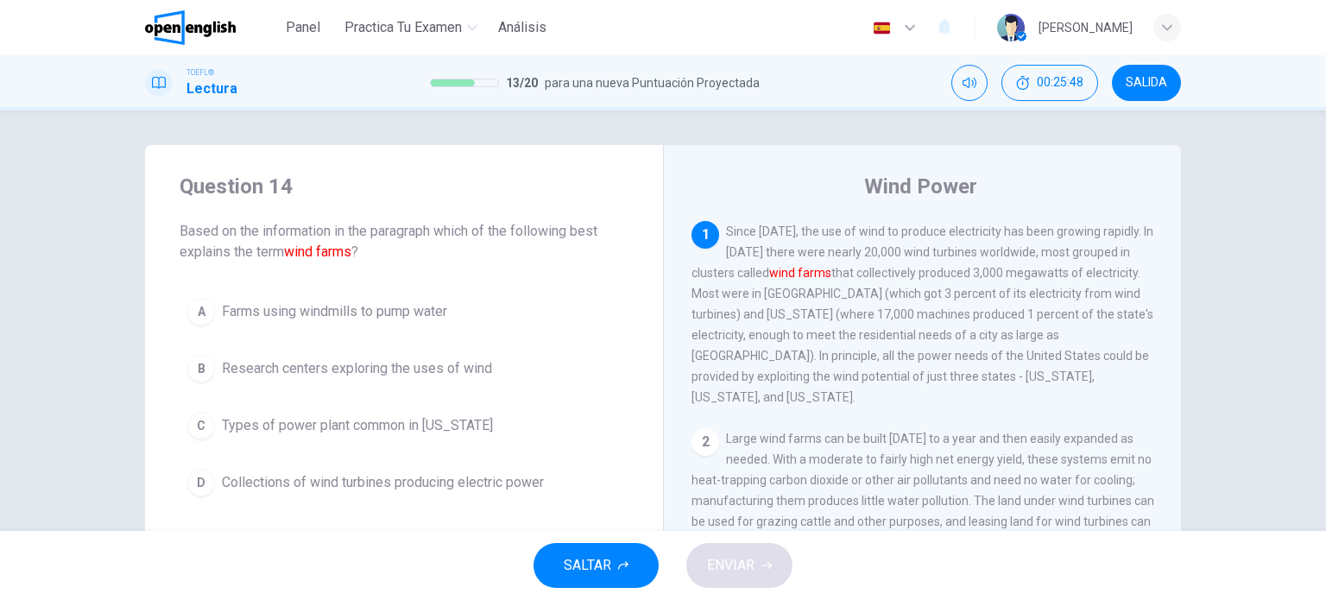
click at [1138, 83] on span "SALIDA" at bounding box center [1145, 83] width 41 height 14
